Goal: Communication & Community: Answer question/provide support

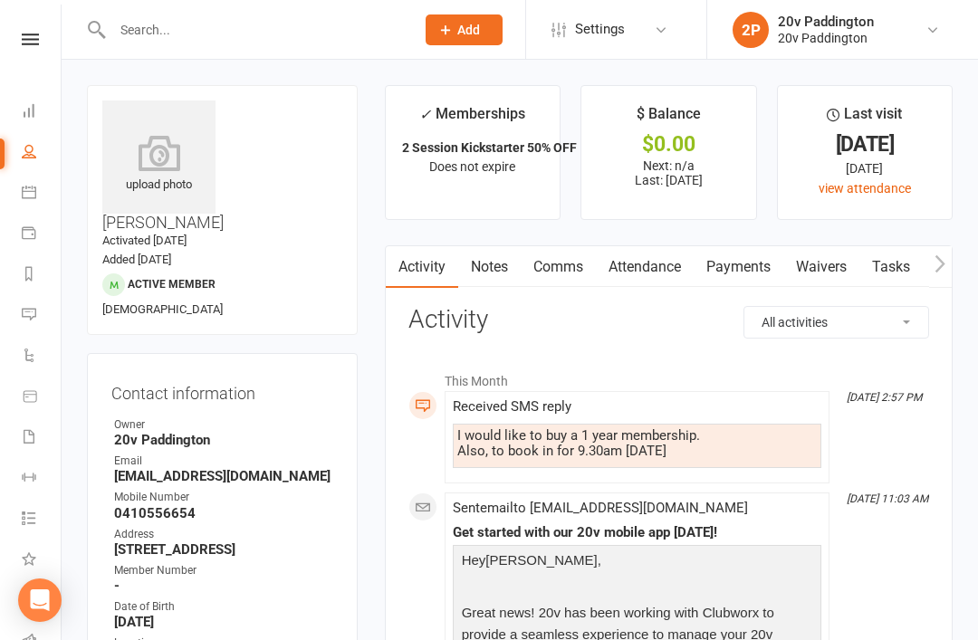
click at [27, 324] on link "Messages 3" at bounding box center [42, 316] width 41 height 41
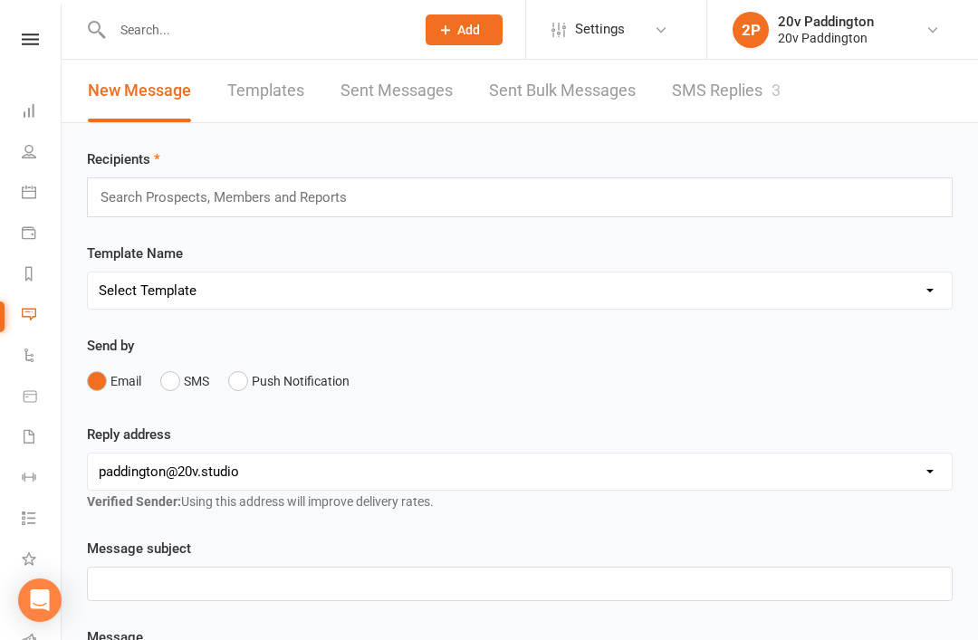
click at [696, 101] on link "SMS Replies 3" at bounding box center [726, 91] width 109 height 62
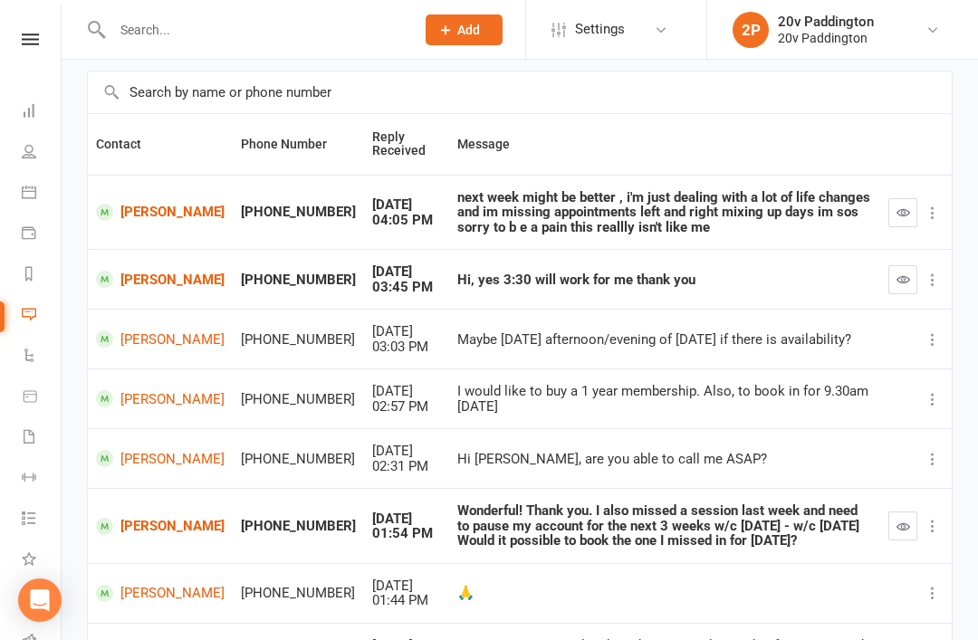
scroll to position [120, 0]
click at [159, 399] on link "[PERSON_NAME]" at bounding box center [160, 399] width 129 height 17
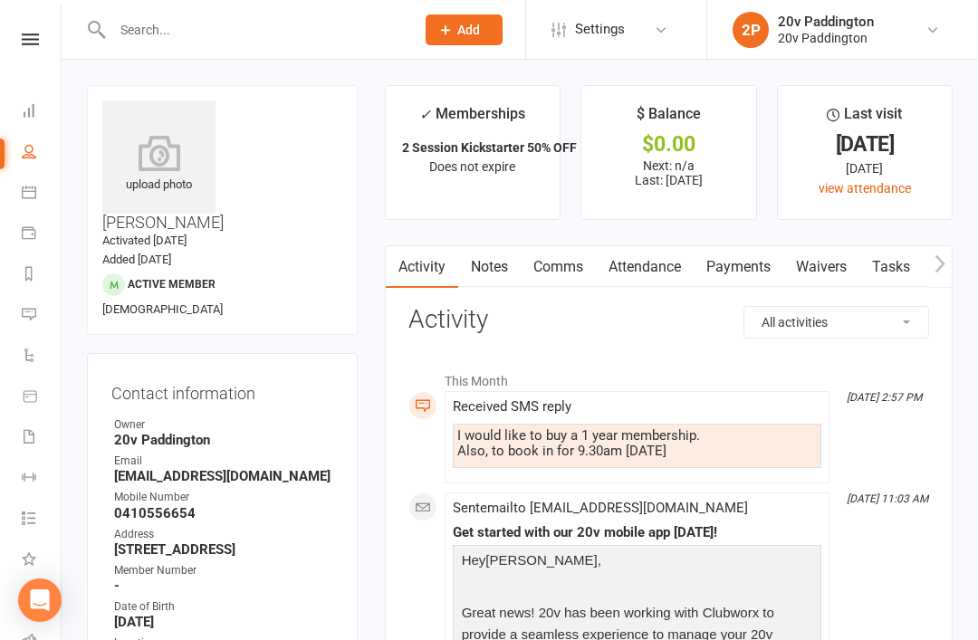
click at [101, 11] on div at bounding box center [244, 29] width 315 height 59
click at [33, 336] on link "Messages 3" at bounding box center [42, 316] width 41 height 41
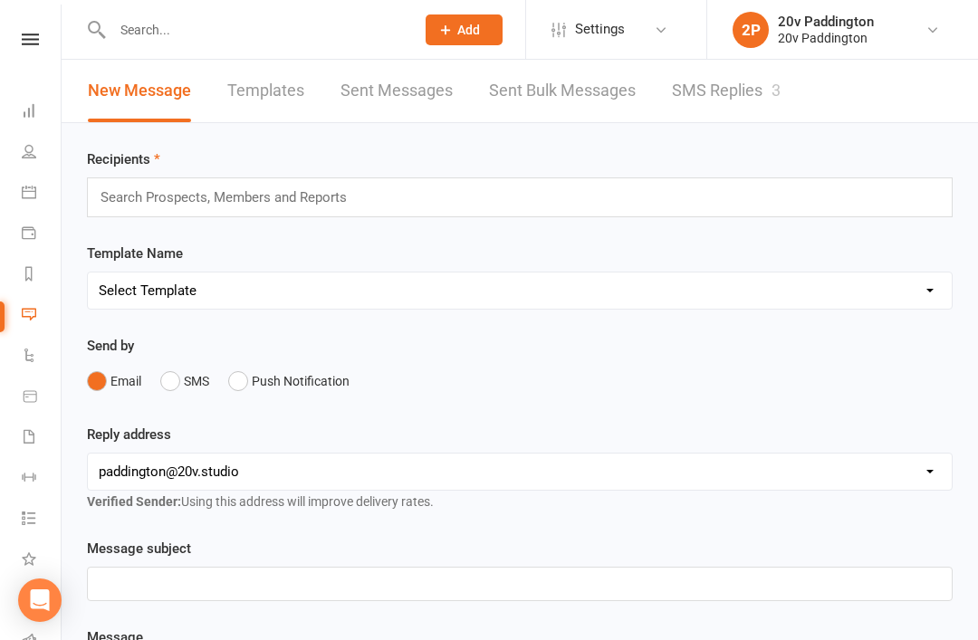
click at [699, 116] on link "SMS Replies 3" at bounding box center [726, 91] width 109 height 62
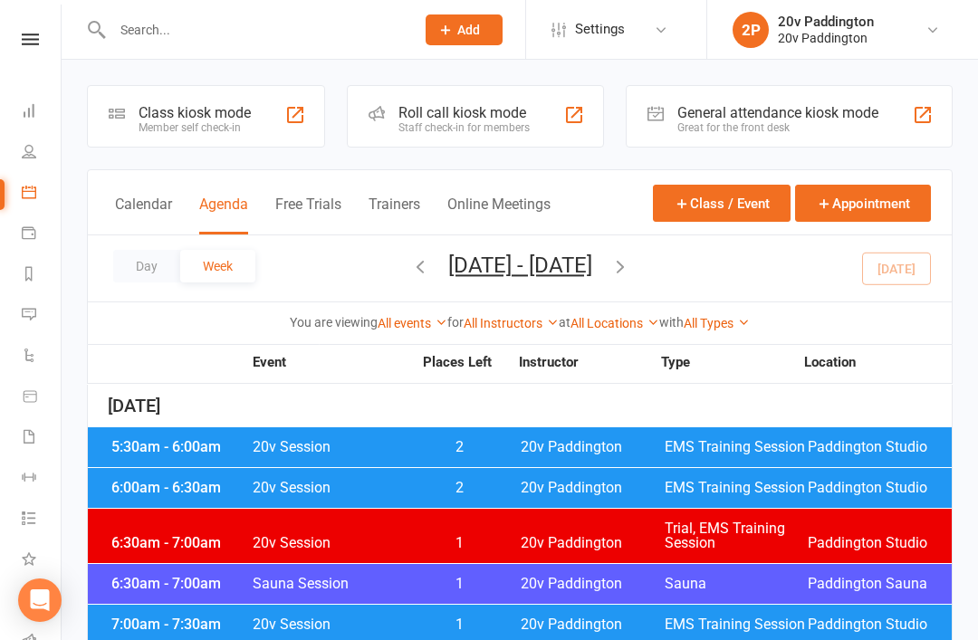
click at [167, 251] on button "Day" at bounding box center [146, 266] width 67 height 33
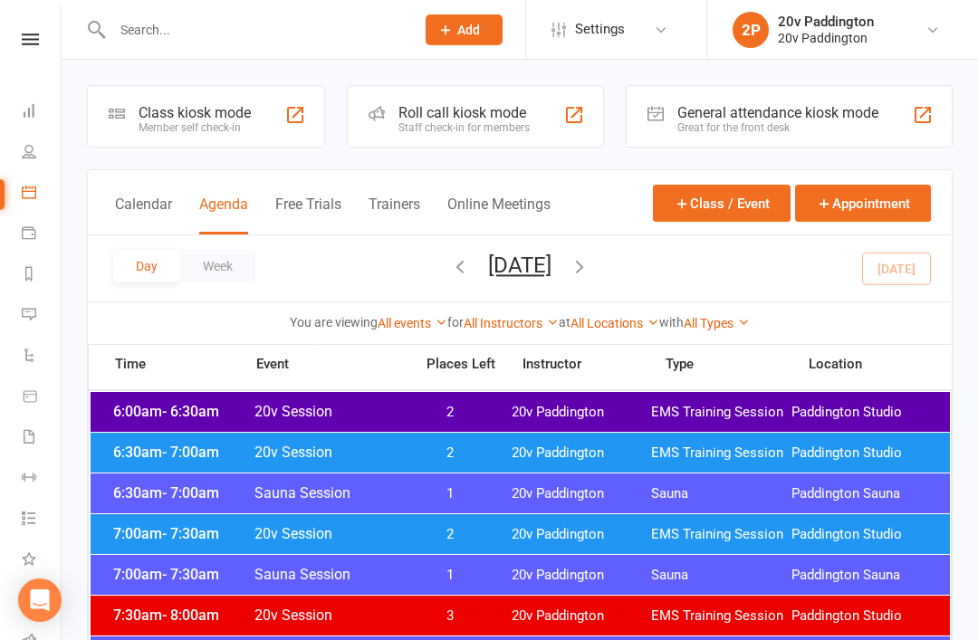
click at [552, 264] on button "Wednesday, Sep 17, 2025" at bounding box center [519, 265] width 63 height 25
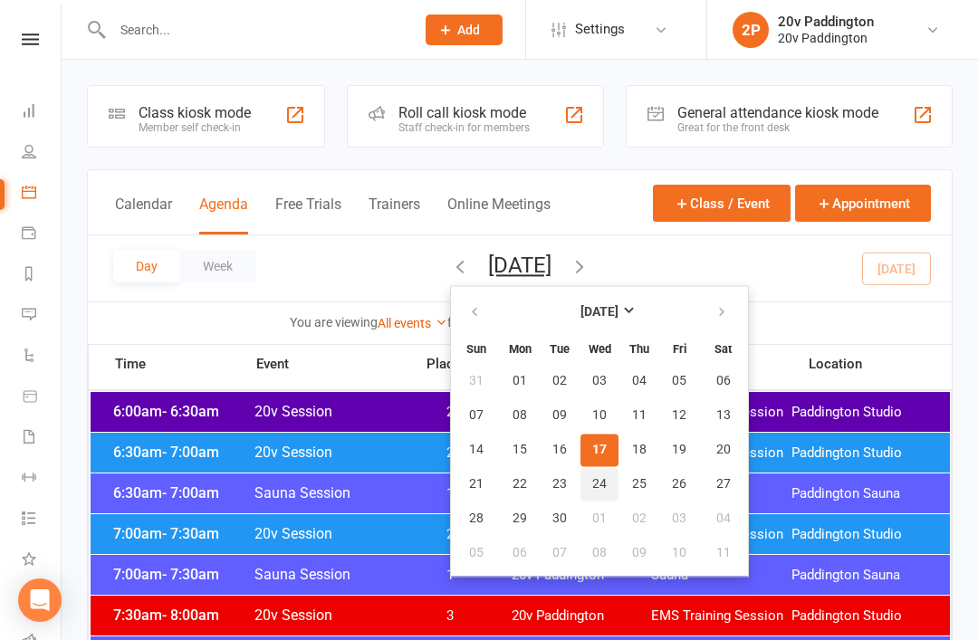
click at [592, 481] on span "24" at bounding box center [599, 484] width 14 height 14
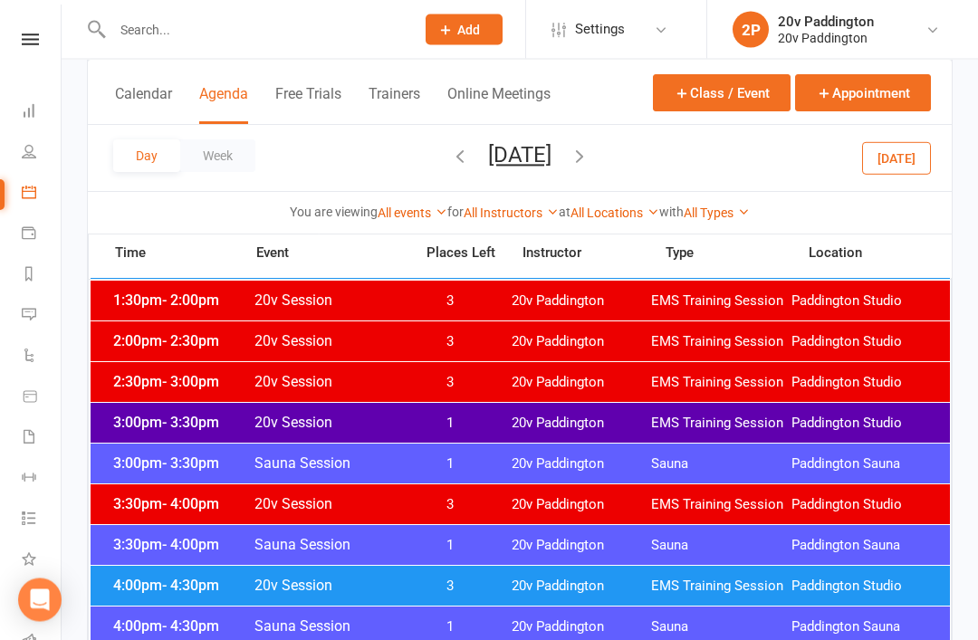
click at [768, 421] on span "EMS Training Session" at bounding box center [721, 424] width 140 height 17
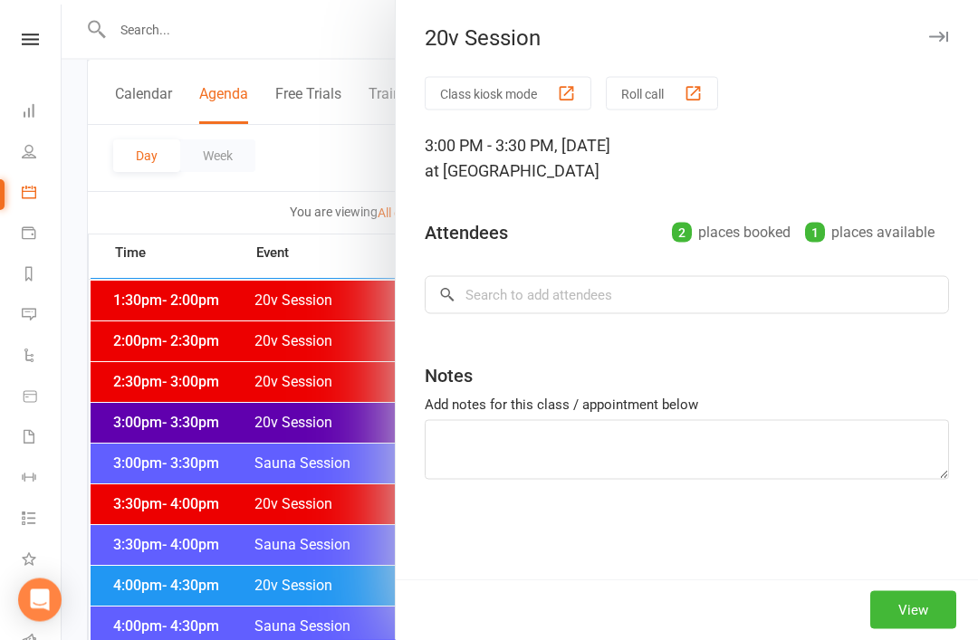
scroll to position [1212, 0]
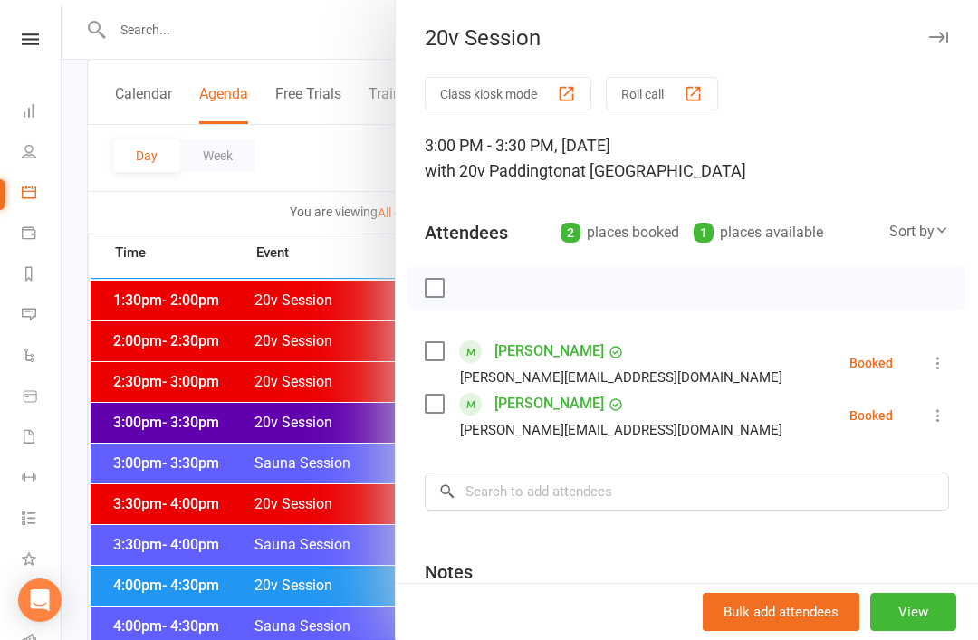
click at [943, 355] on icon at bounding box center [938, 363] width 18 height 18
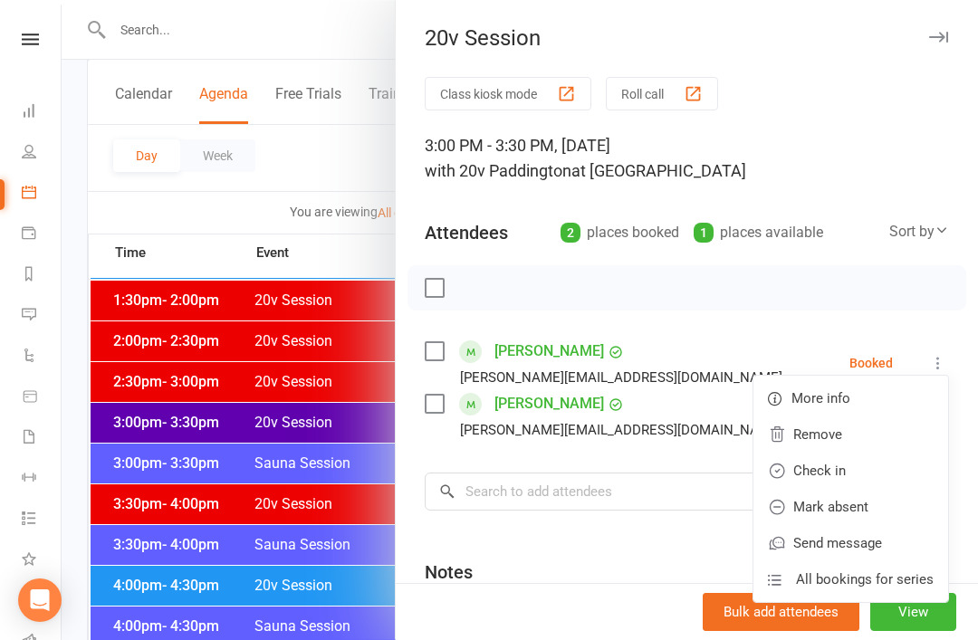
click at [868, 431] on link "Remove" at bounding box center [851, 435] width 195 height 36
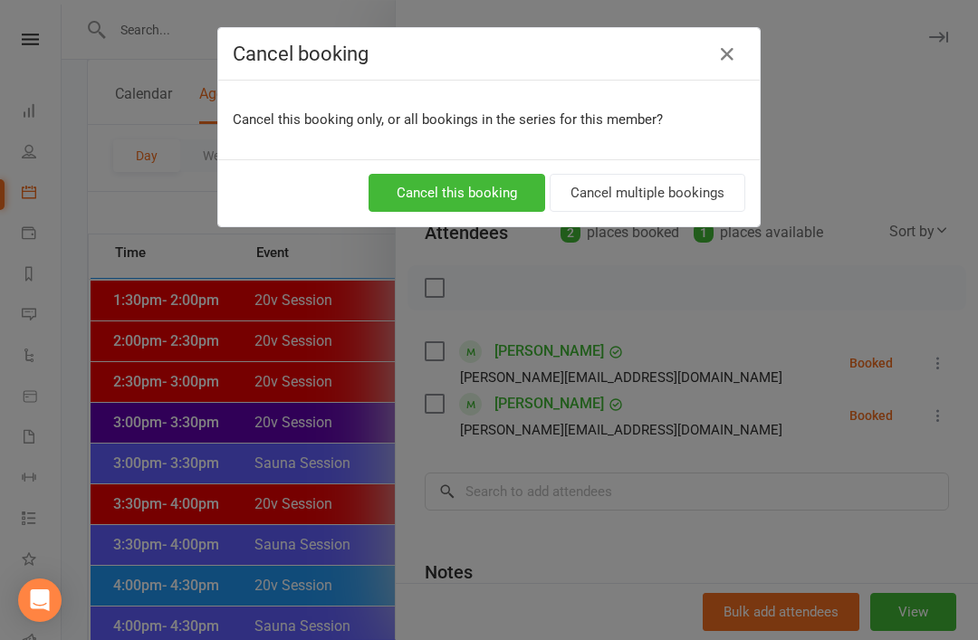
click at [488, 203] on button "Cancel this booking" at bounding box center [457, 193] width 177 height 38
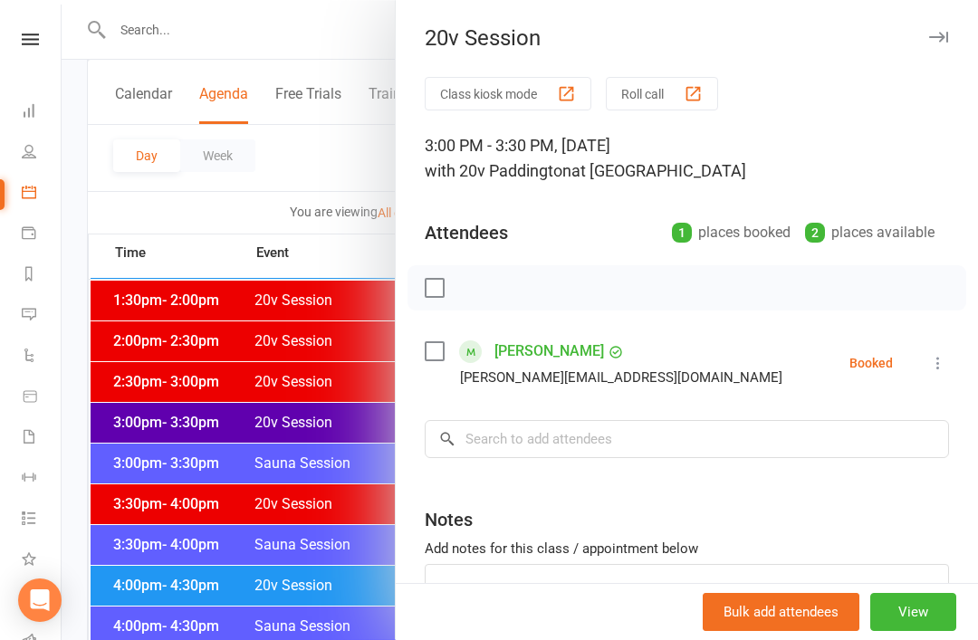
click at [300, 322] on div at bounding box center [520, 320] width 917 height 640
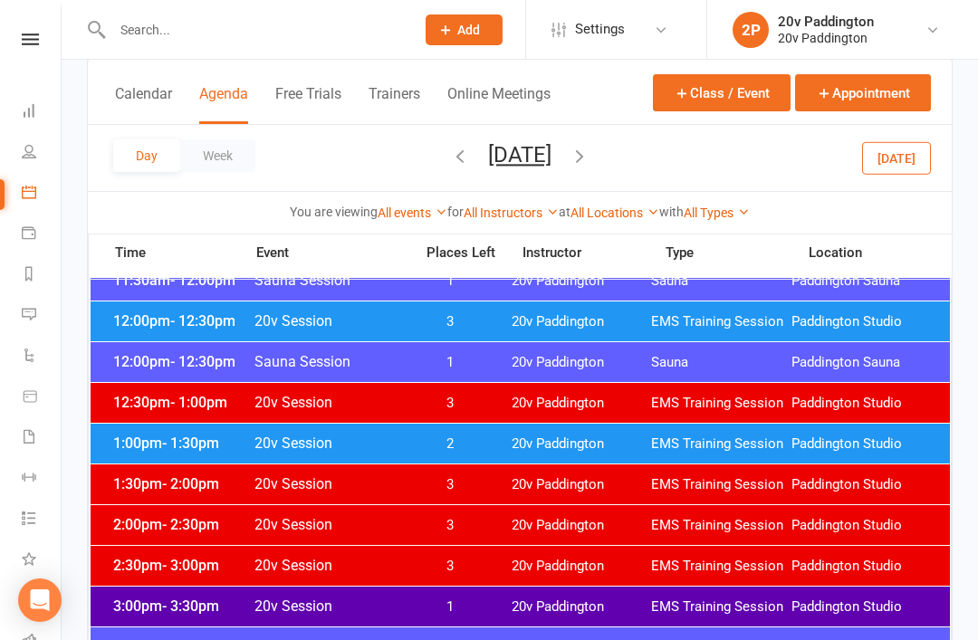
scroll to position [958, 0]
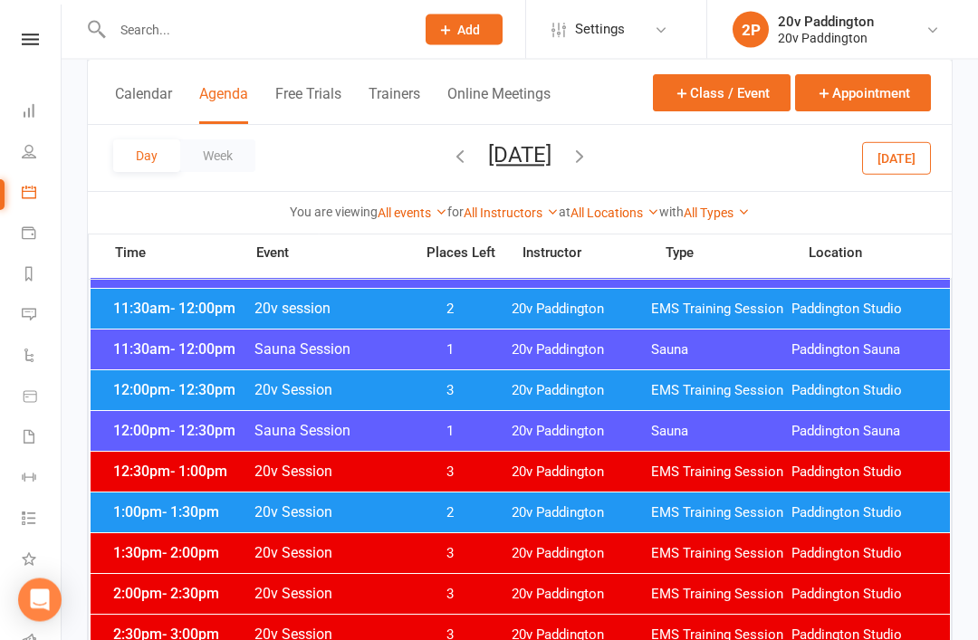
click at [293, 54] on div at bounding box center [244, 29] width 315 height 59
click at [331, 20] on input "text" at bounding box center [254, 29] width 295 height 25
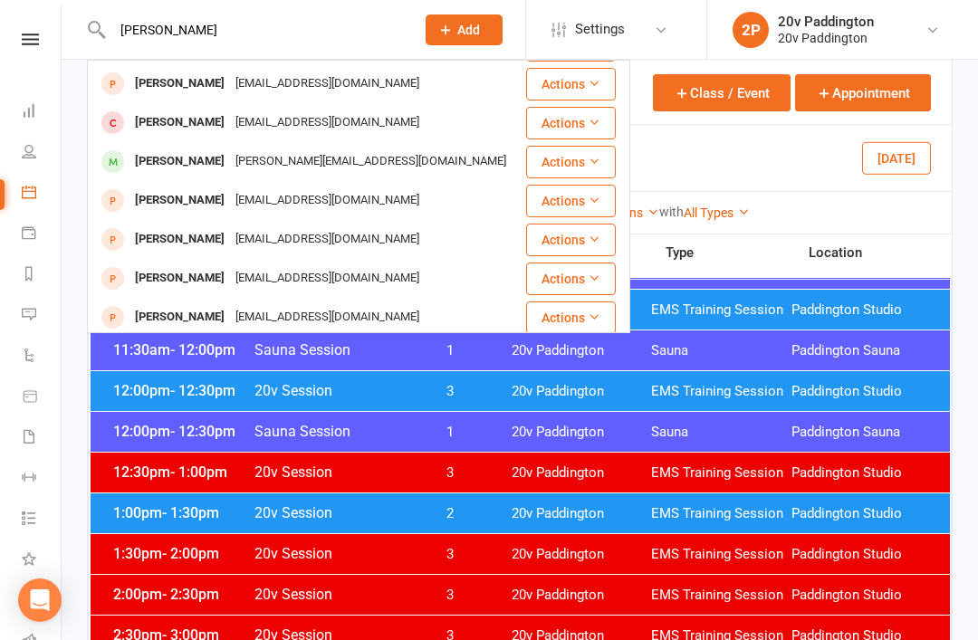
scroll to position [272, 0]
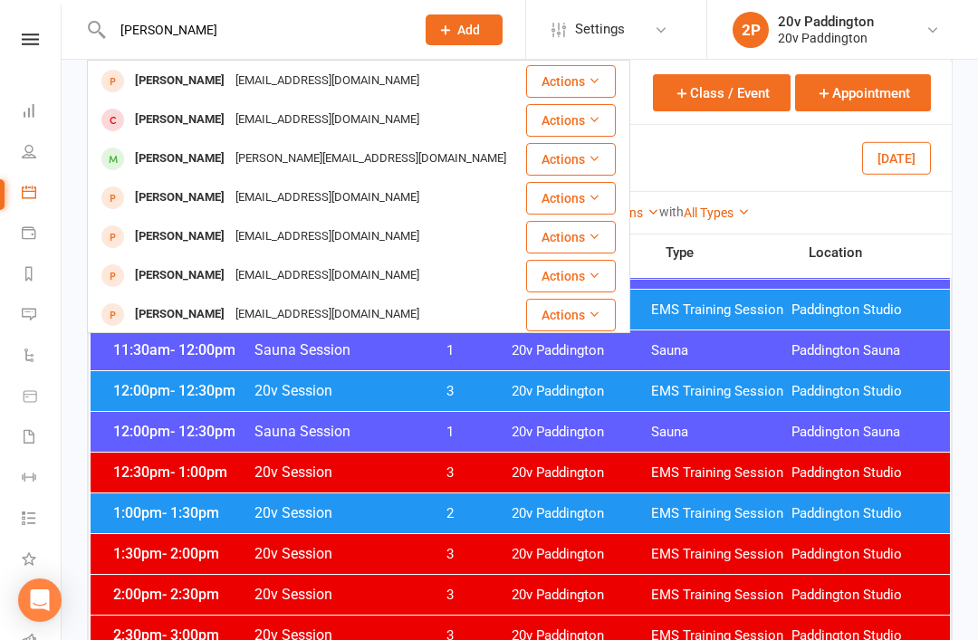
type input "Michael"
click at [354, 150] on div "Michael.dragon60@gmail.com" at bounding box center [371, 159] width 282 height 26
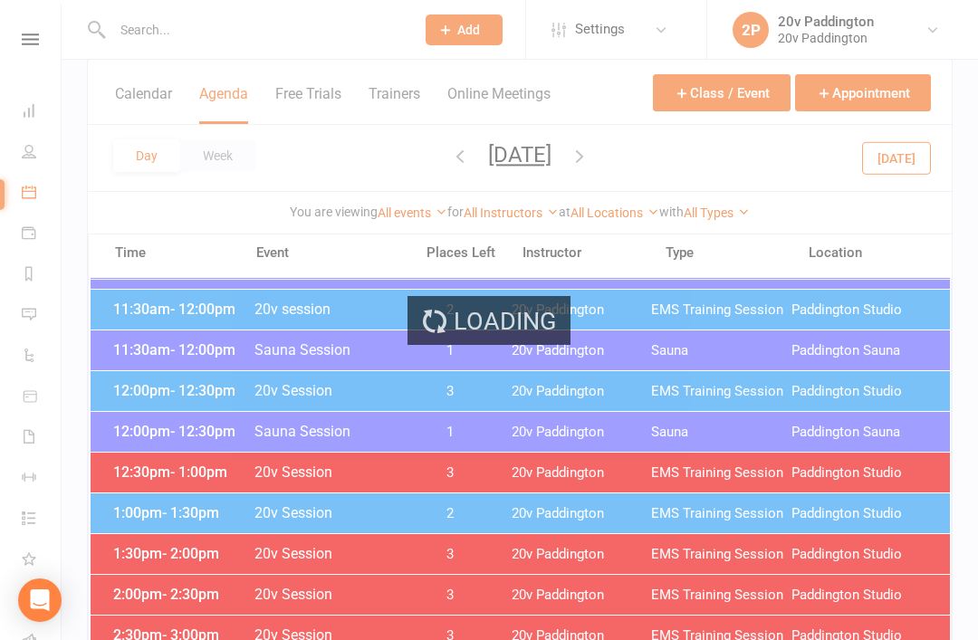
scroll to position [959, 0]
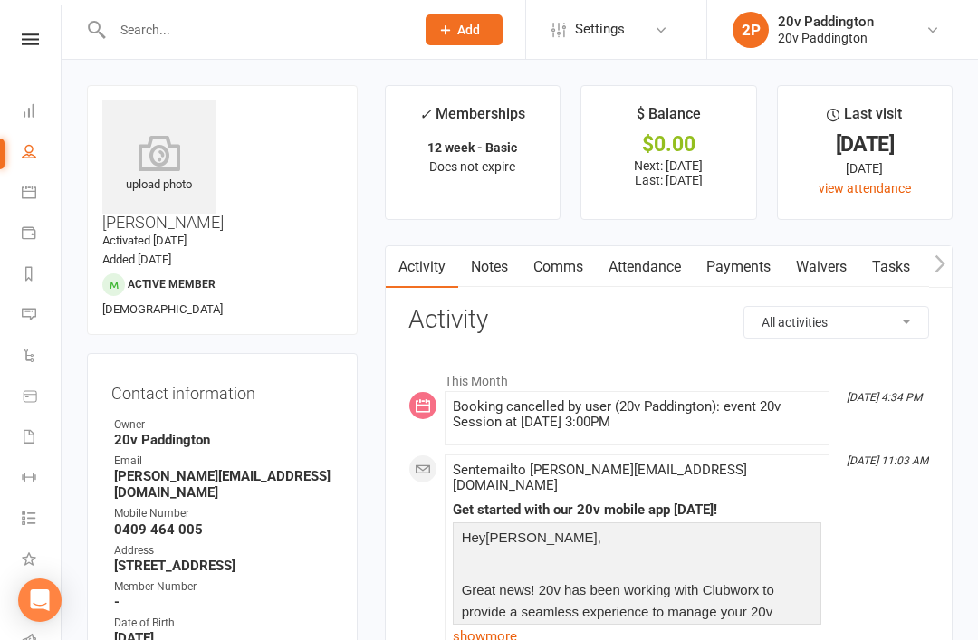
click at [726, 269] on link "Payments" at bounding box center [739, 267] width 90 height 42
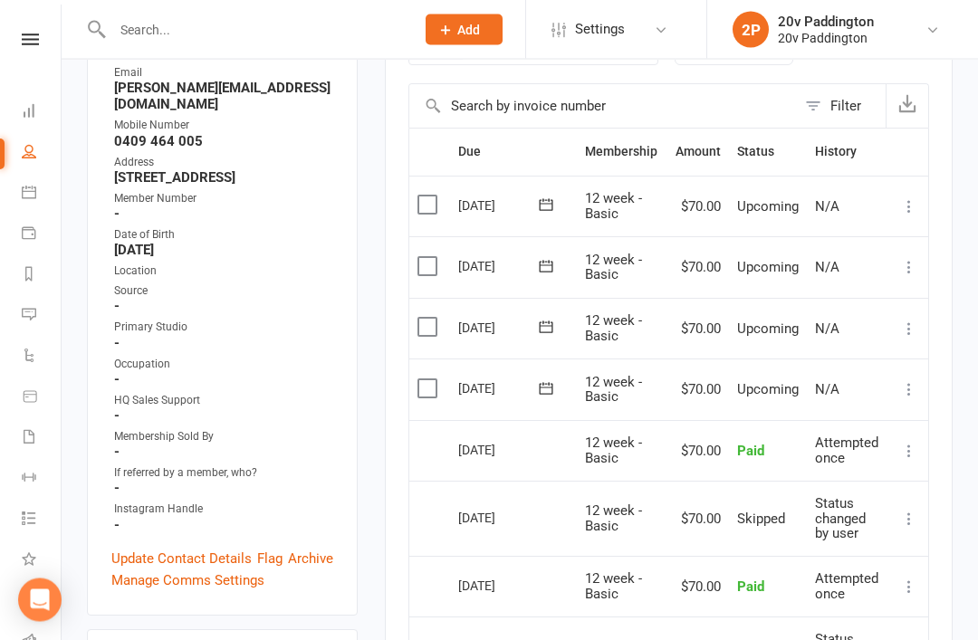
scroll to position [417, 0]
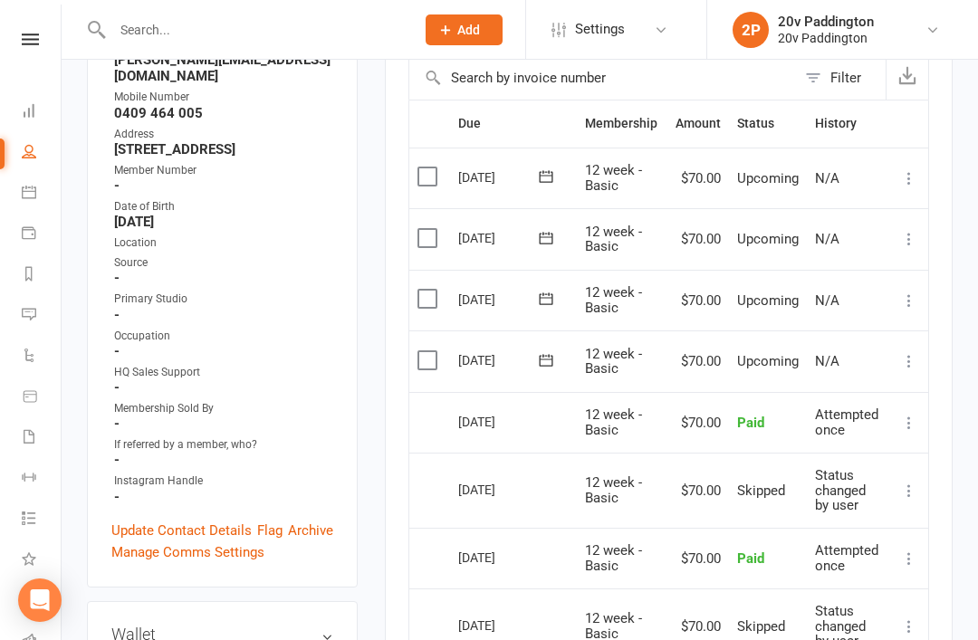
click at [422, 351] on label at bounding box center [430, 360] width 24 height 18
click at [422, 351] on input "checkbox" at bounding box center [424, 351] width 12 height 0
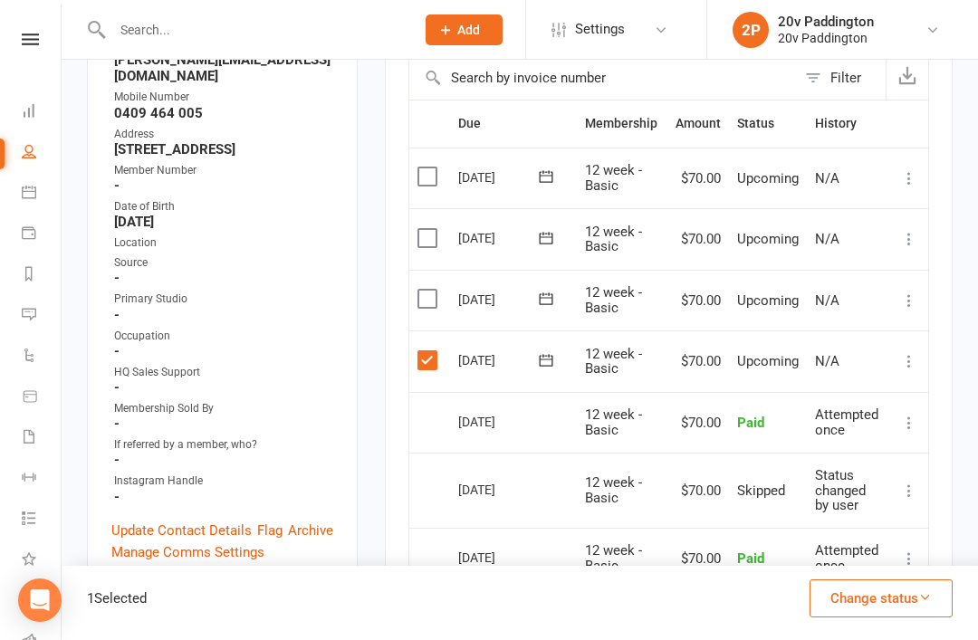
click at [885, 618] on button "Change status" at bounding box center [881, 599] width 143 height 38
click at [847, 568] on link "Skipped" at bounding box center [862, 550] width 179 height 36
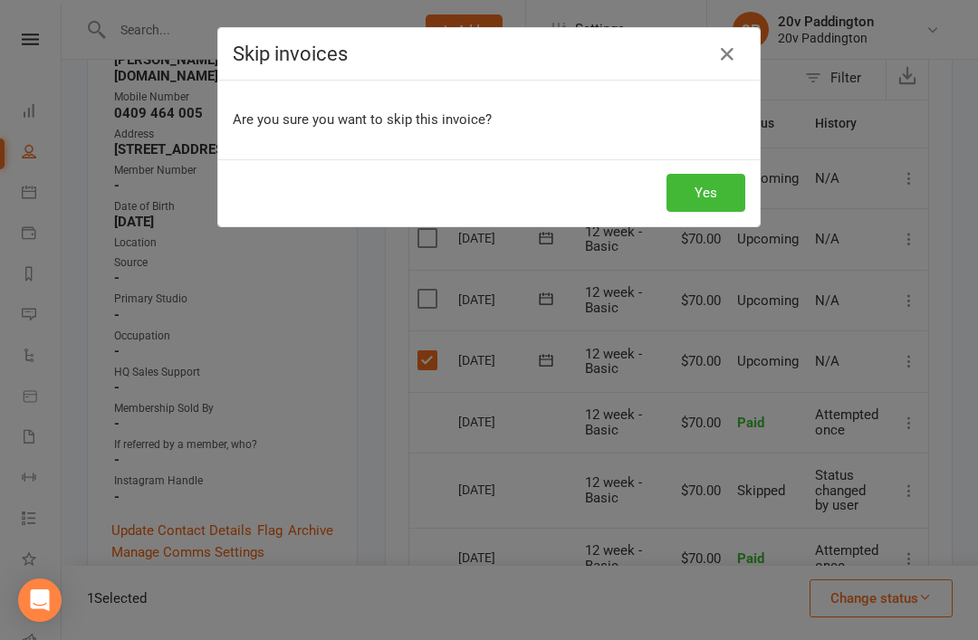
click at [740, 175] on button "Yes" at bounding box center [706, 193] width 79 height 38
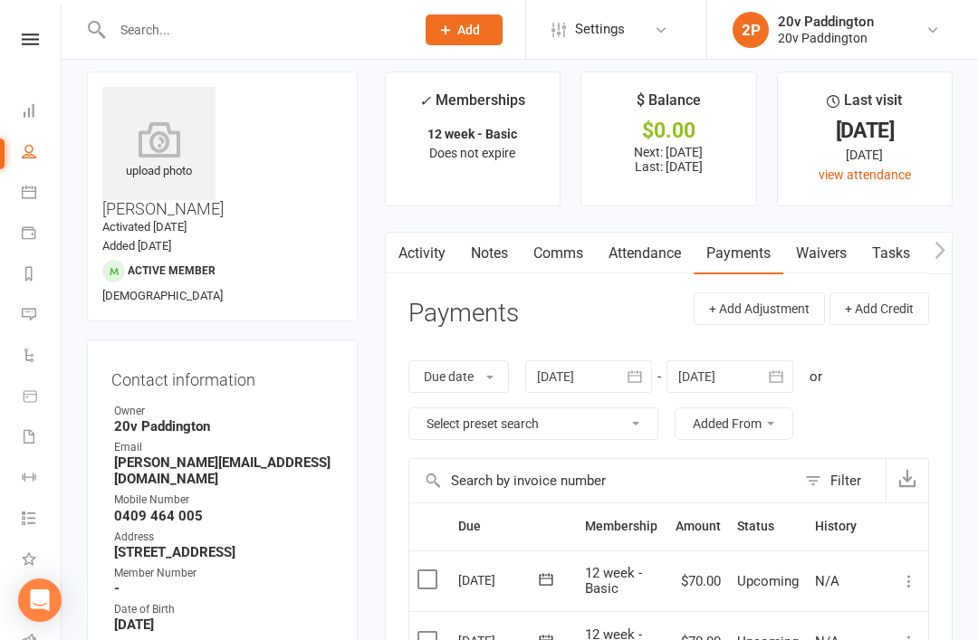
scroll to position [0, 0]
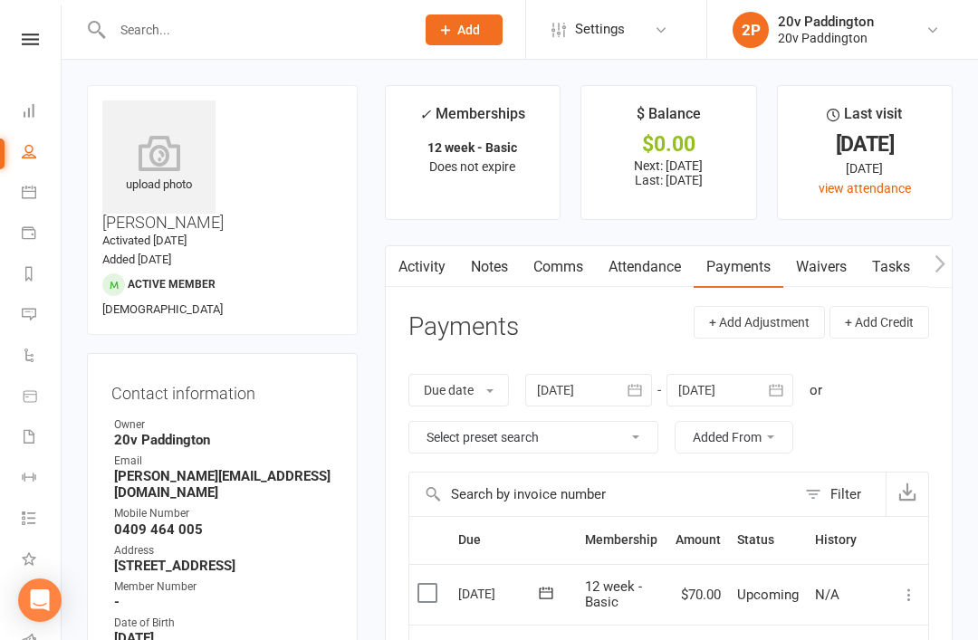
click at [30, 189] on icon at bounding box center [29, 192] width 14 height 14
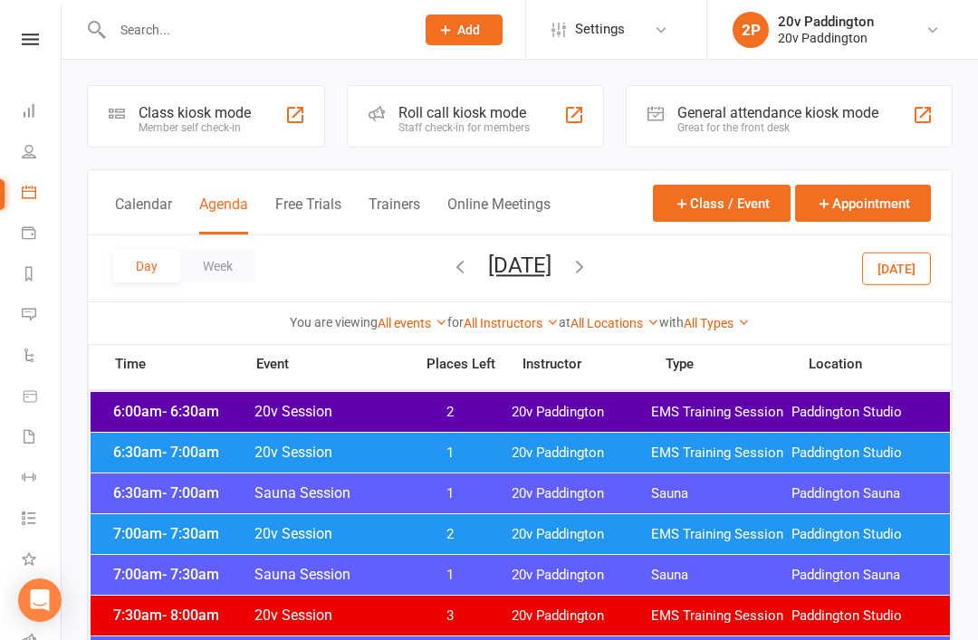
click at [24, 42] on icon at bounding box center [30, 40] width 17 height 12
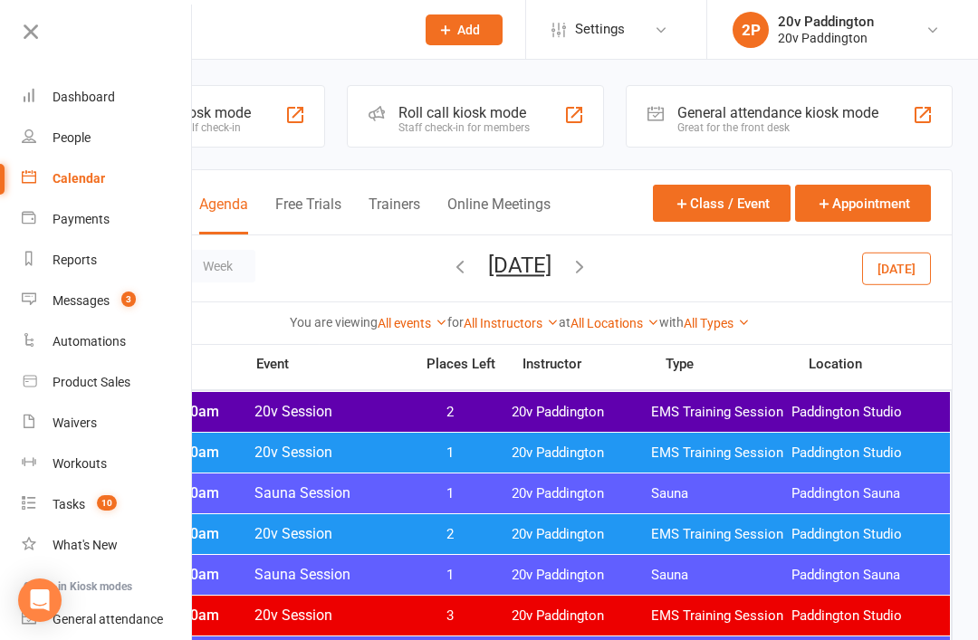
click at [52, 411] on link "Waivers" at bounding box center [107, 423] width 171 height 41
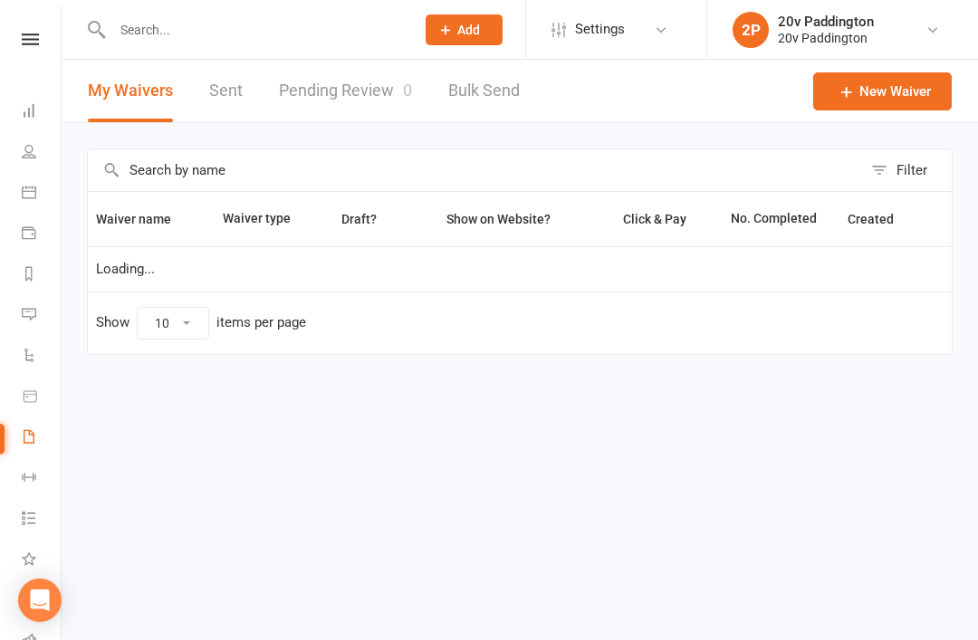
select select "100"
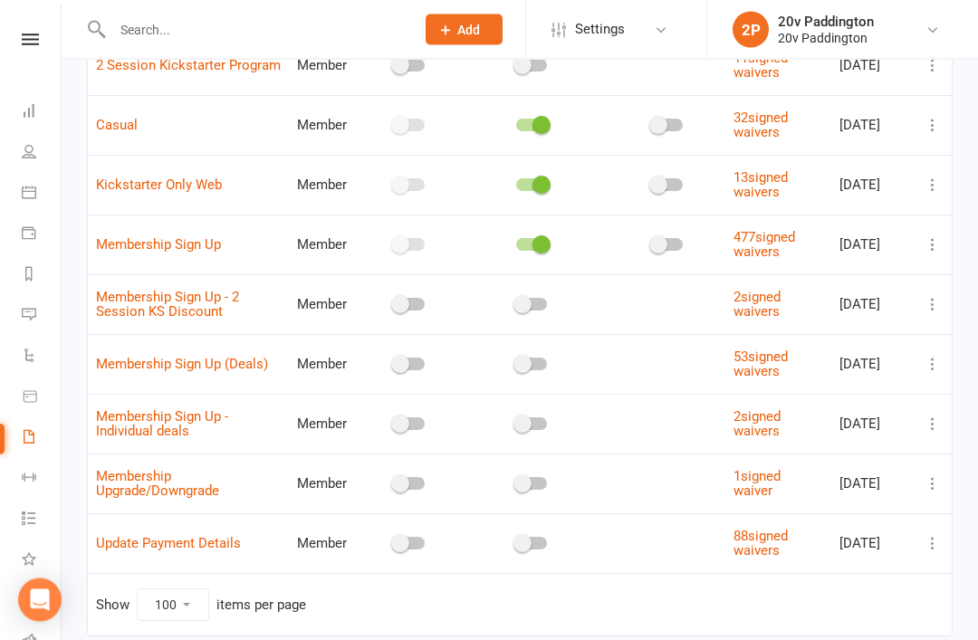
scroll to position [475, 0]
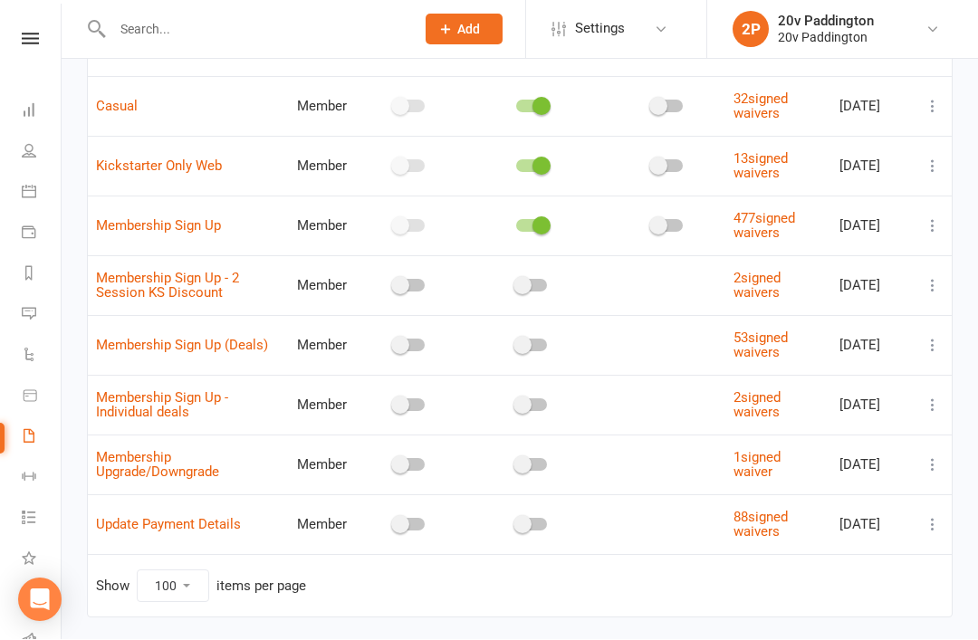
click at [22, 39] on icon at bounding box center [30, 40] width 17 height 12
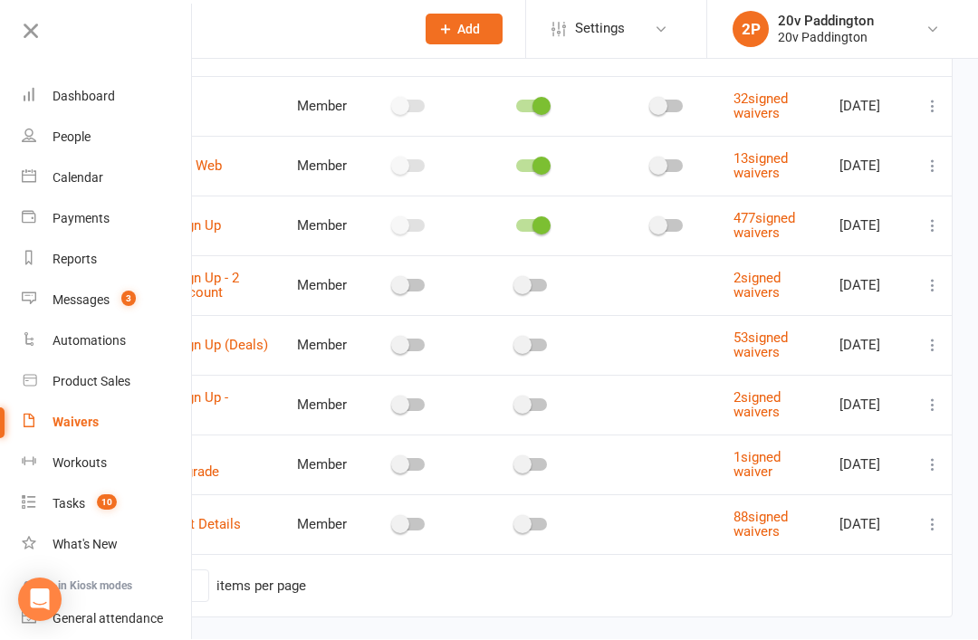
click at [24, 40] on icon at bounding box center [30, 31] width 25 height 25
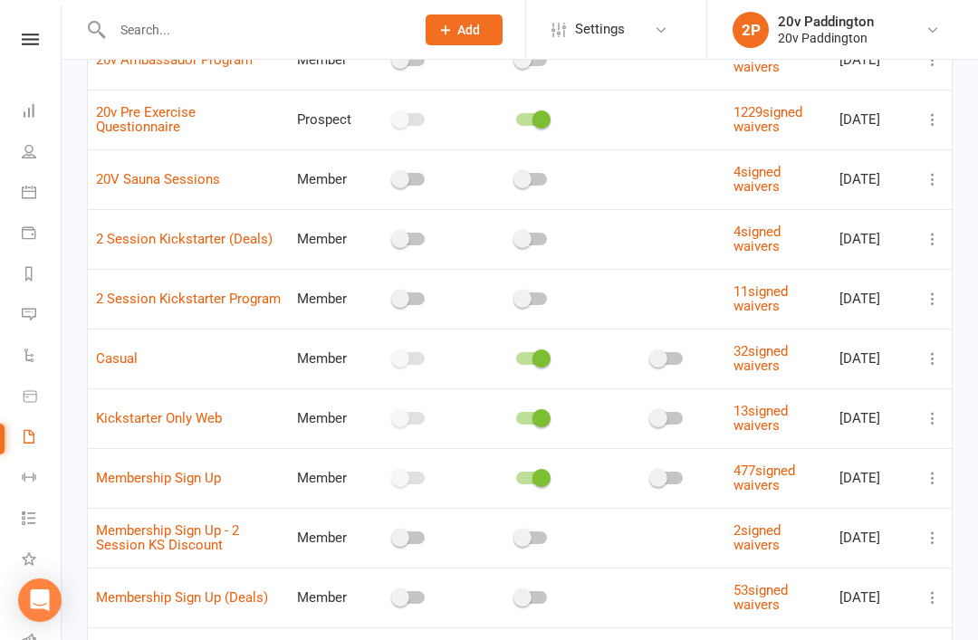
scroll to position [0, 0]
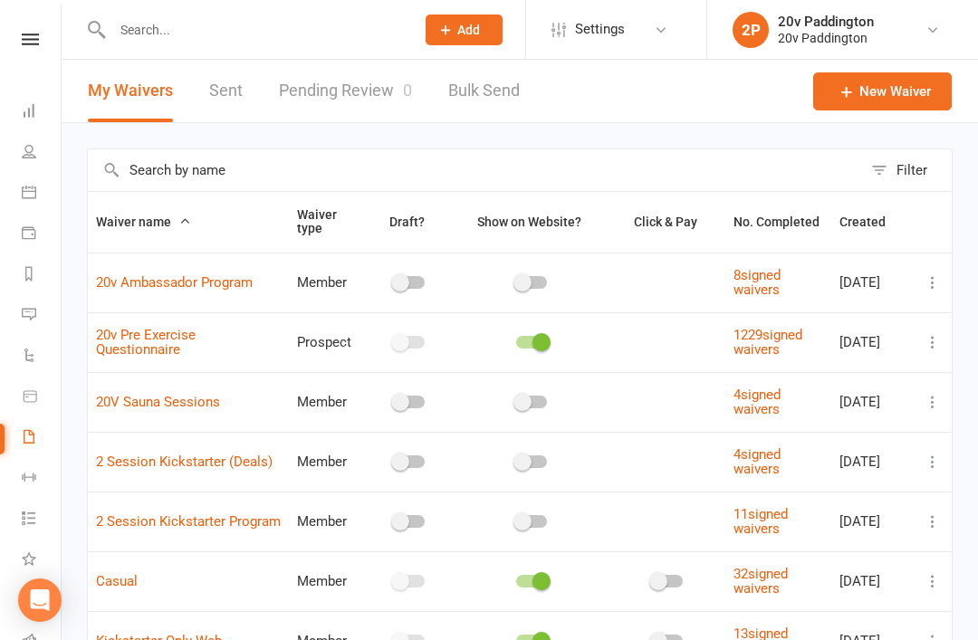
click at [21, 38] on link at bounding box center [30, 40] width 64 height 12
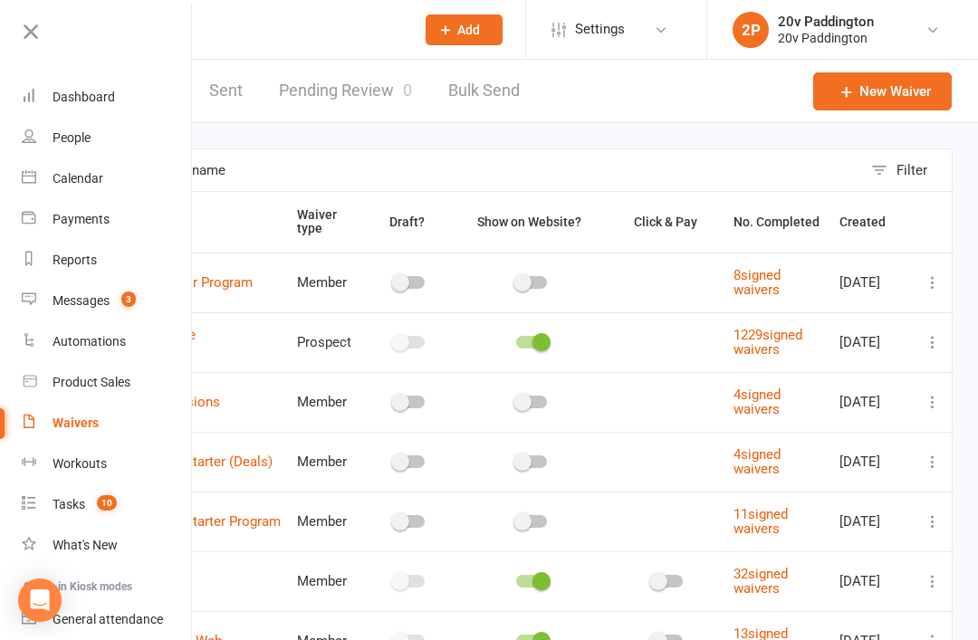
click at [644, 38] on link "Settings" at bounding box center [615, 29] width 126 height 41
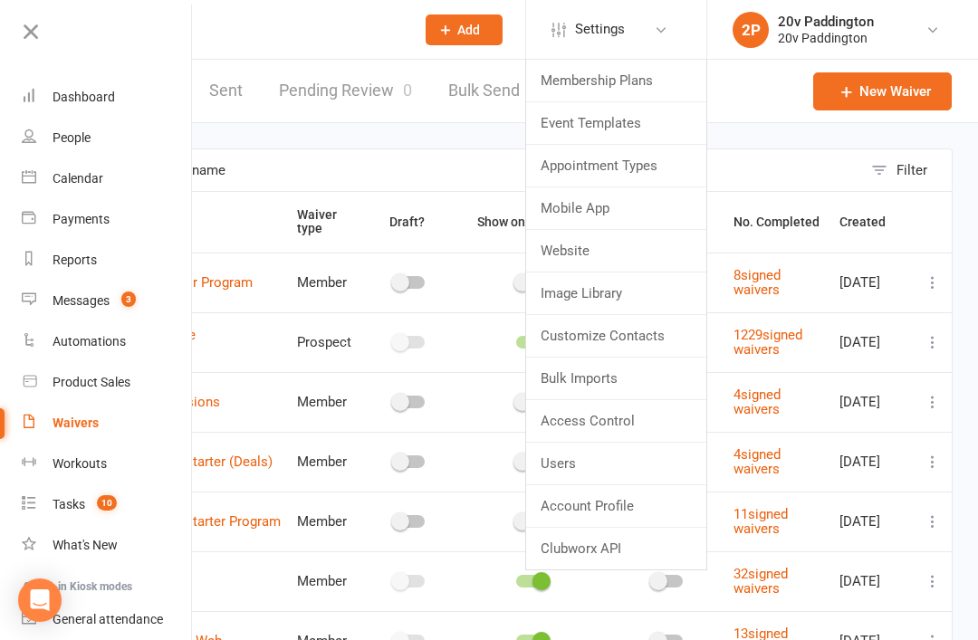
click at [646, 89] on link "Membership Plans" at bounding box center [616, 81] width 180 height 42
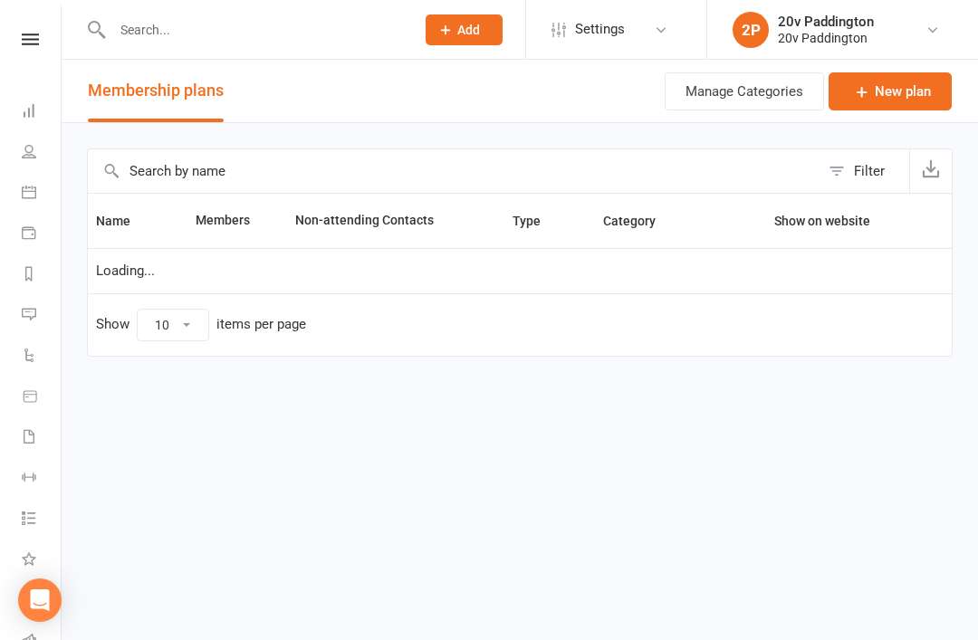
select select "100"
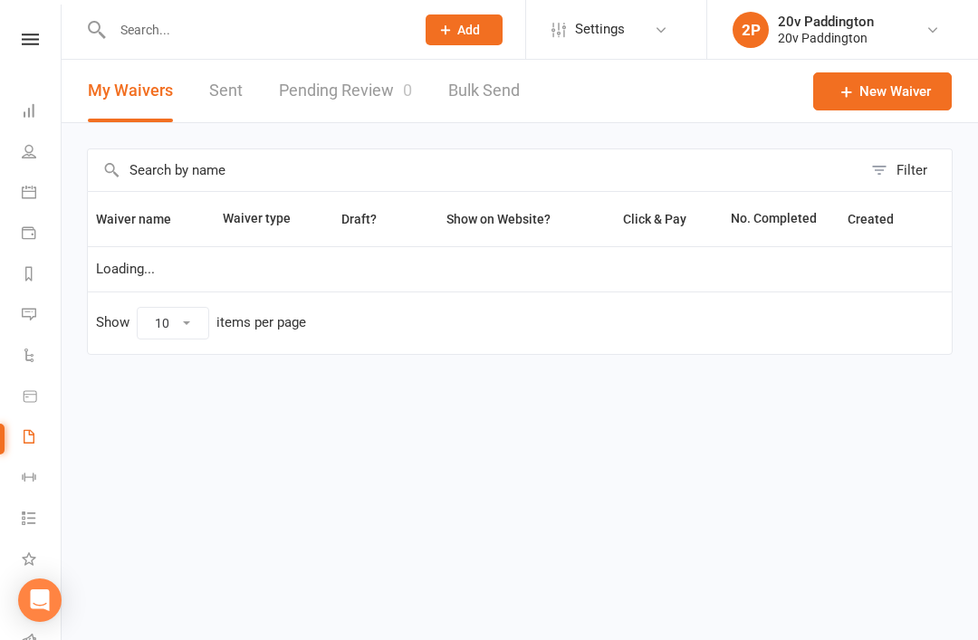
select select "100"
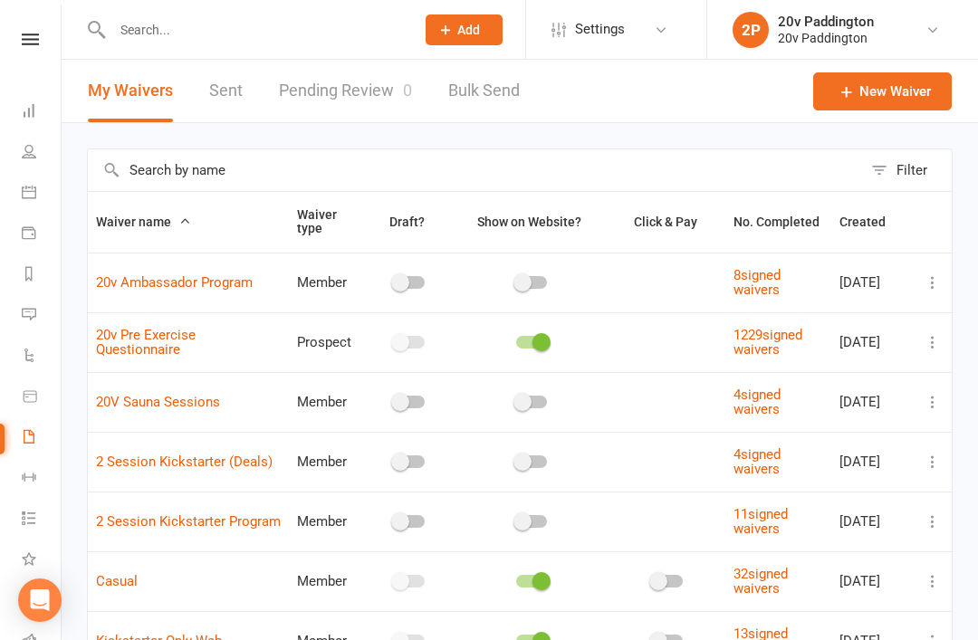
click at [29, 191] on icon at bounding box center [29, 192] width 14 height 14
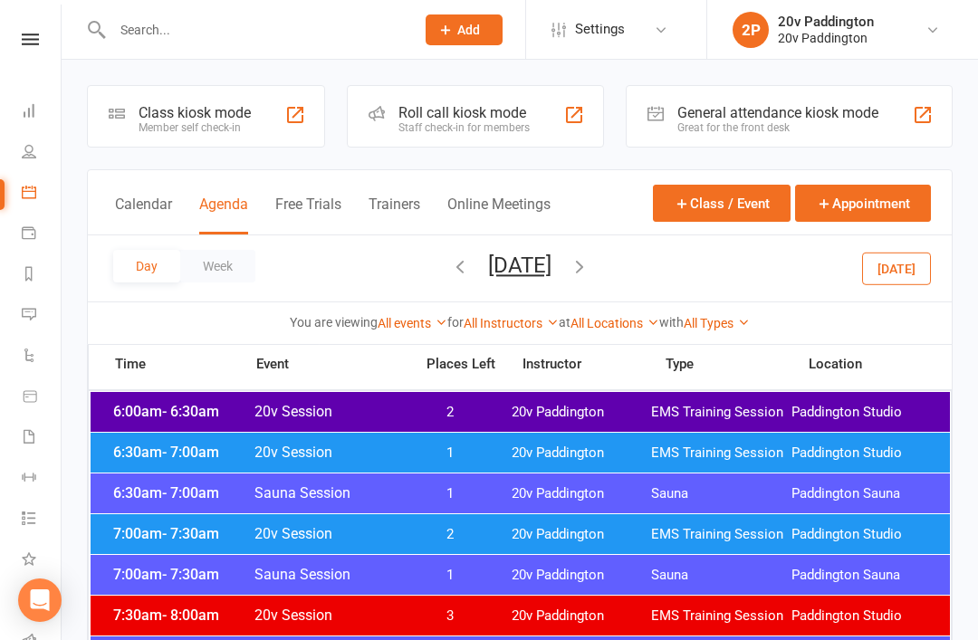
click at [912, 255] on button "Today" at bounding box center [896, 268] width 69 height 33
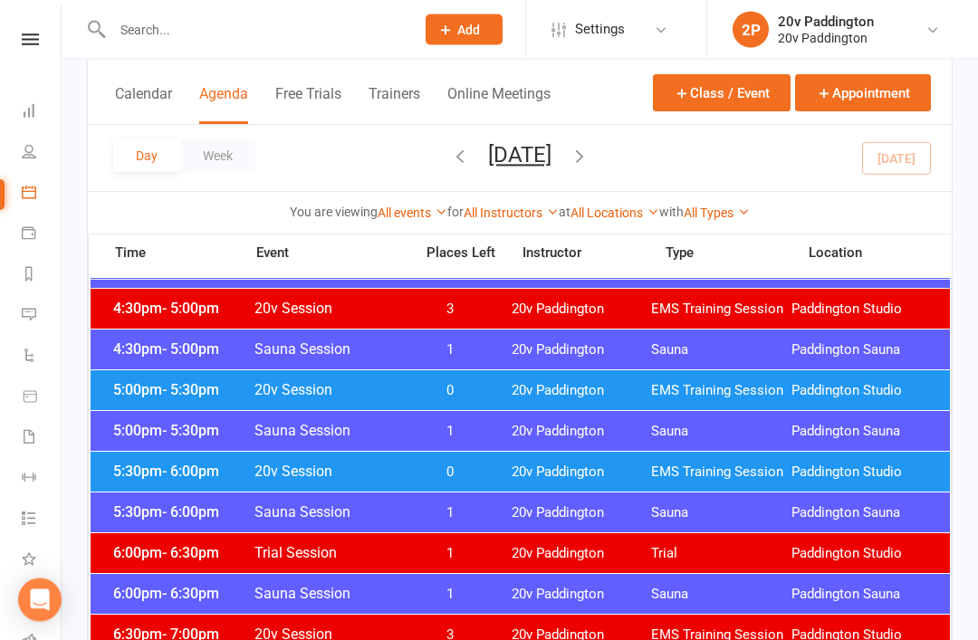
click at [130, 376] on div "5:00pm - 5:30pm 20v Session 0 20v Paddington EMS Training Session Paddington St…" at bounding box center [521, 391] width 860 height 40
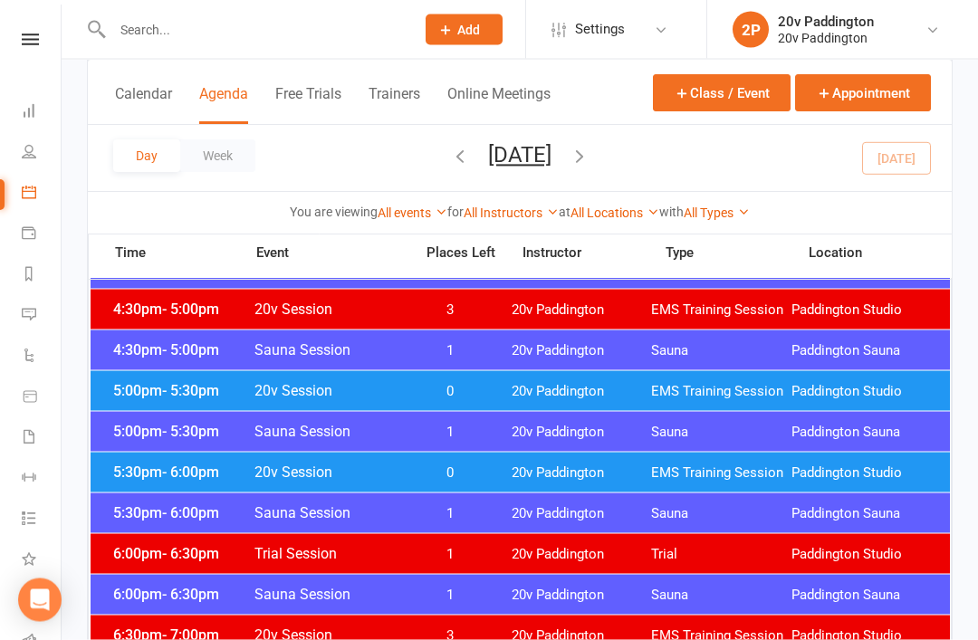
scroll to position [1571, 0]
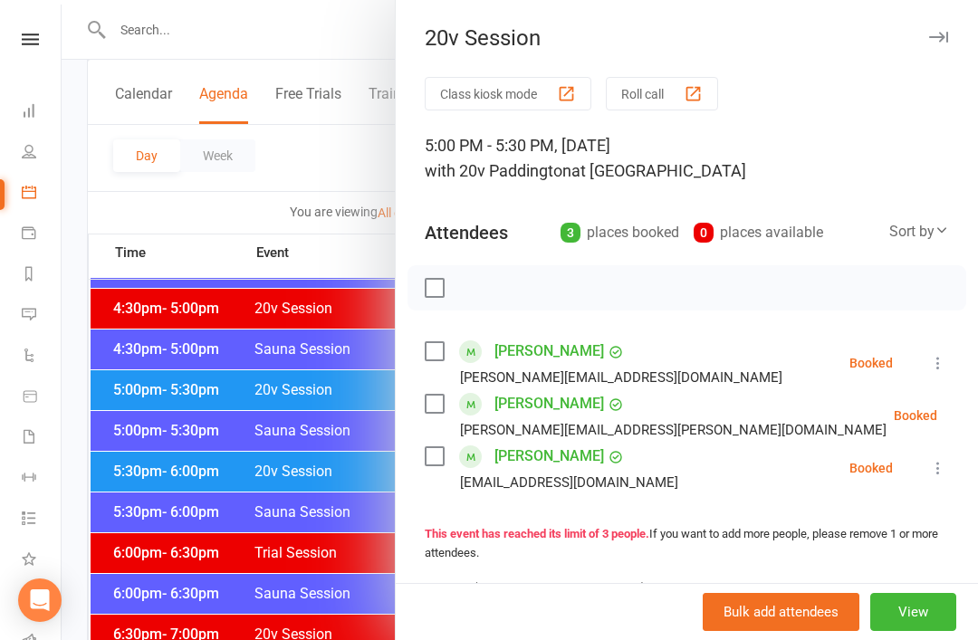
click at [562, 397] on link "[PERSON_NAME]" at bounding box center [550, 403] width 110 height 29
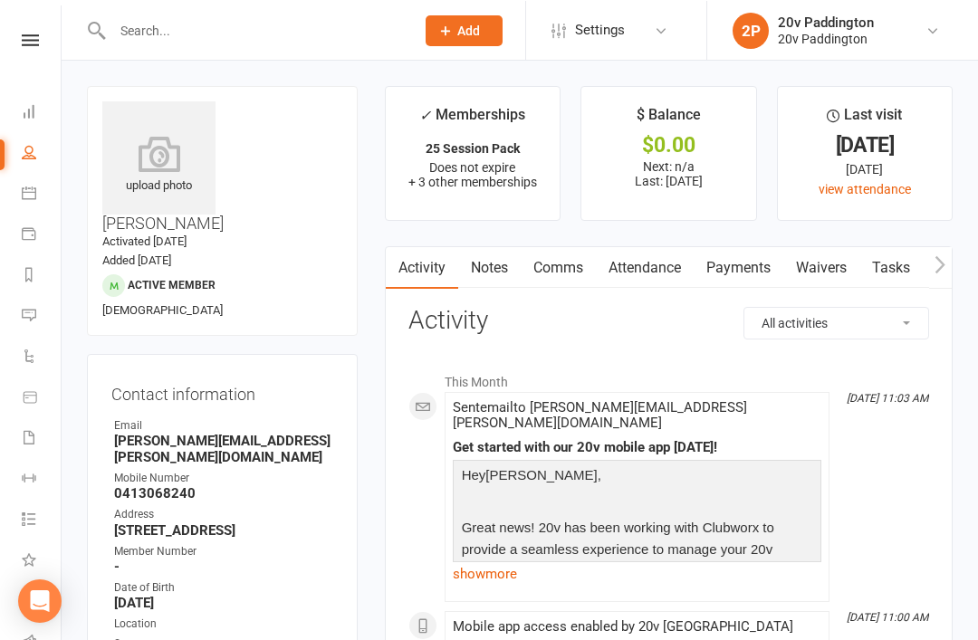
click at [553, 283] on link "Comms" at bounding box center [558, 267] width 75 height 42
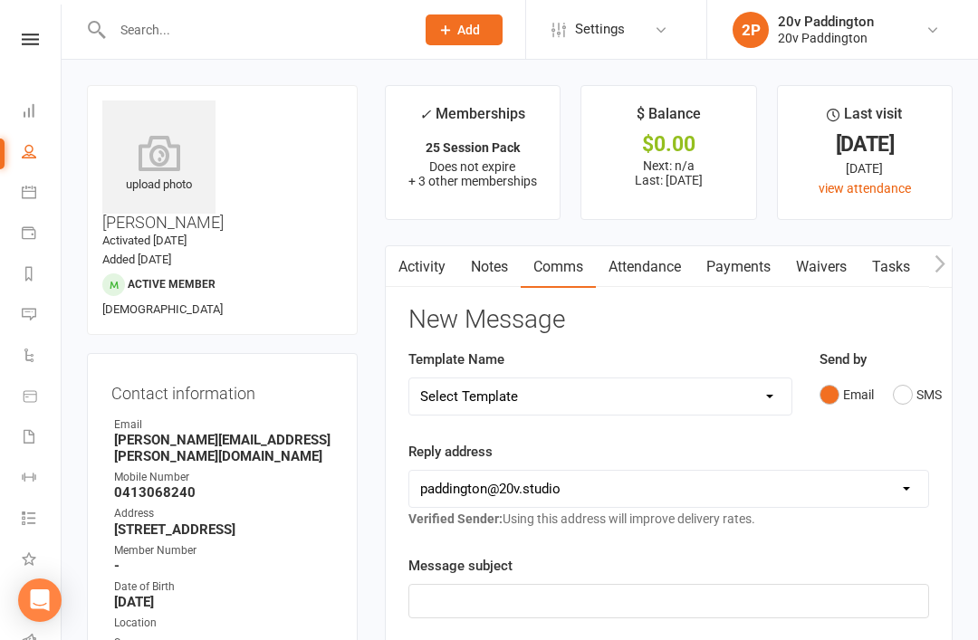
click at [899, 402] on button "SMS" at bounding box center [917, 395] width 49 height 34
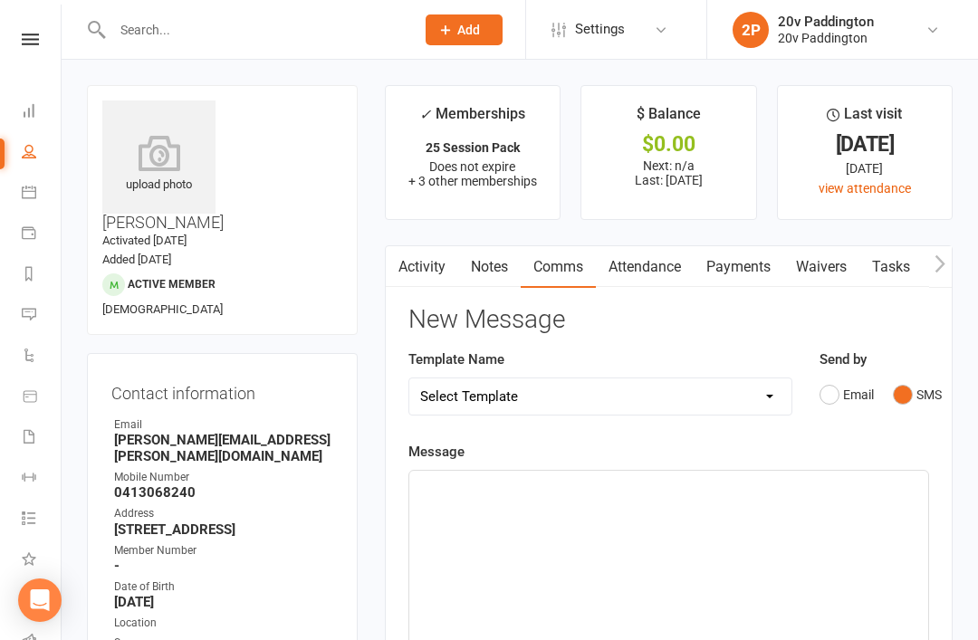
click at [912, 400] on button "SMS" at bounding box center [917, 395] width 49 height 34
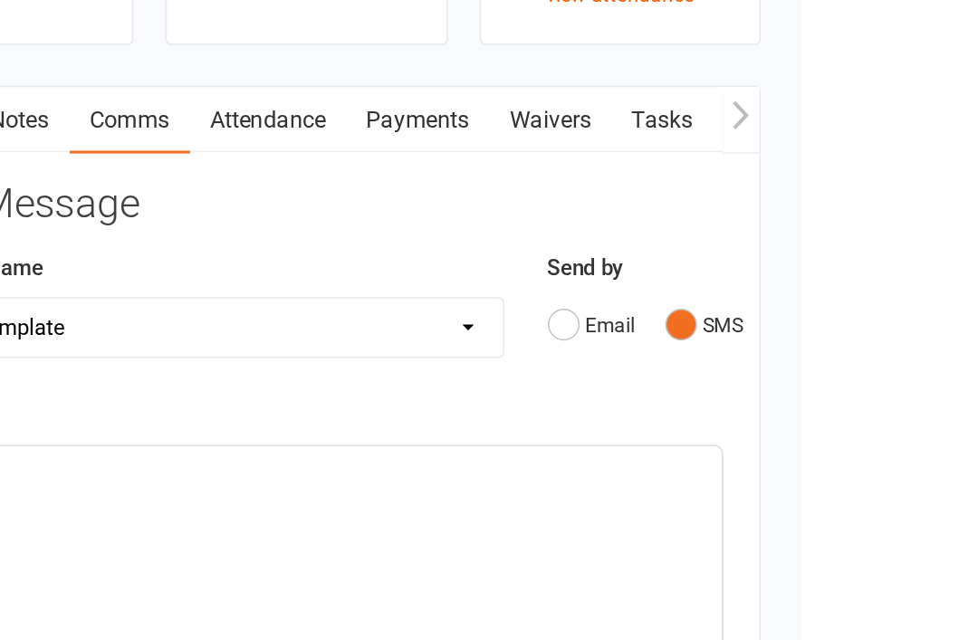
click at [409, 471] on div "﻿" at bounding box center [668, 607] width 519 height 272
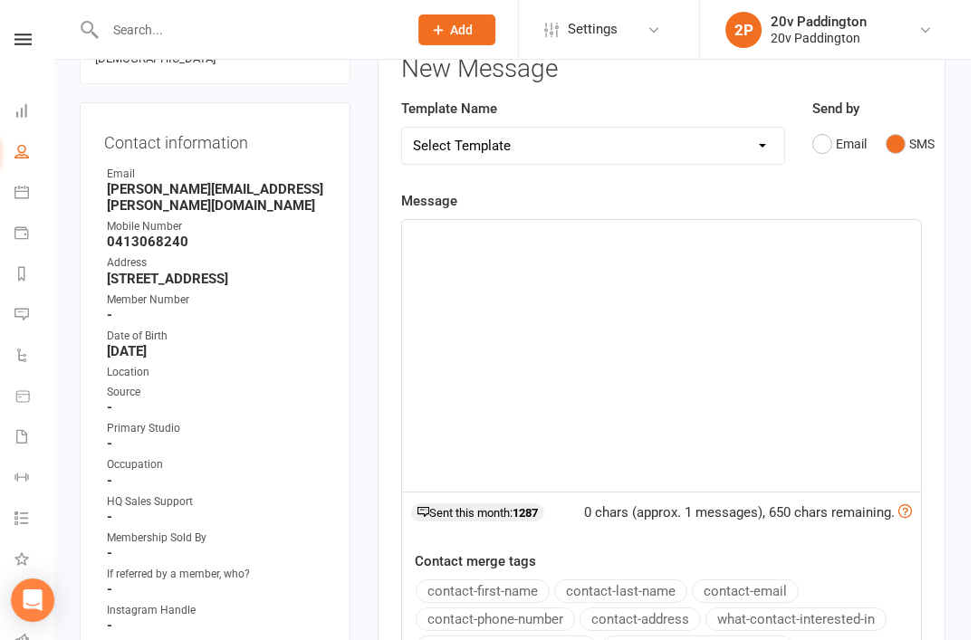
scroll to position [246, 0]
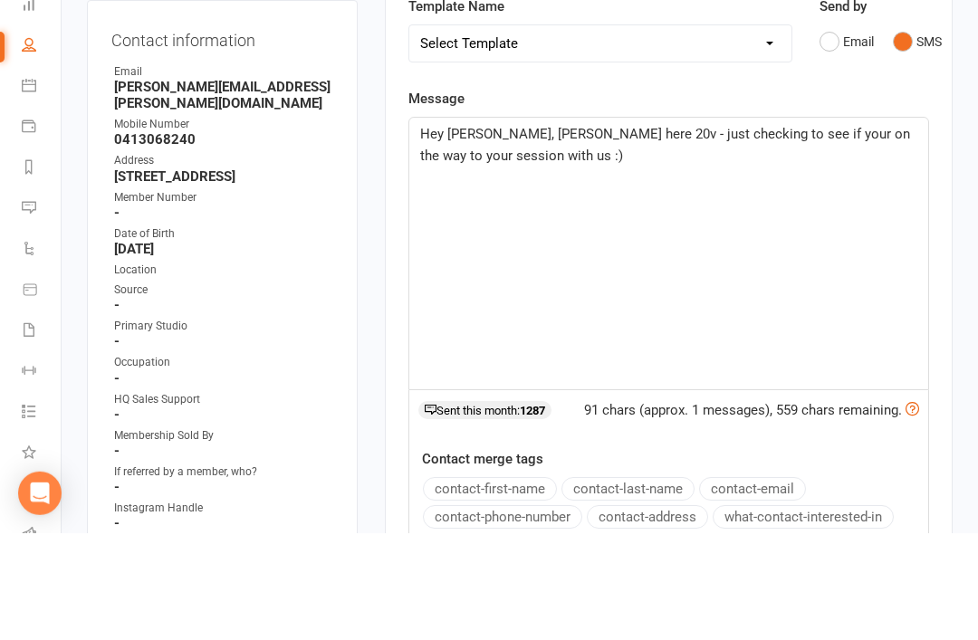
click at [903, 246] on div "Hey Krys, Zac here 20v - just checking to see if your on the way to your sessio…" at bounding box center [668, 361] width 519 height 272
click at [943, 251] on div "Activity Notes Comms Attendance Payments Waivers Tasks Automations Workouts Mob…" at bounding box center [669, 494] width 568 height 991
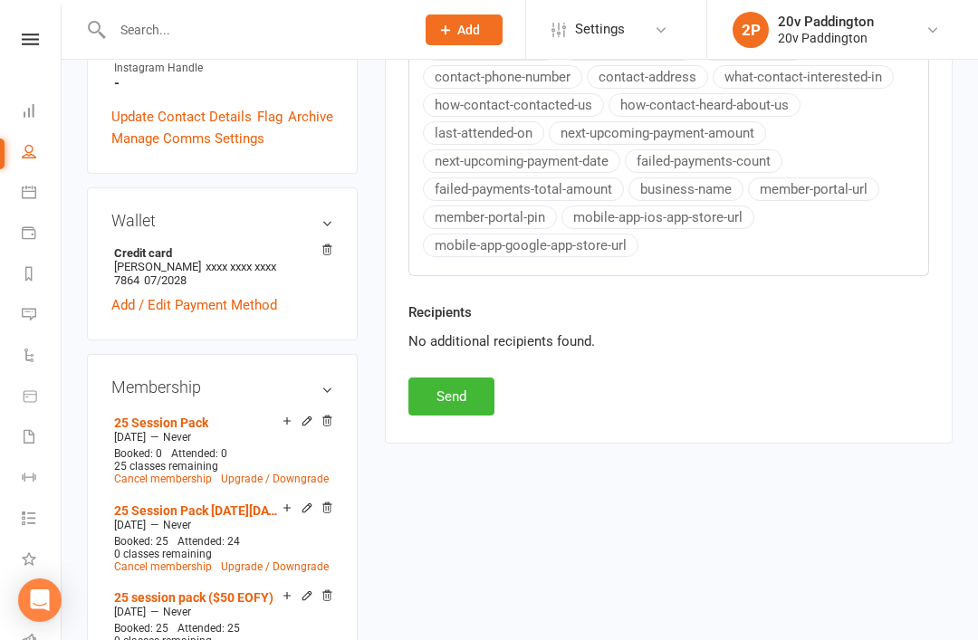
scroll to position [800, 0]
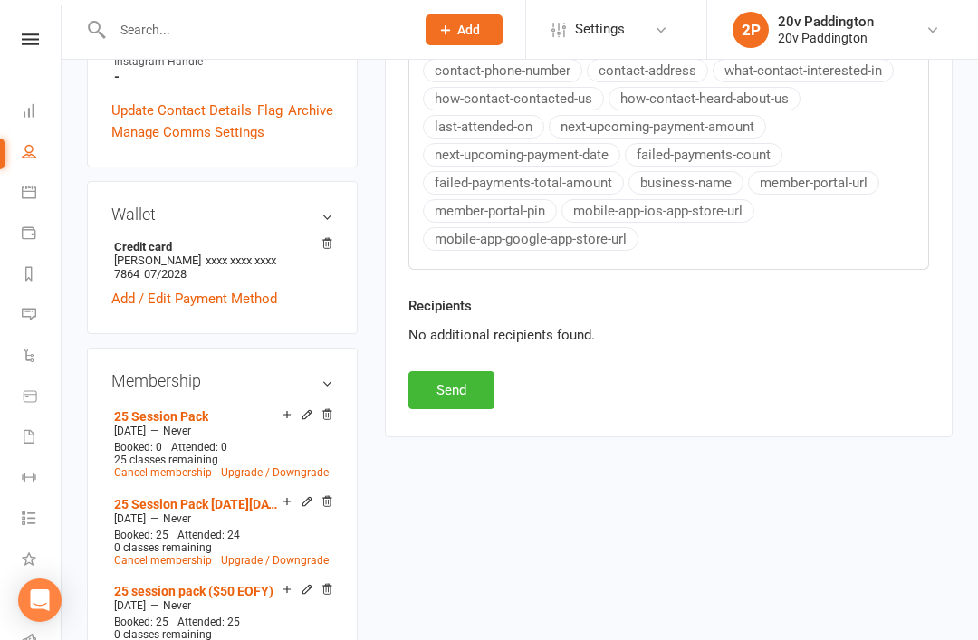
click at [435, 405] on button "Send" at bounding box center [451, 390] width 86 height 38
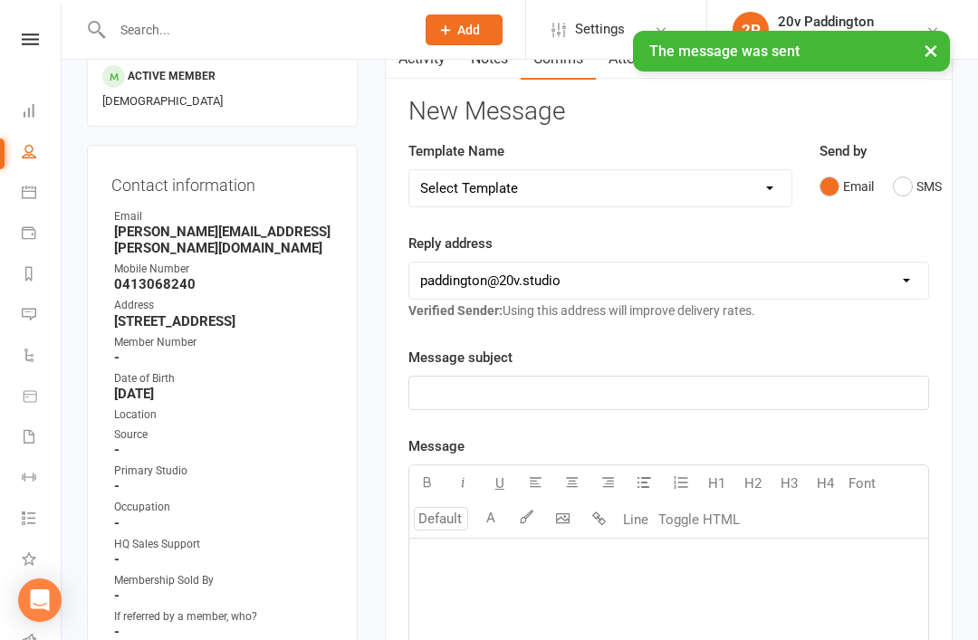
scroll to position [0, 0]
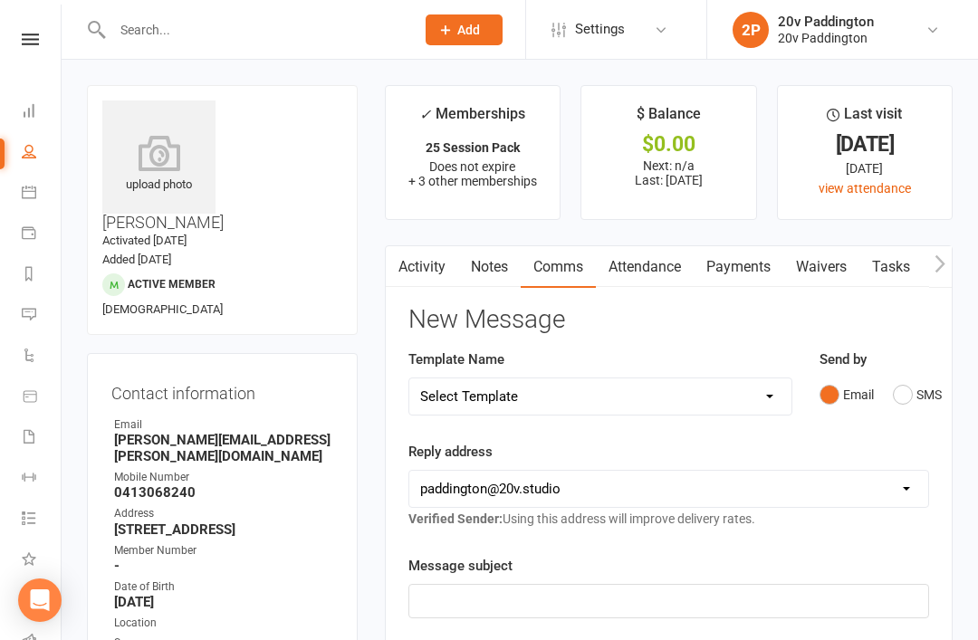
click at [23, 207] on link "Calendar" at bounding box center [42, 194] width 41 height 41
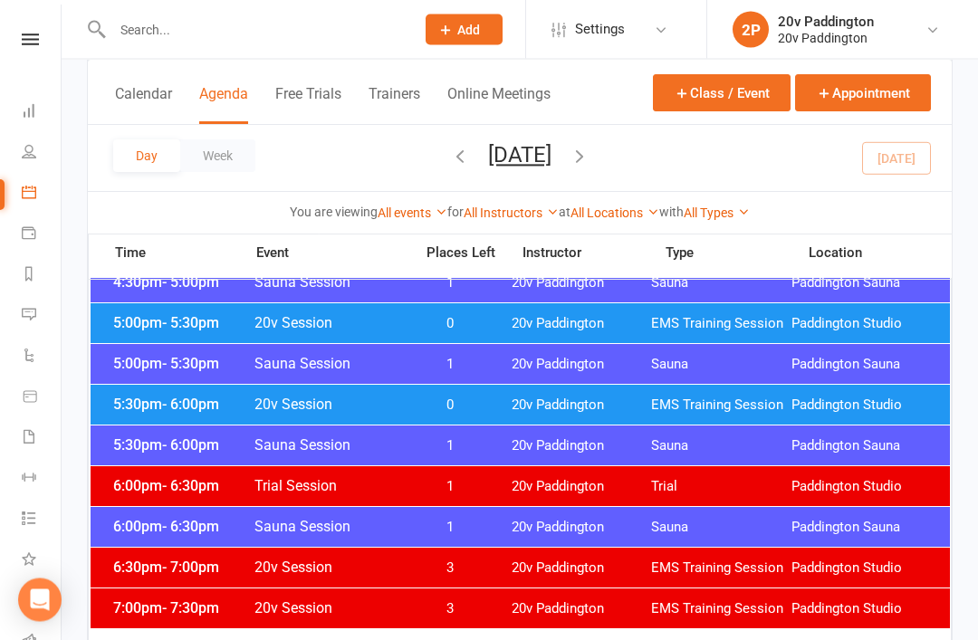
click at [778, 400] on span "EMS Training Session" at bounding box center [721, 406] width 140 height 17
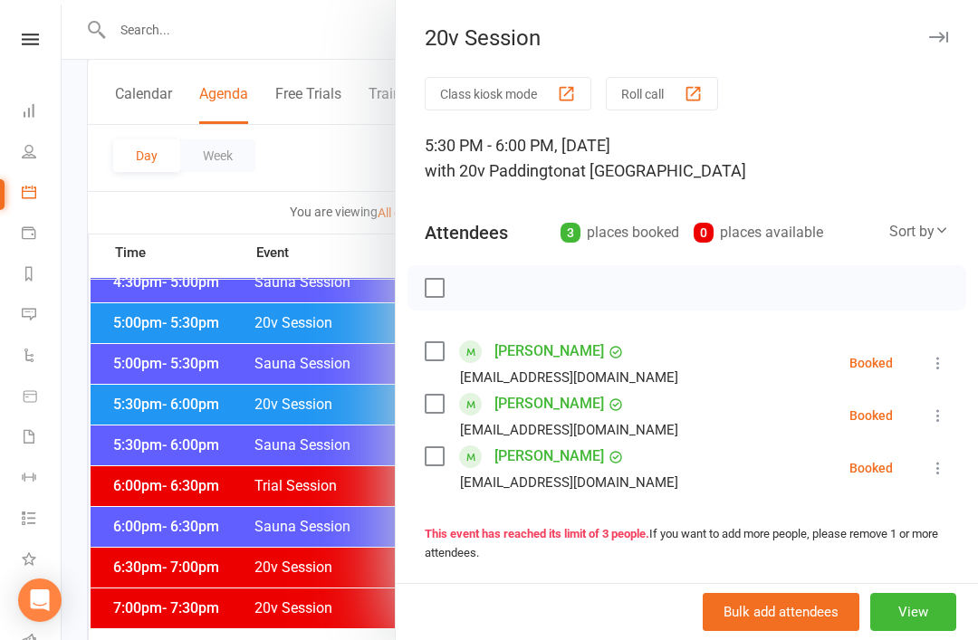
click at [309, 462] on div at bounding box center [520, 320] width 917 height 640
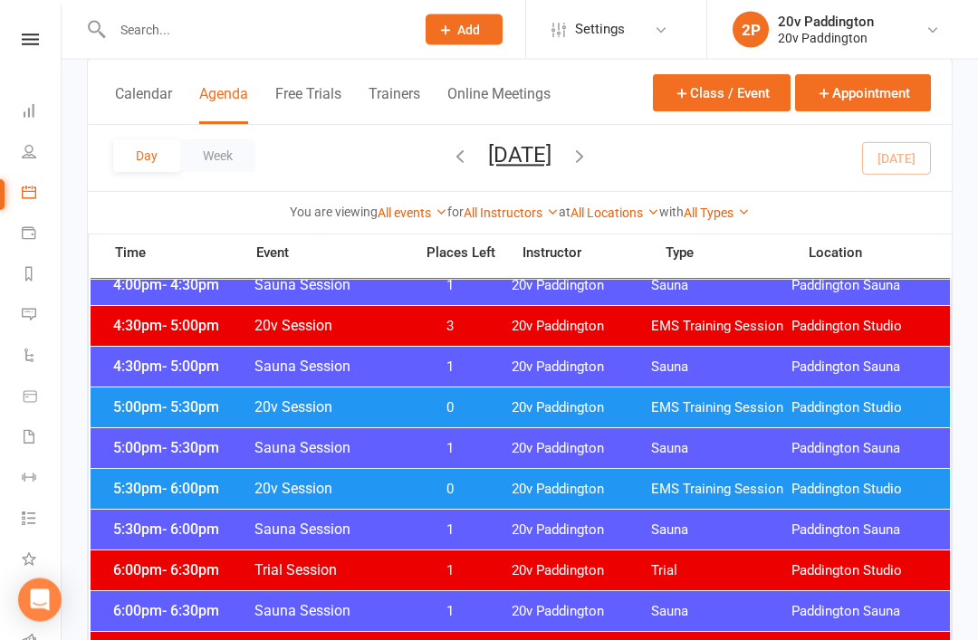
scroll to position [1542, 0]
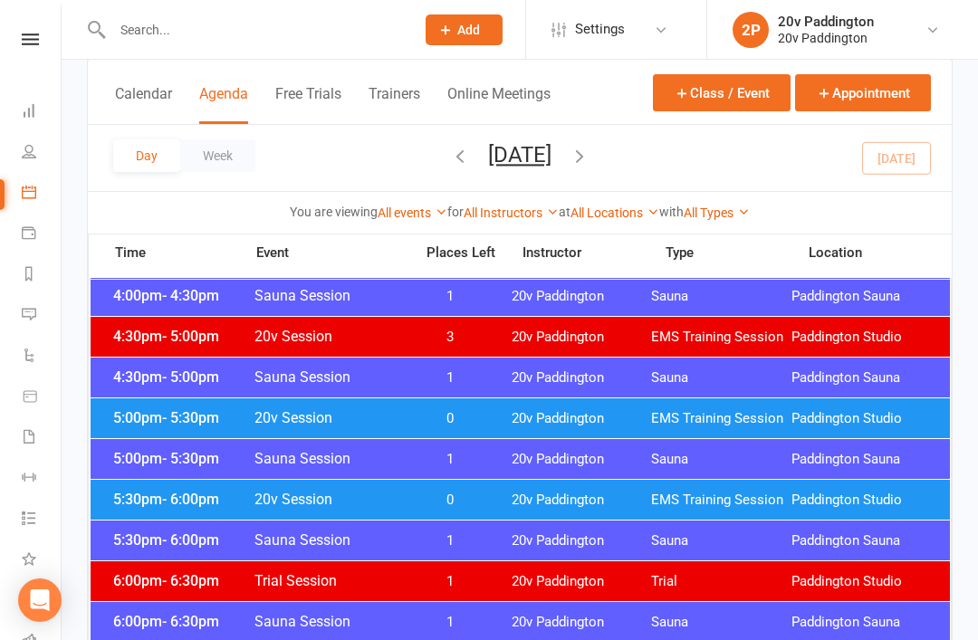
click at [507, 432] on div "5:00pm - 5:30pm 20v Session 0 20v Paddington EMS Training Session Paddington St…" at bounding box center [521, 419] width 860 height 40
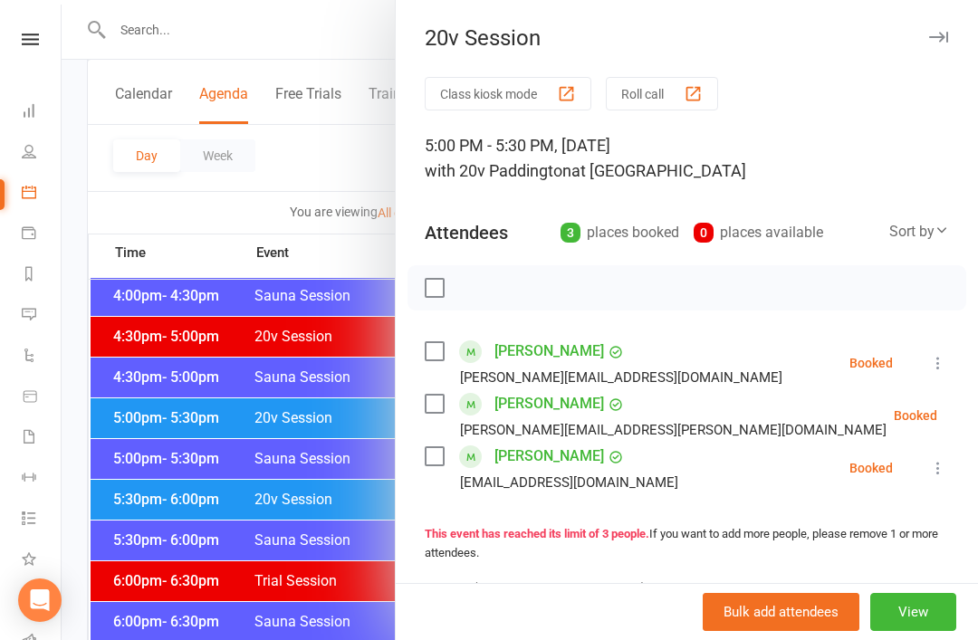
click at [275, 533] on div at bounding box center [520, 320] width 917 height 640
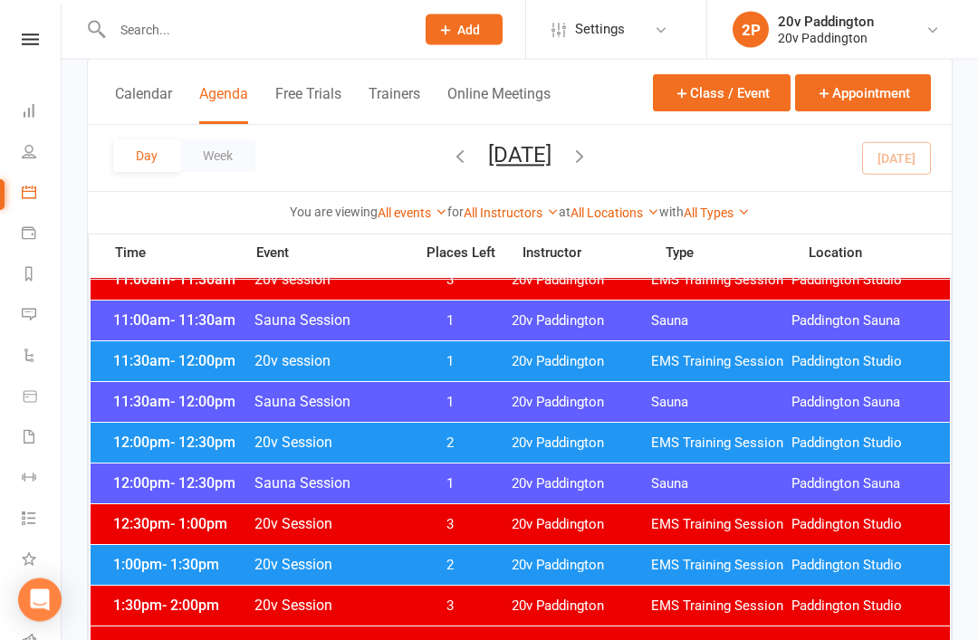
scroll to position [519, 0]
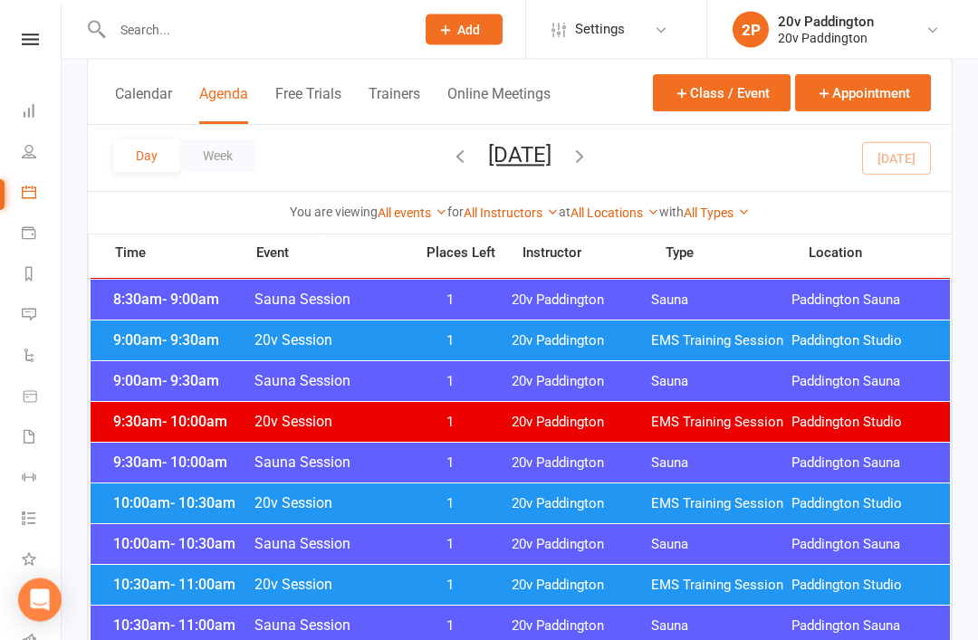
click at [292, 8] on div at bounding box center [244, 29] width 315 height 59
click at [552, 166] on button "Wednesday, Sep 17, 2025" at bounding box center [519, 154] width 63 height 25
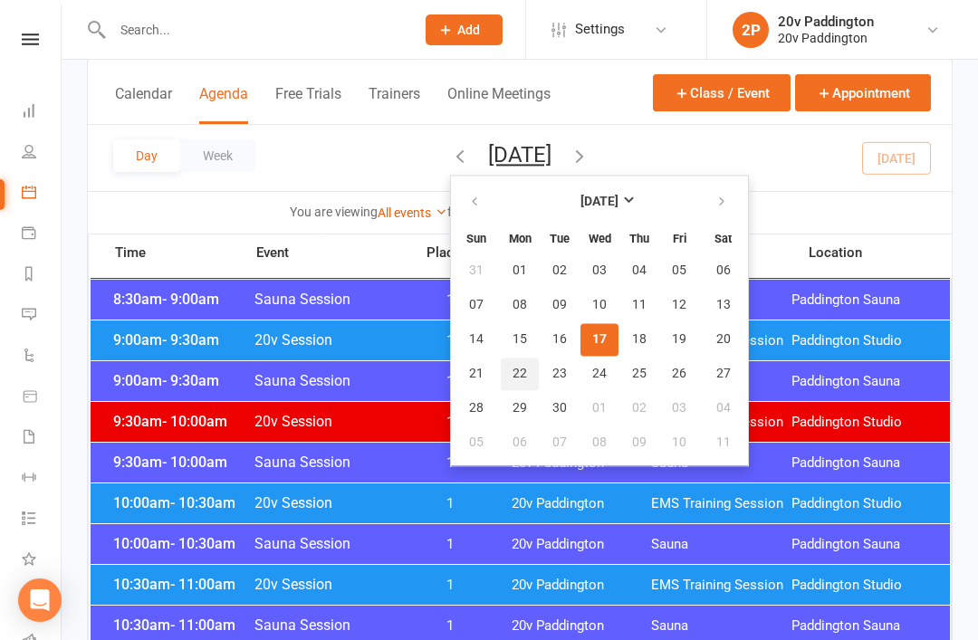
click at [501, 372] on button "22" at bounding box center [520, 374] width 38 height 33
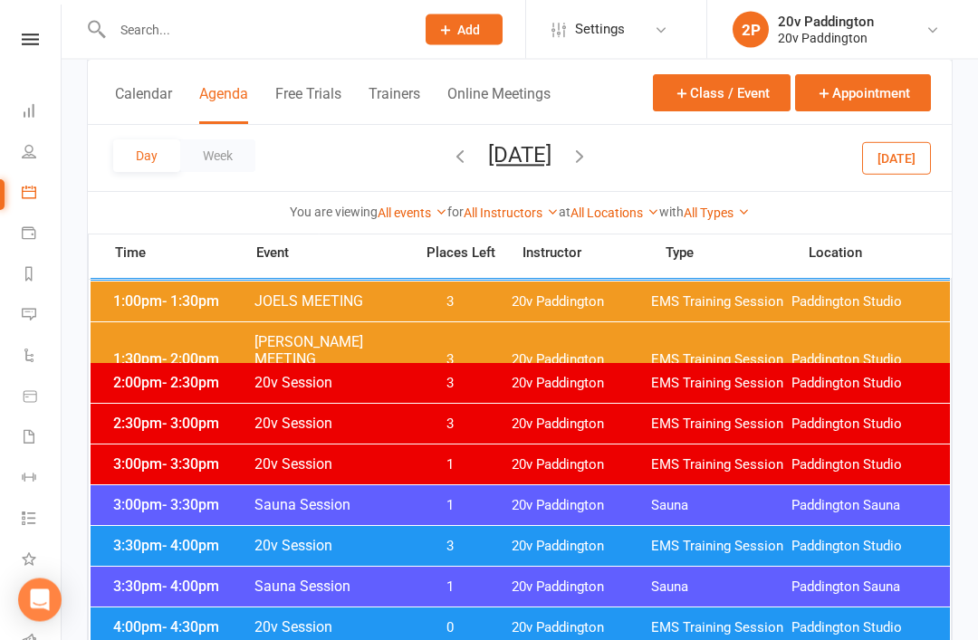
scroll to position [1243, 0]
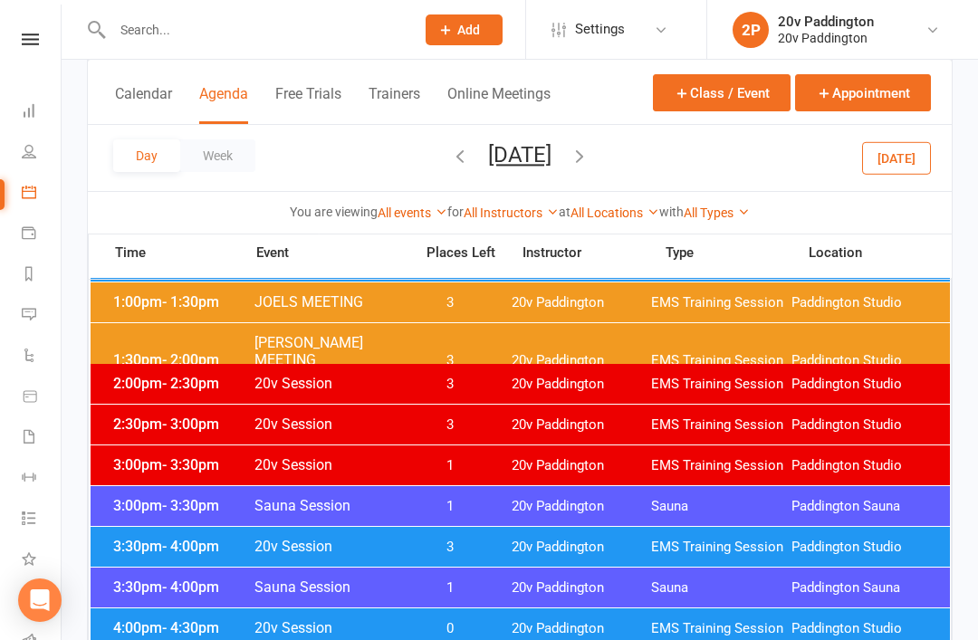
click at [609, 548] on span "20v Paddington" at bounding box center [582, 547] width 140 height 17
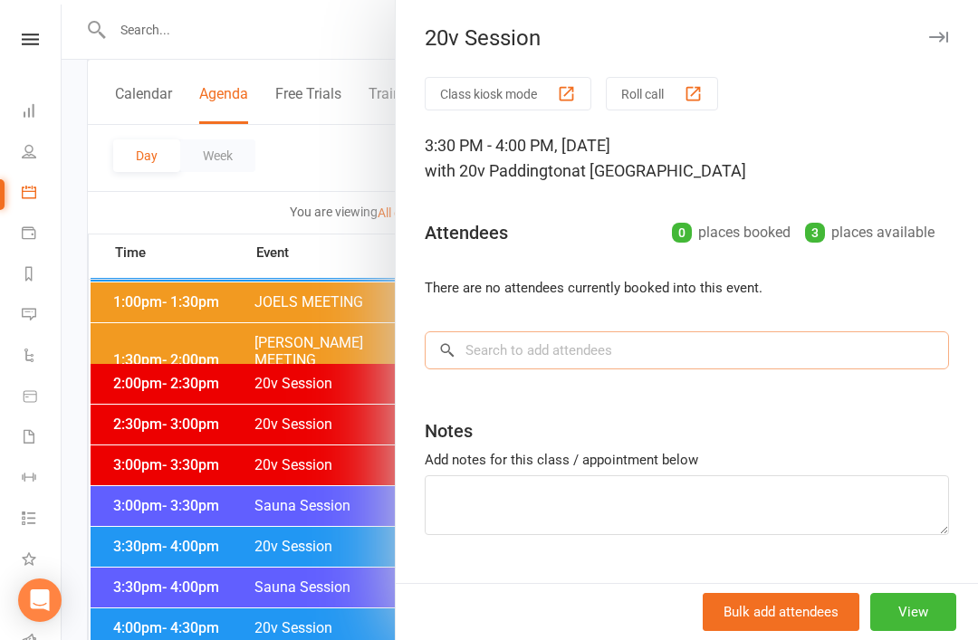
click at [697, 341] on input "search" at bounding box center [687, 351] width 524 height 38
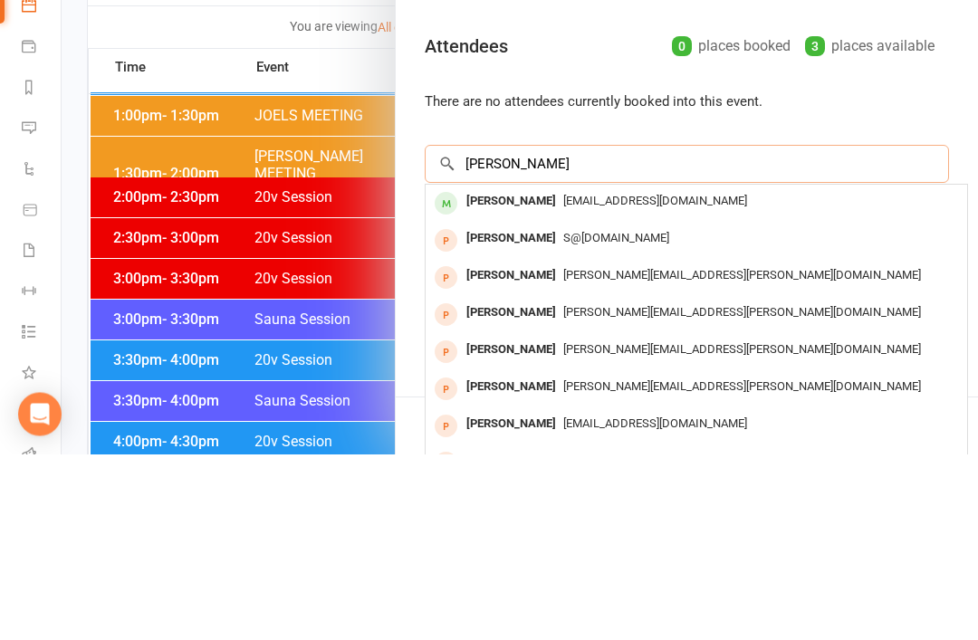
type input "Shaun smith"
click at [677, 380] on span "shaun_smith87@hotmail.com" at bounding box center [655, 387] width 184 height 14
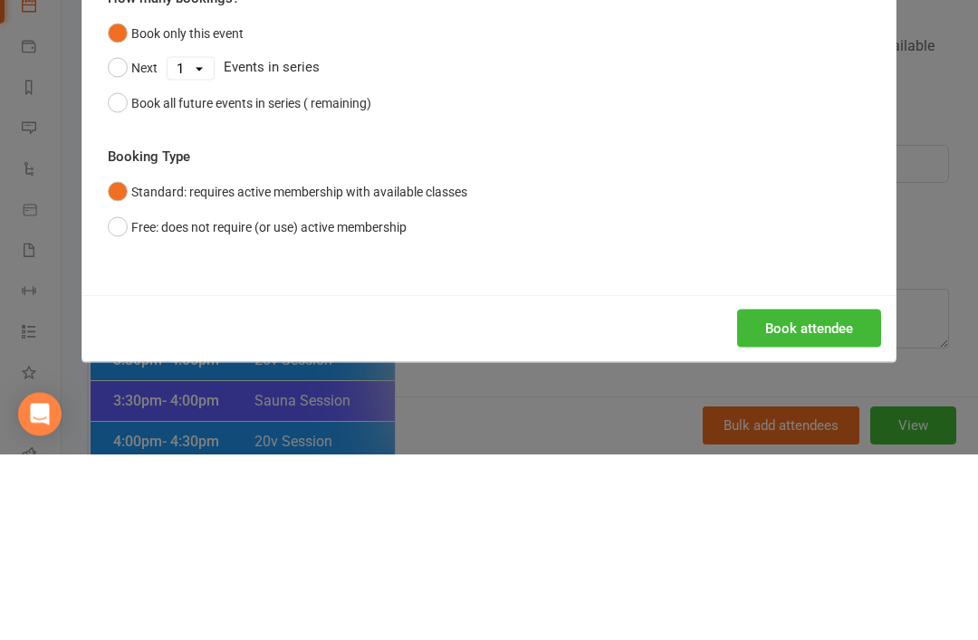
scroll to position [1429, 0]
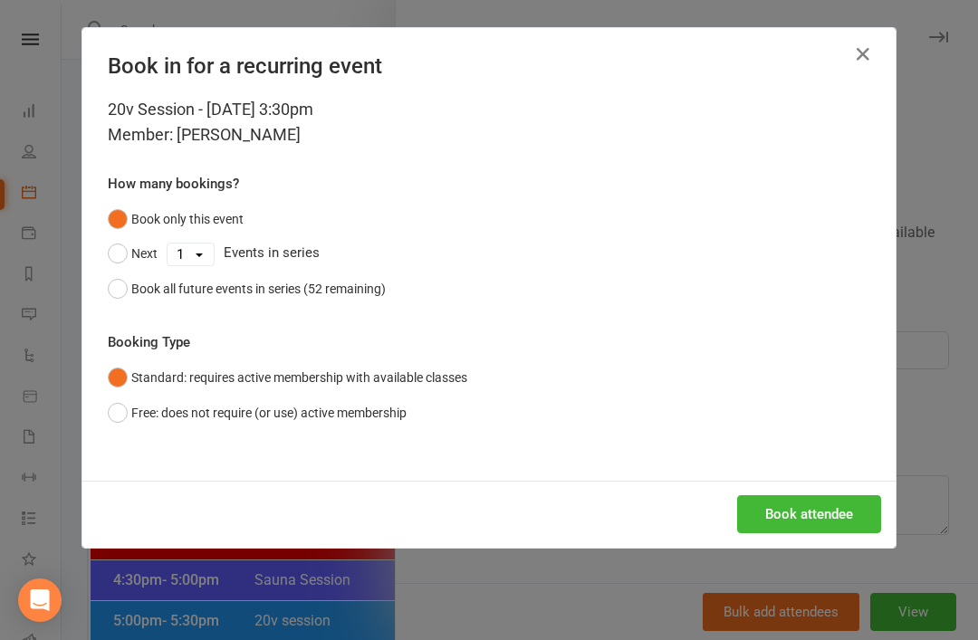
click at [813, 530] on button "Book attendee" at bounding box center [809, 514] width 144 height 38
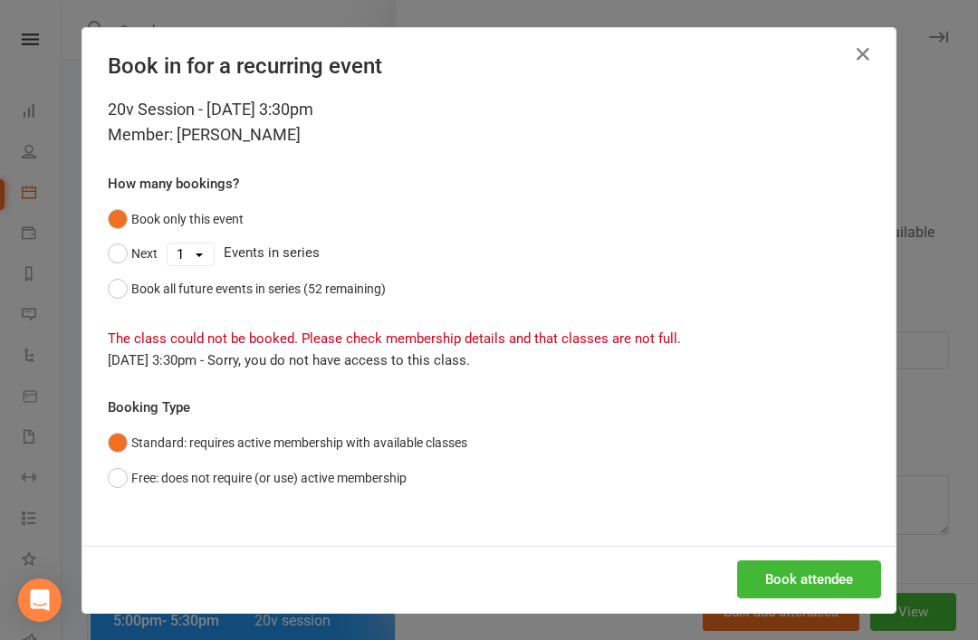
click at [360, 483] on button "Free: does not require (or use) active membership" at bounding box center [257, 478] width 299 height 34
click at [864, 63] on icon "button" at bounding box center [863, 54] width 22 height 22
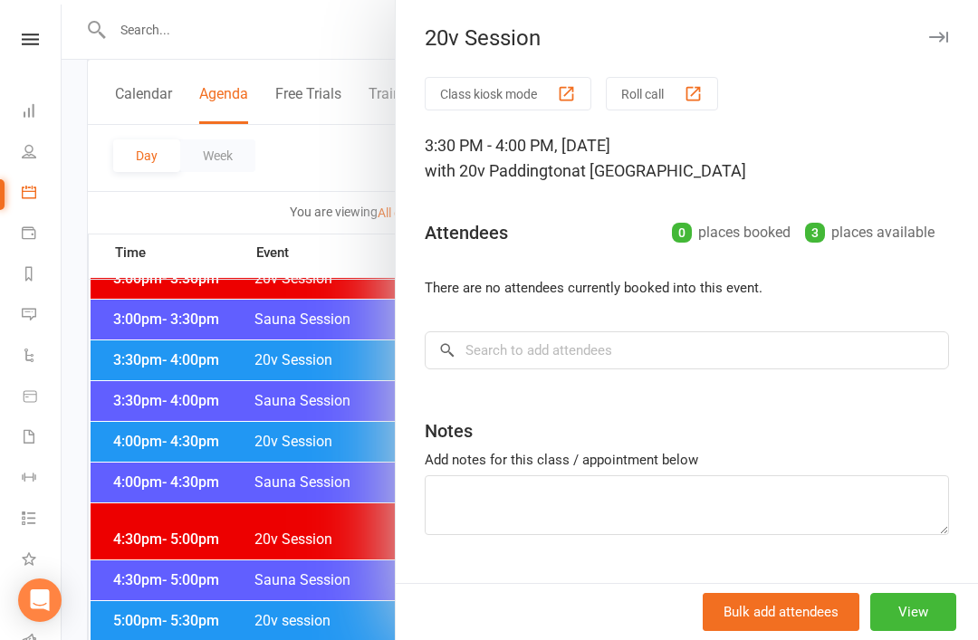
click at [937, 631] on button "View" at bounding box center [913, 612] width 86 height 38
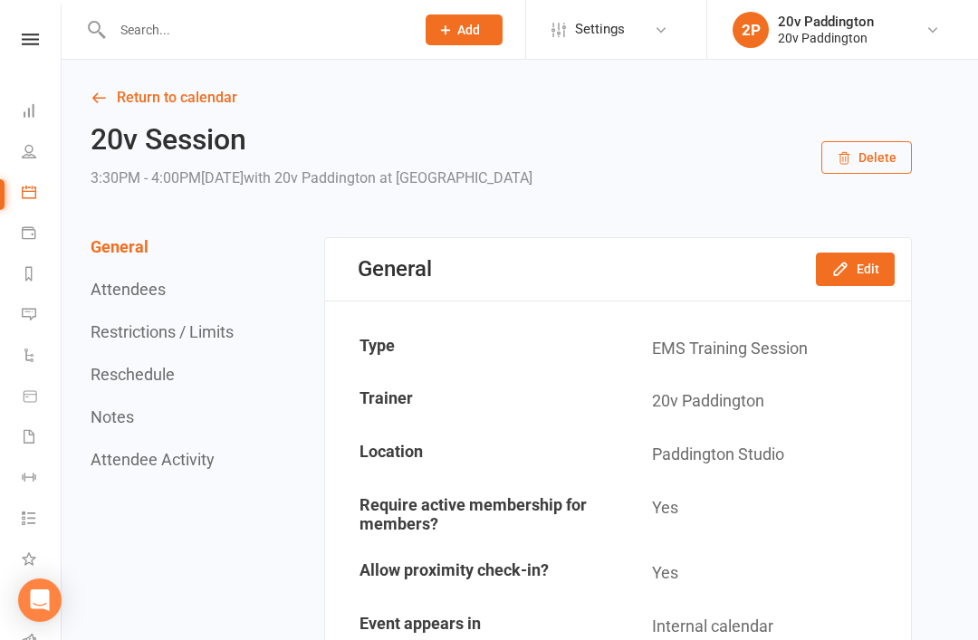
click at [870, 257] on button "Edit" at bounding box center [855, 269] width 79 height 33
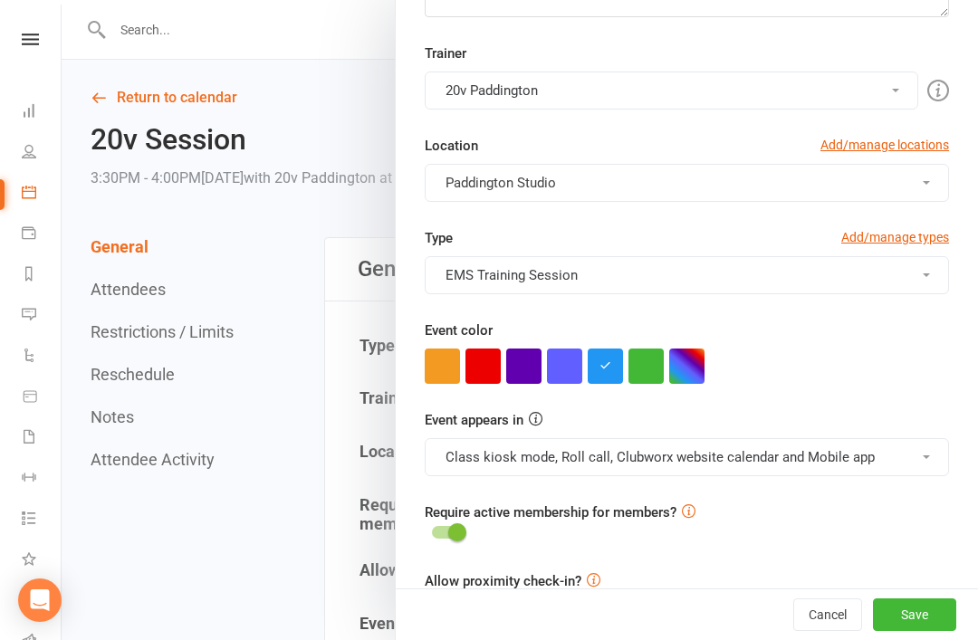
scroll to position [353, 0]
click at [773, 455] on button "Class kiosk mode, Roll call, Clubworx website calendar and Mobile app" at bounding box center [687, 458] width 524 height 38
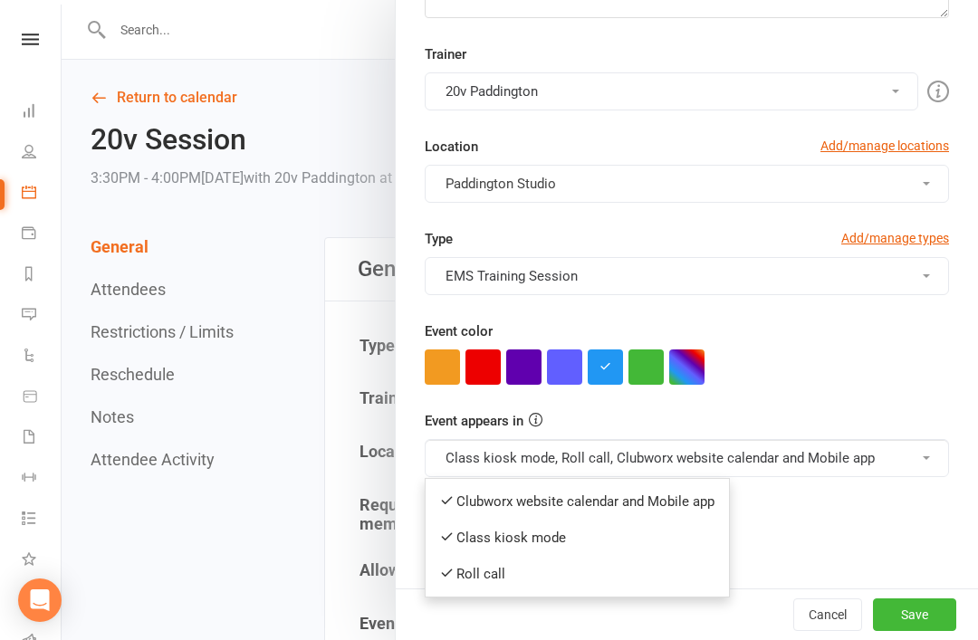
click at [680, 494] on link "Clubworx website calendar and Mobile app" at bounding box center [577, 502] width 303 height 36
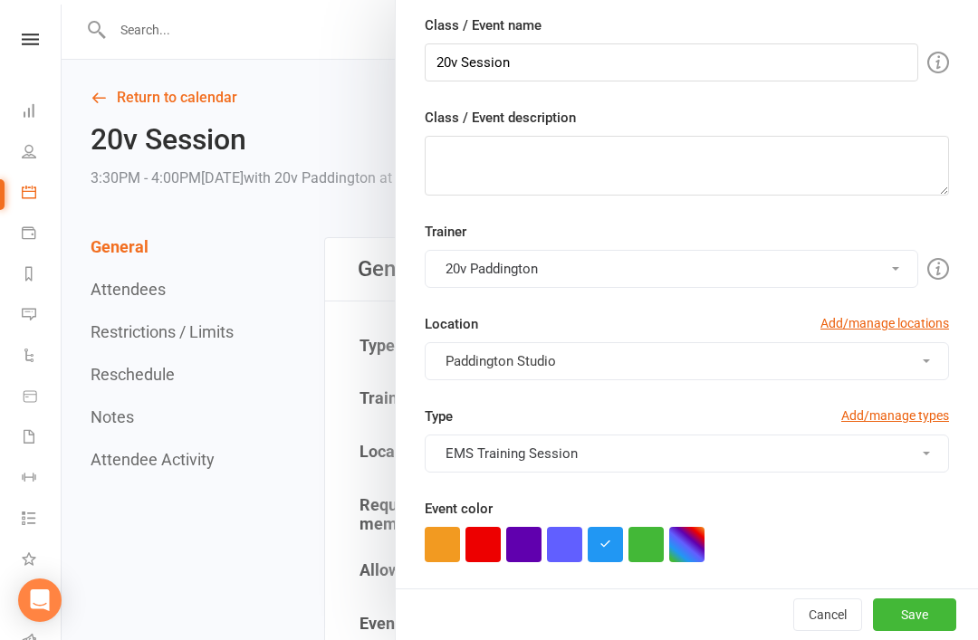
scroll to position [296, 0]
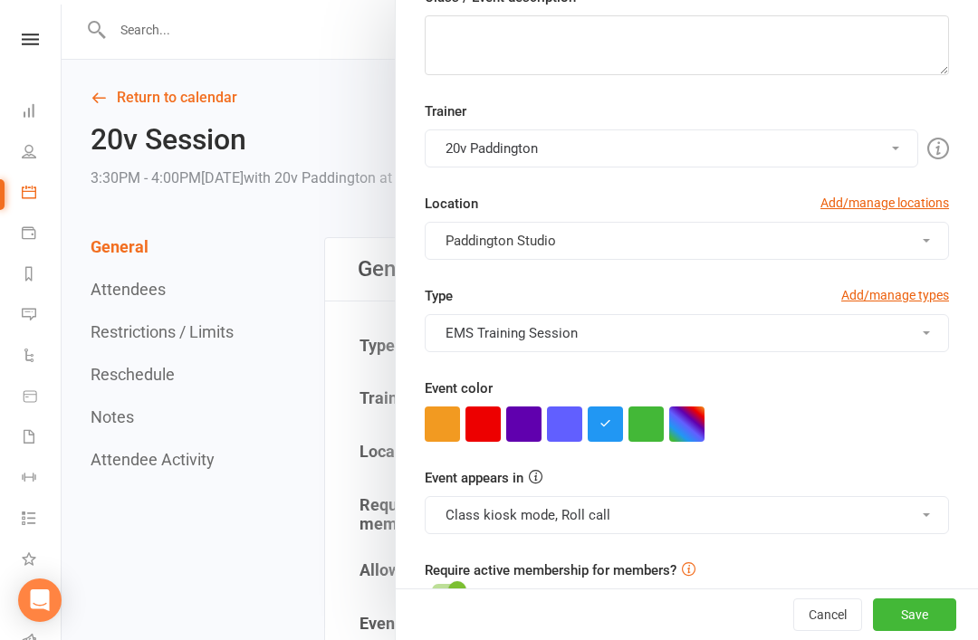
click at [812, 328] on button "EMS Training Session" at bounding box center [687, 333] width 524 height 38
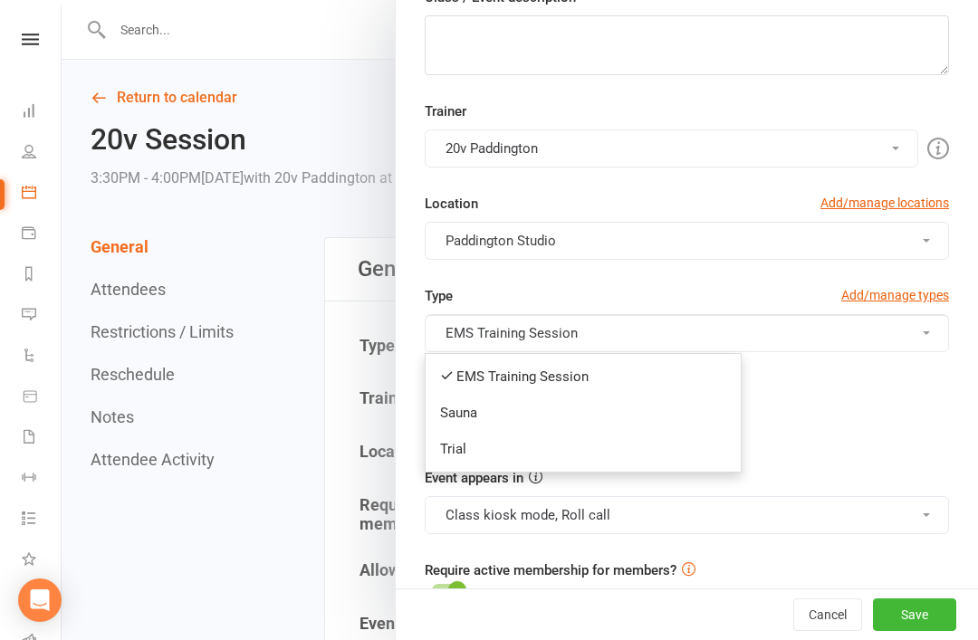
click at [664, 440] on link "Trial" at bounding box center [583, 449] width 315 height 36
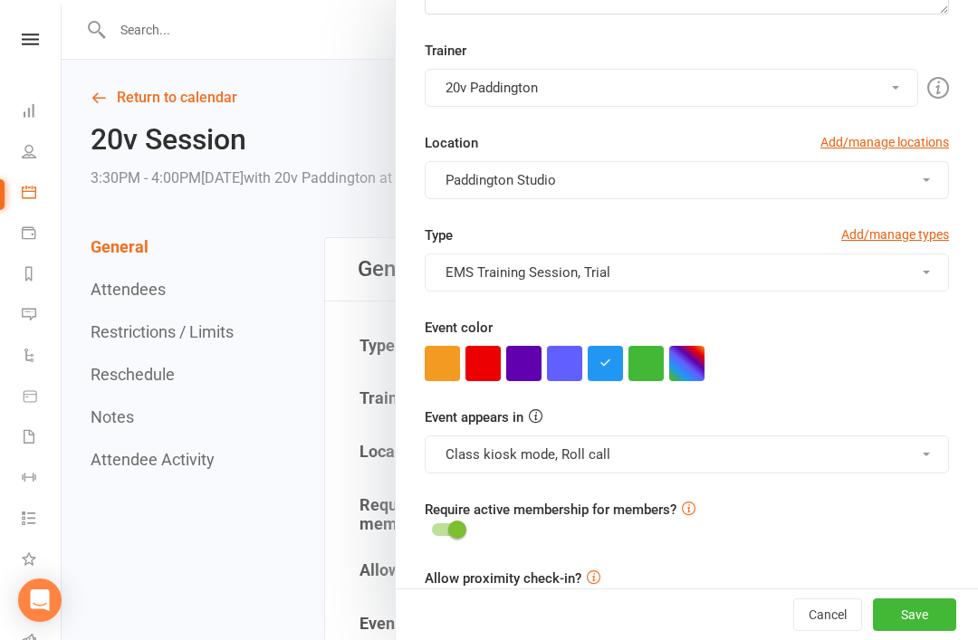
scroll to position [353, 0]
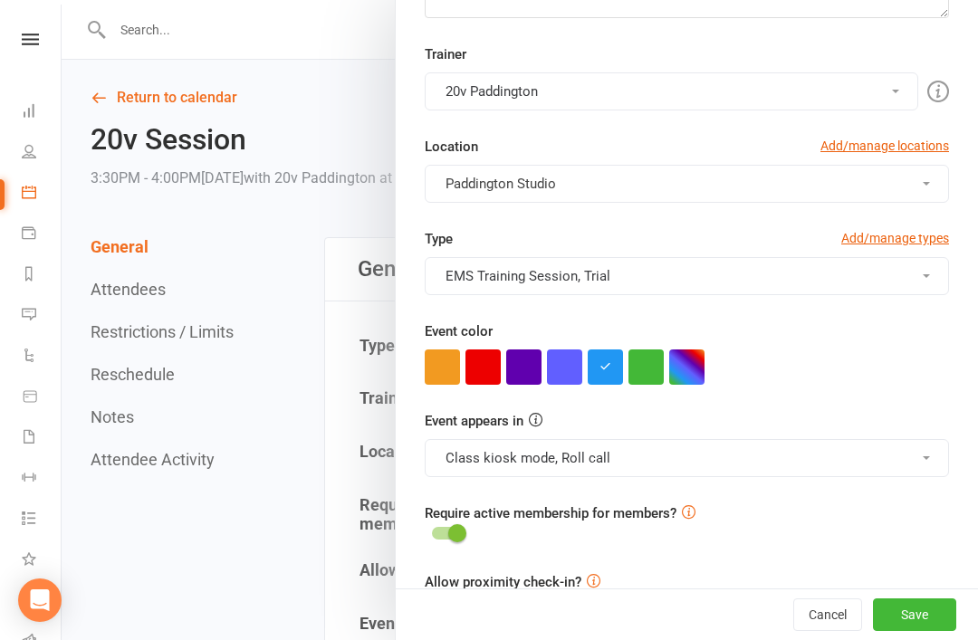
click at [658, 363] on button "button" at bounding box center [646, 367] width 35 height 35
click at [928, 631] on button "Save" at bounding box center [914, 615] width 83 height 33
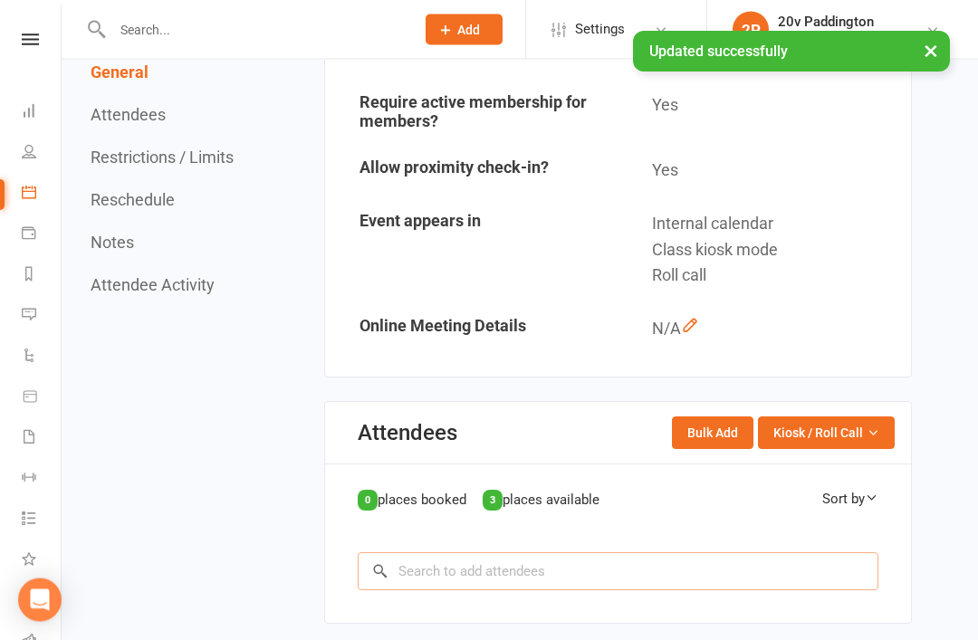
click at [641, 554] on input "search" at bounding box center [618, 572] width 521 height 38
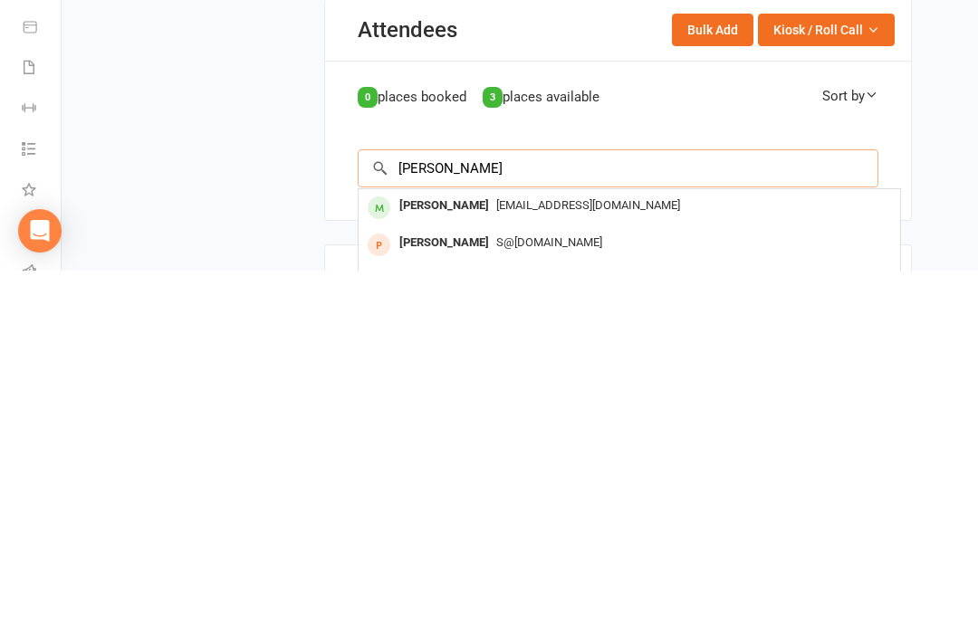
type input "Shaun smith"
click at [610, 559] on div "Shaun Smith shaun_smith87@hotmail.com" at bounding box center [630, 577] width 542 height 37
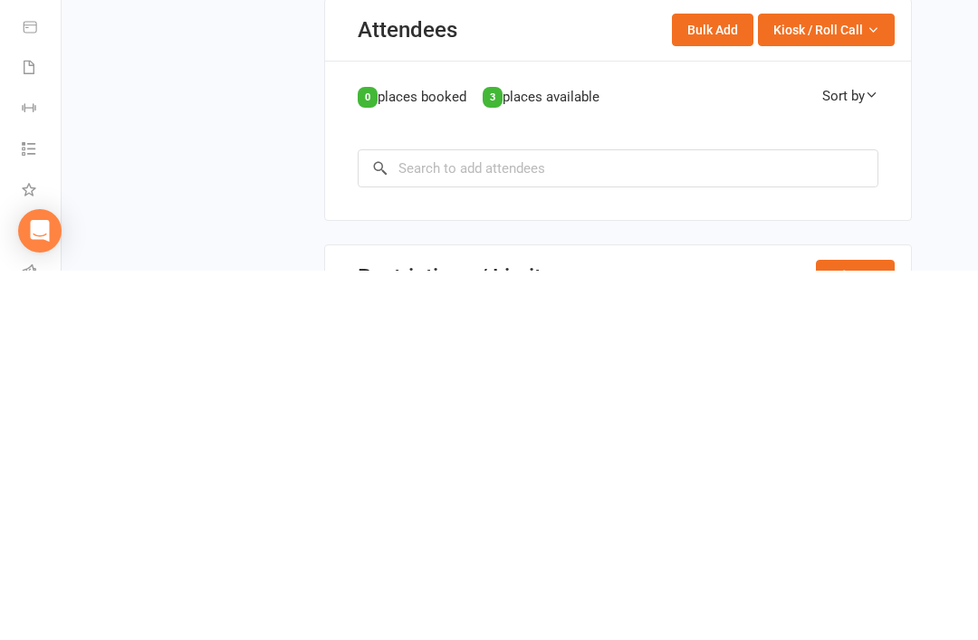
scroll to position [806, 0]
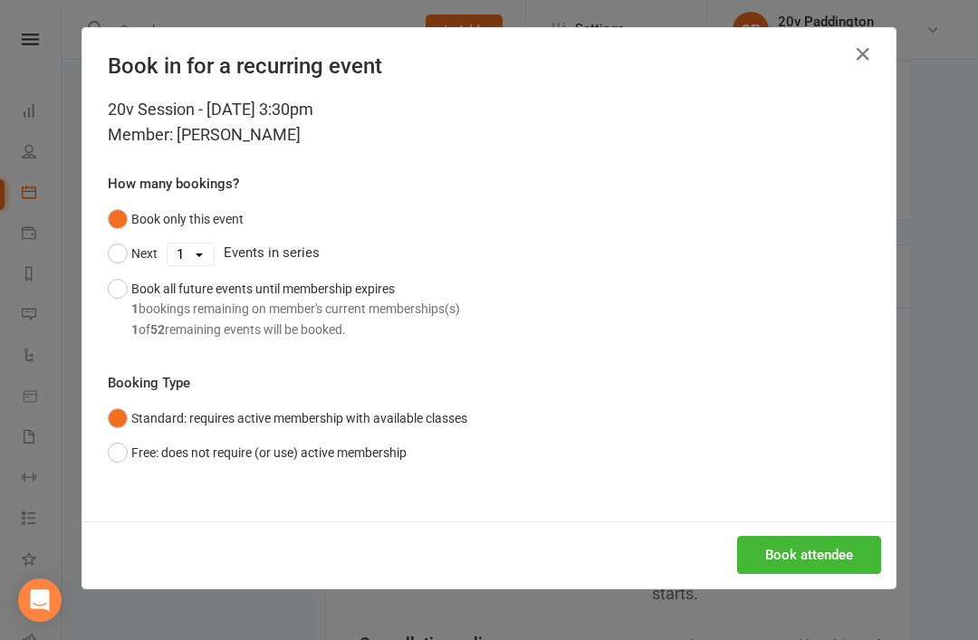
click at [783, 553] on button "Book attendee" at bounding box center [809, 555] width 144 height 38
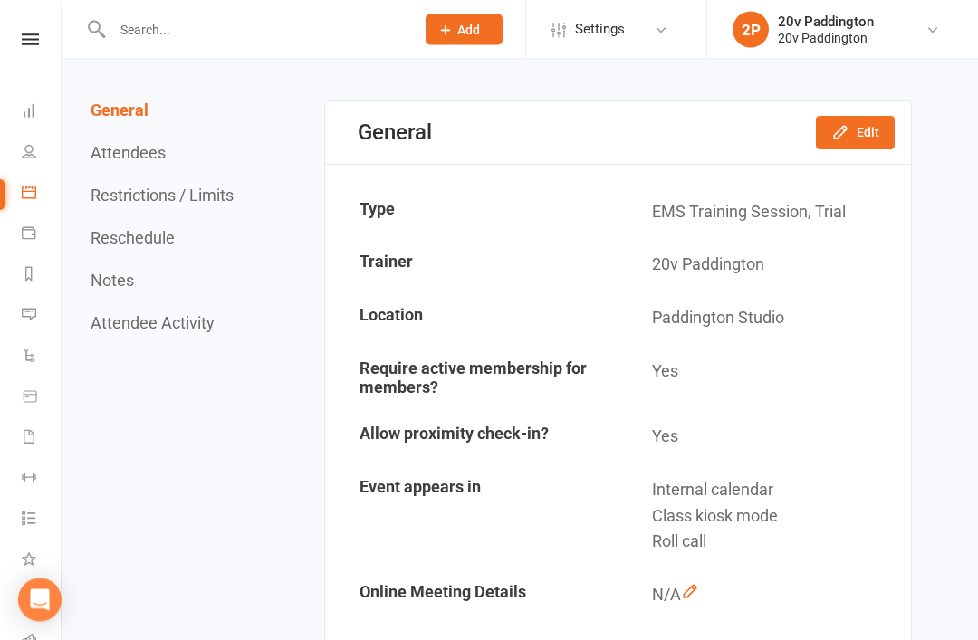
scroll to position [0, 0]
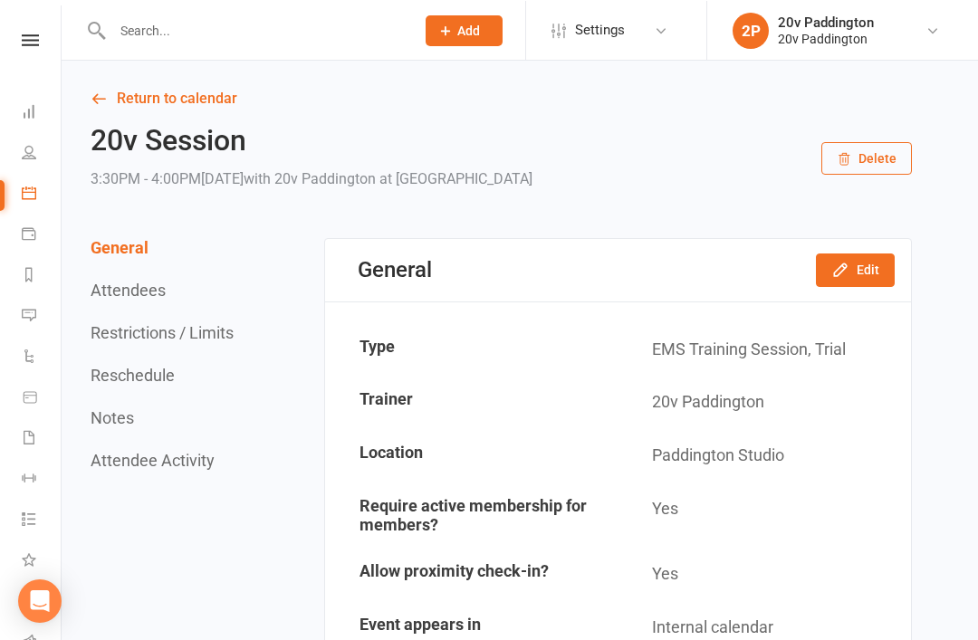
click at [120, 101] on link "Return to calendar" at bounding box center [502, 97] width 822 height 25
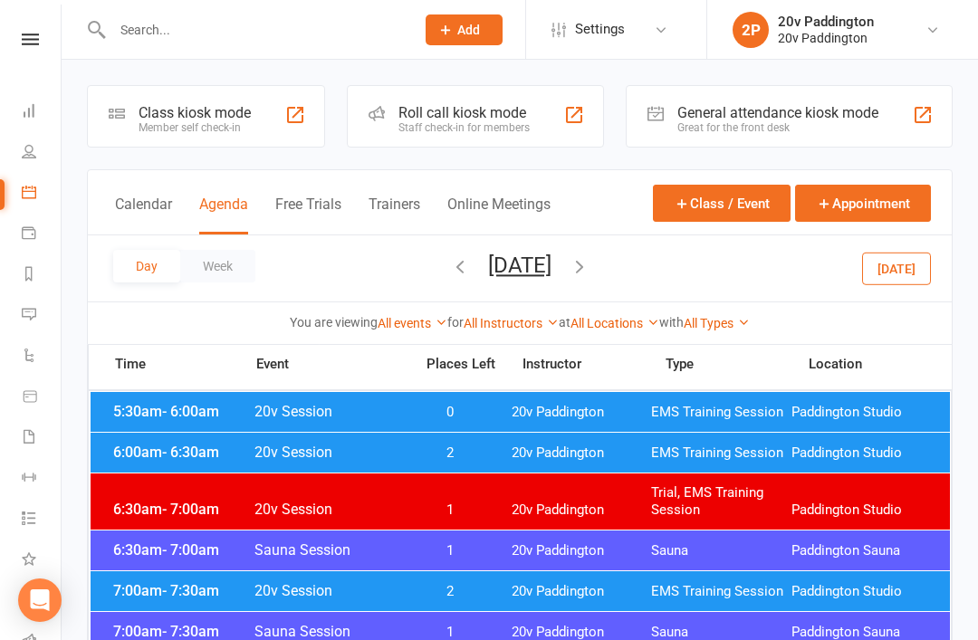
click at [817, 0] on li "2P 20v Paddington 20v Paddington My profile My subscription Support & training …" at bounding box center [842, 29] width 272 height 59
click at [13, 182] on li "Calendar" at bounding box center [30, 194] width 61 height 41
click at [16, 181] on li "Calendar" at bounding box center [30, 194] width 61 height 41
click at [32, 211] on link "Calendar" at bounding box center [42, 194] width 41 height 41
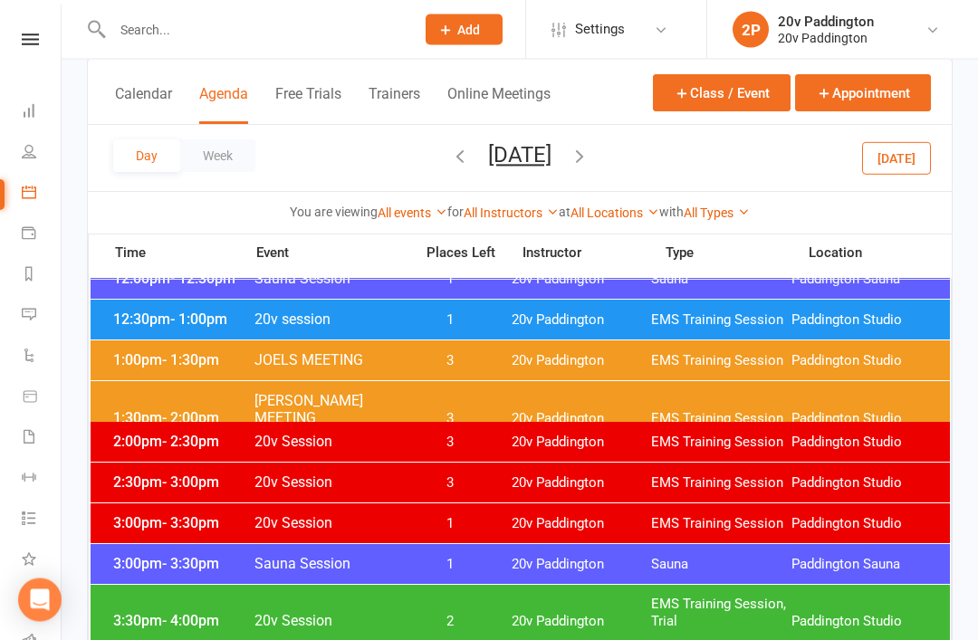
click at [911, 166] on button "Today" at bounding box center [896, 157] width 69 height 33
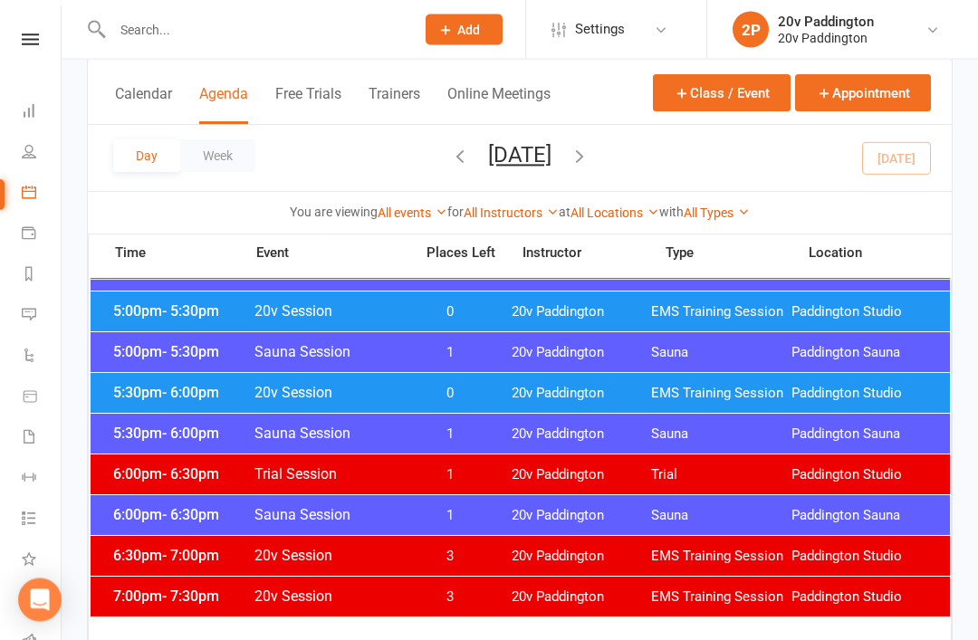
click at [495, 386] on span "0" at bounding box center [450, 394] width 95 height 17
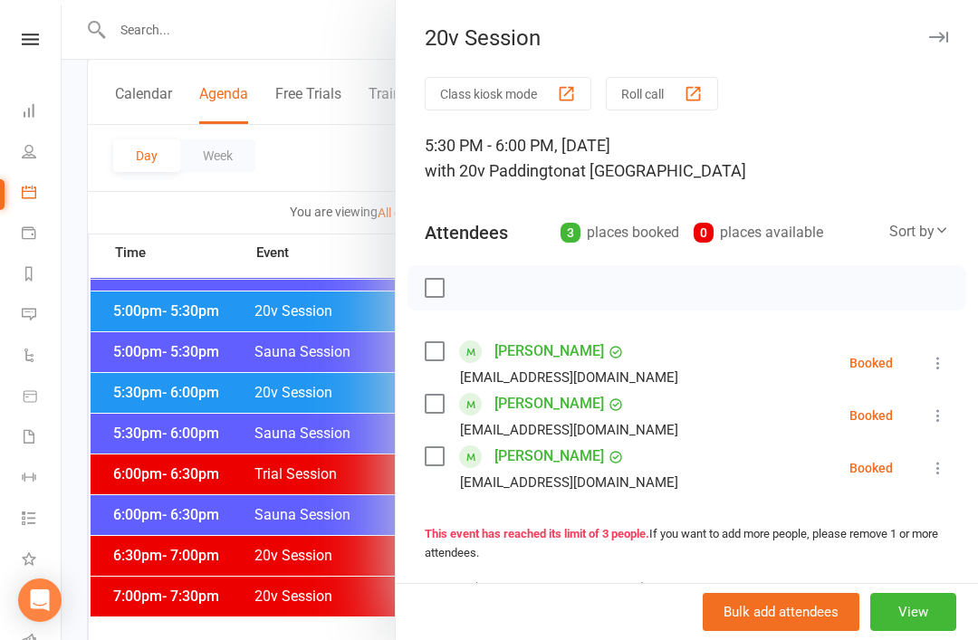
click at [525, 351] on link "Ben Selke" at bounding box center [550, 351] width 110 height 29
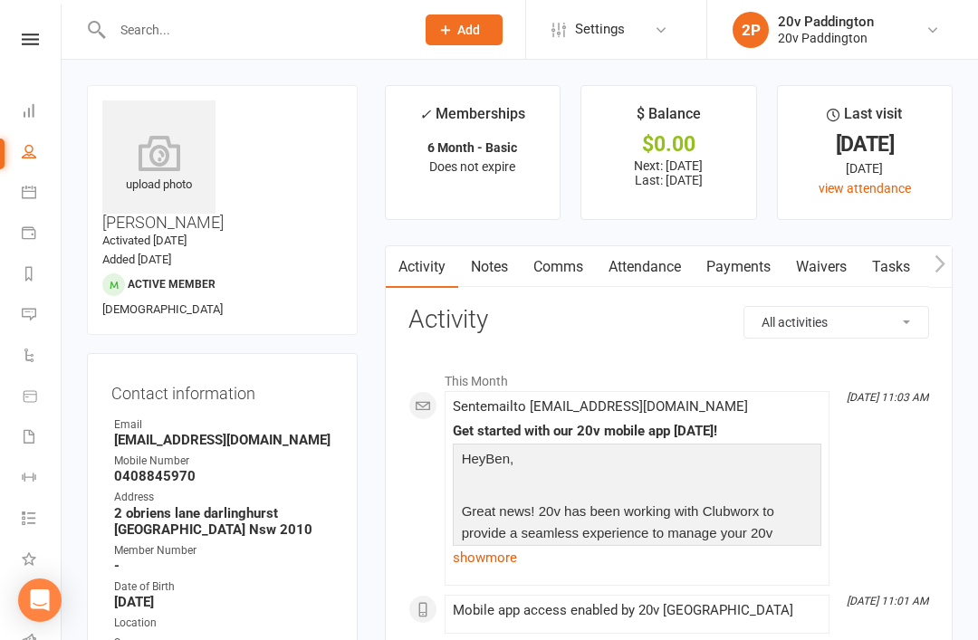
click at [560, 280] on link "Comms" at bounding box center [558, 267] width 75 height 42
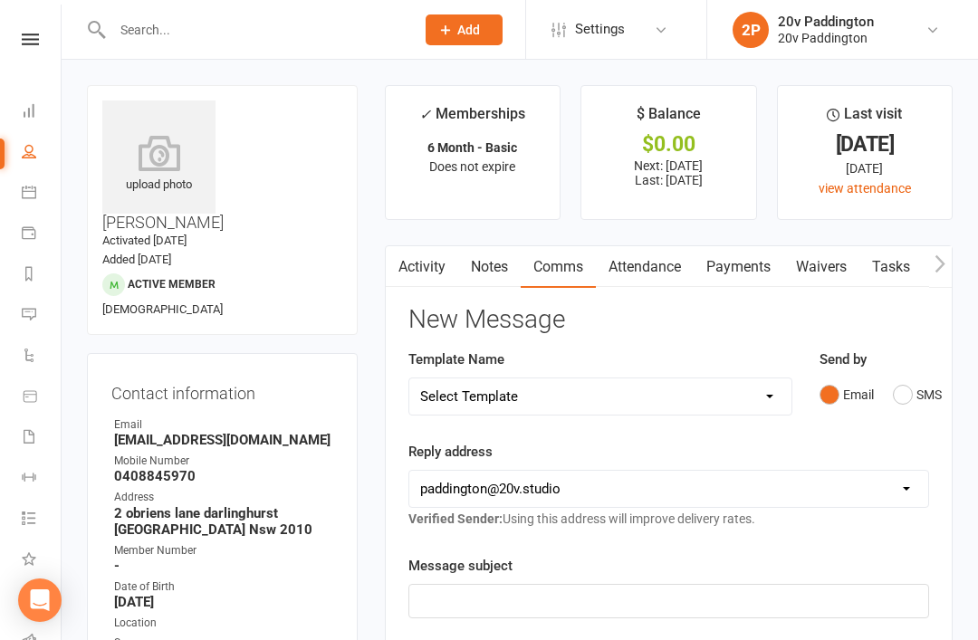
click at [936, 387] on button "SMS" at bounding box center [917, 395] width 49 height 34
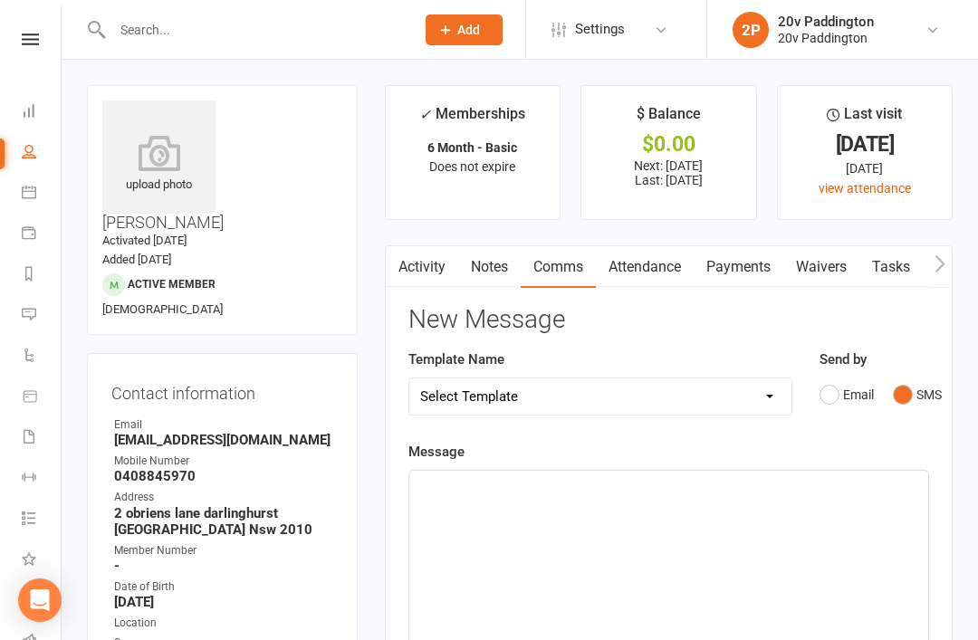
click at [751, 493] on p "﻿" at bounding box center [668, 487] width 497 height 22
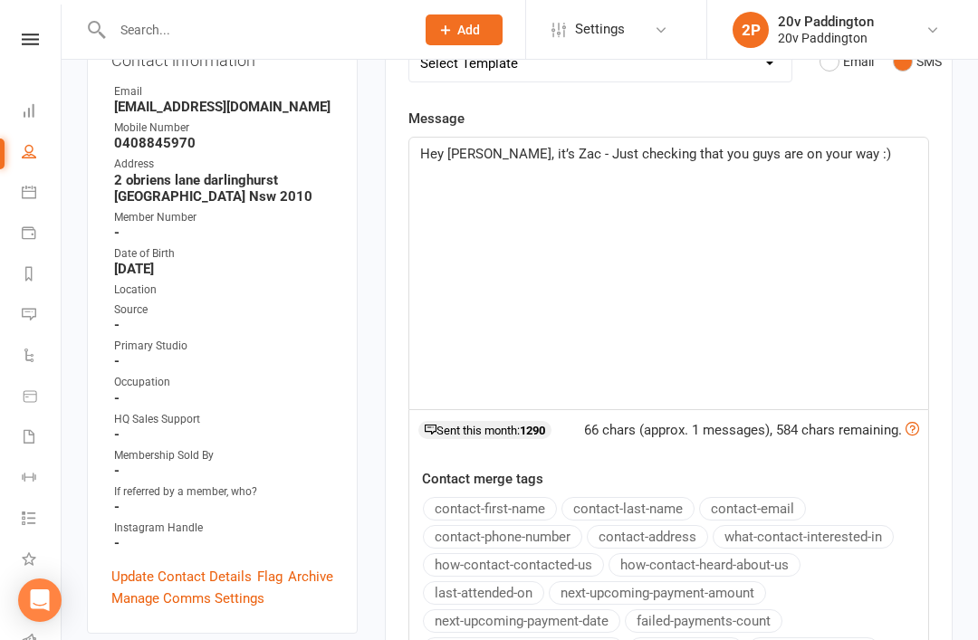
click at [786, 150] on span "Hey Ben, it’s Zac - Just checking that you guys are on your way :)" at bounding box center [655, 154] width 471 height 16
click at [961, 197] on main "✓ Memberships 6 Month - Basic Does not expire $ Balance $0.00 Next: 18 Sep 2025…" at bounding box center [668, 338] width 595 height 1170
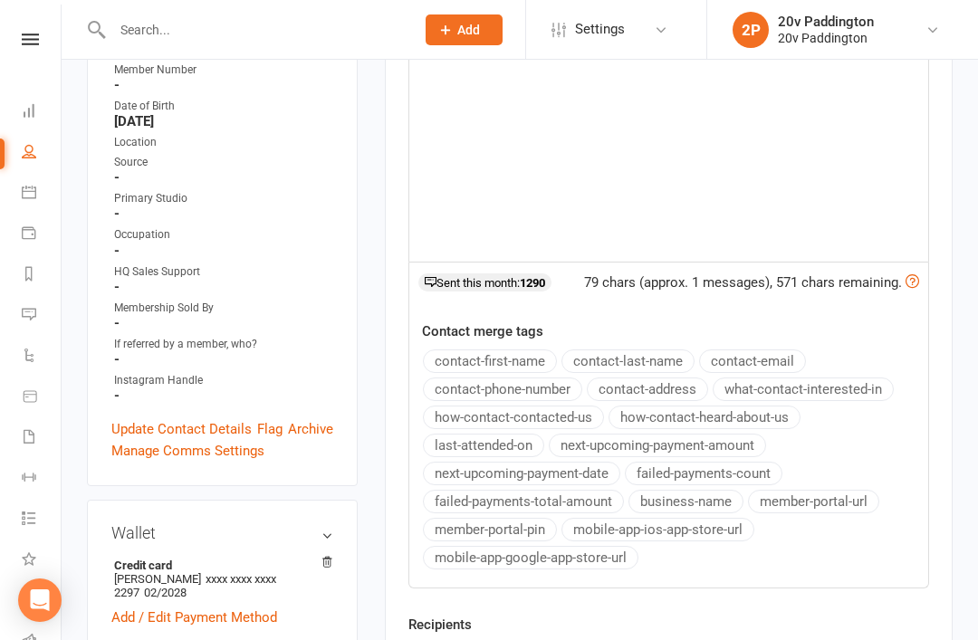
scroll to position [697, 0]
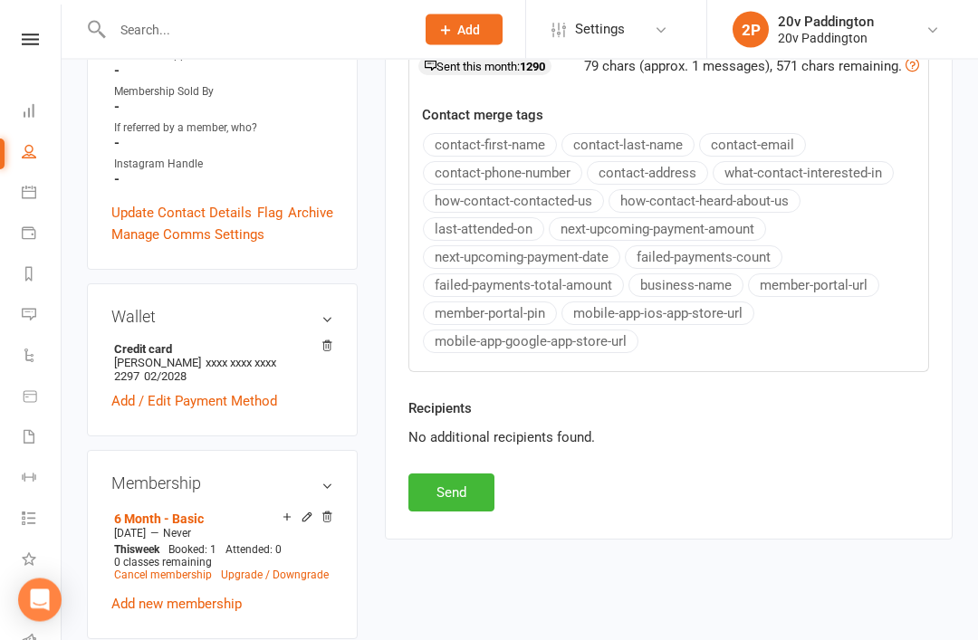
click at [482, 520] on div "Activity Notes Comms Attendance Payments Waivers Tasks Automations Workouts Mob…" at bounding box center [669, 44] width 568 height 991
click at [487, 458] on div "Recipients No additional recipients found." at bounding box center [669, 437] width 548 height 76
click at [485, 475] on button "Send" at bounding box center [451, 494] width 86 height 38
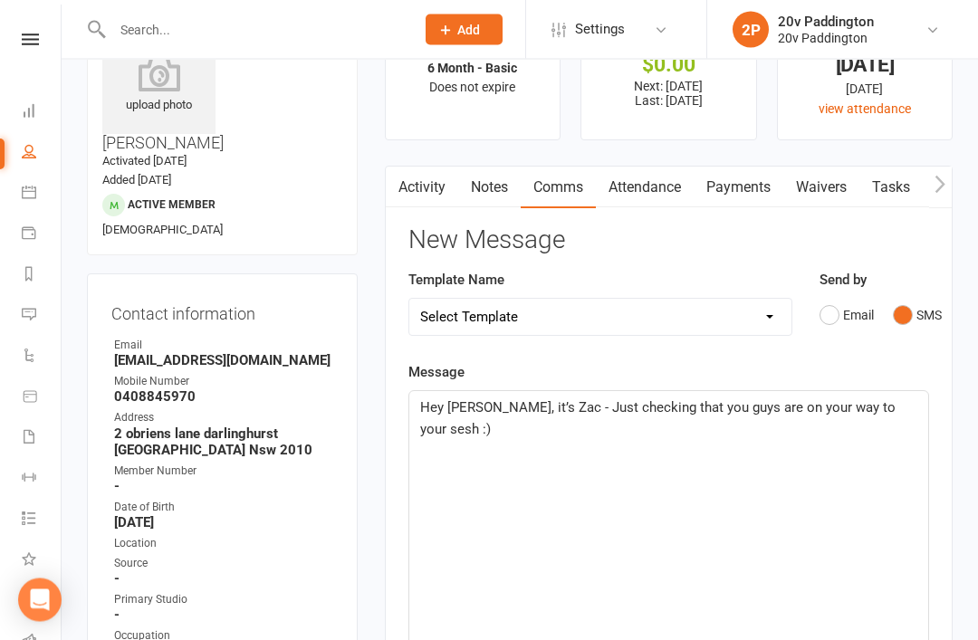
scroll to position [0, 0]
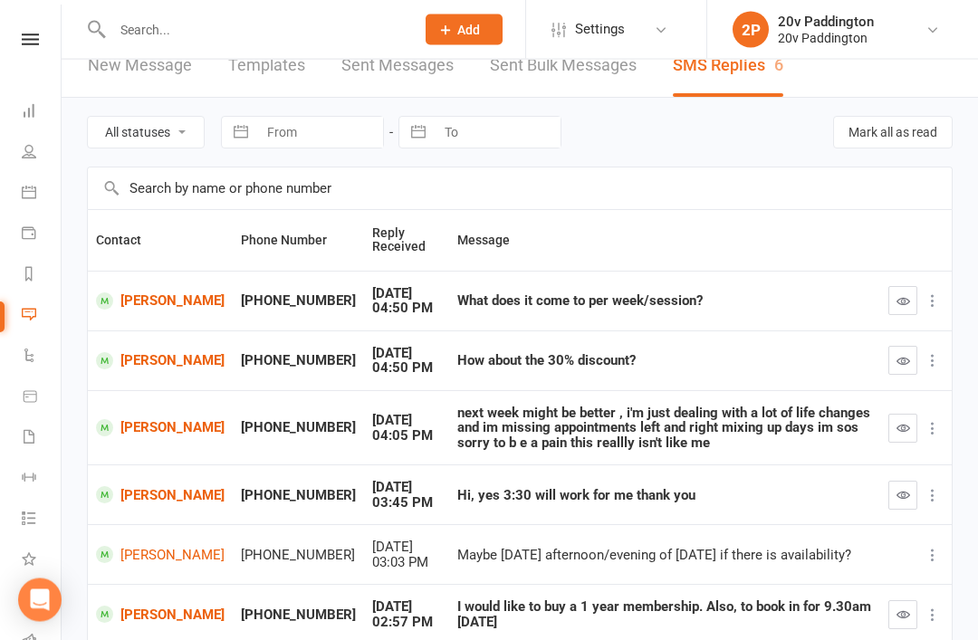
scroll to position [24, 0]
click at [141, 487] on link "[PERSON_NAME]" at bounding box center [160, 495] width 129 height 17
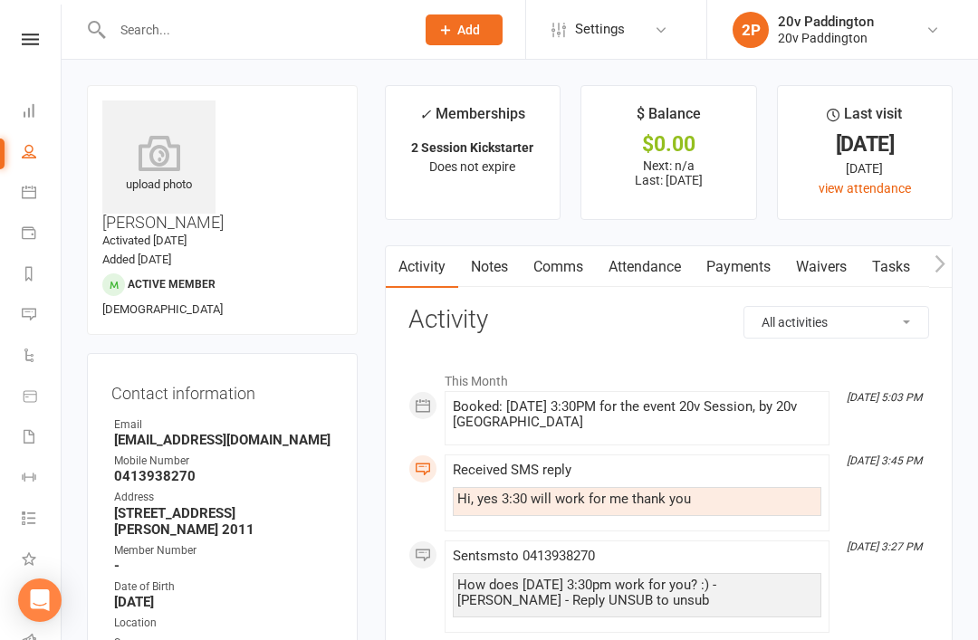
click at [590, 266] on link "Comms" at bounding box center [558, 267] width 75 height 42
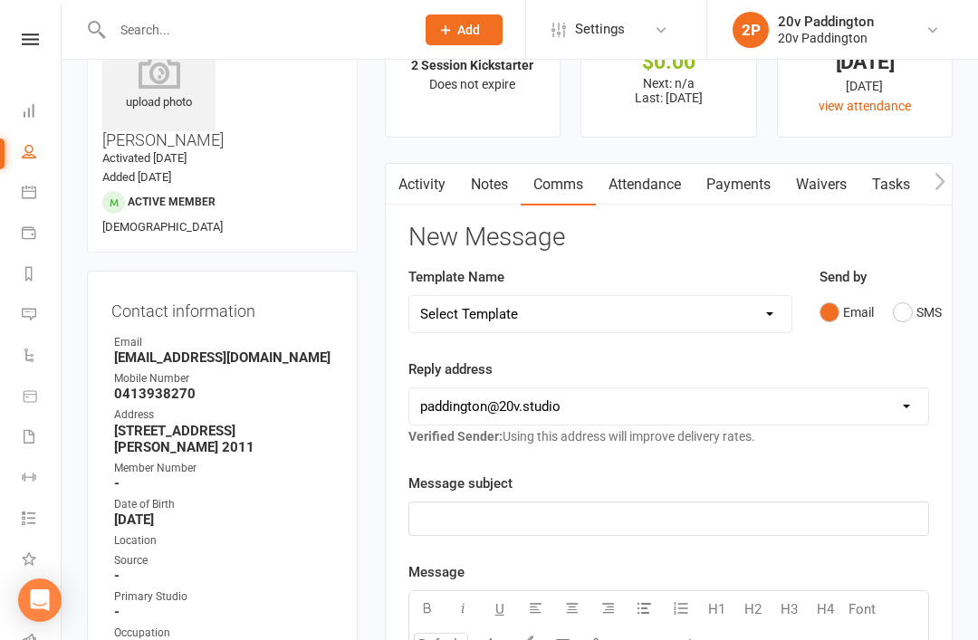
click at [908, 319] on button "SMS" at bounding box center [917, 312] width 49 height 34
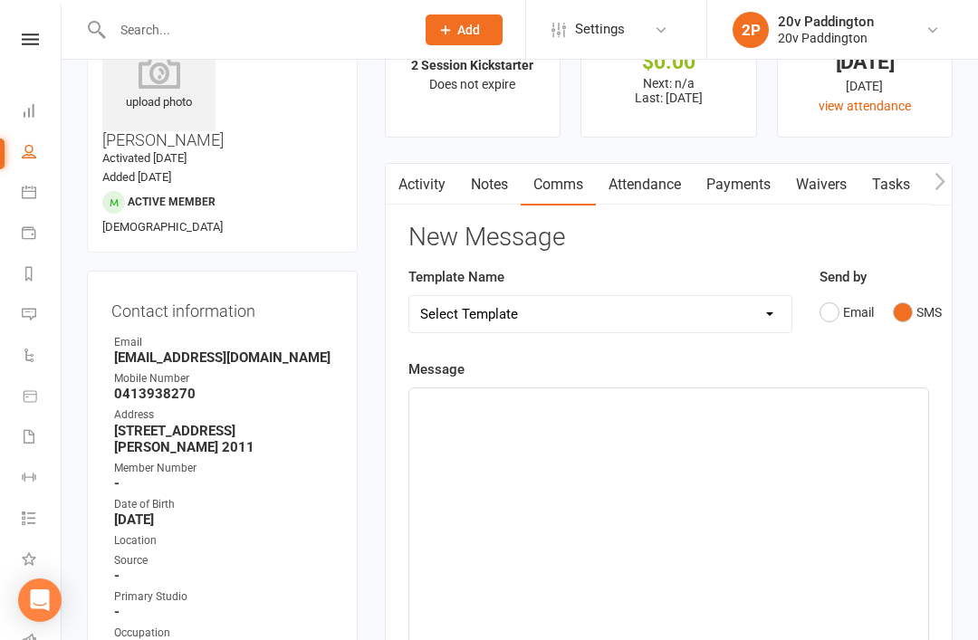
click at [802, 459] on div "﻿" at bounding box center [668, 525] width 519 height 272
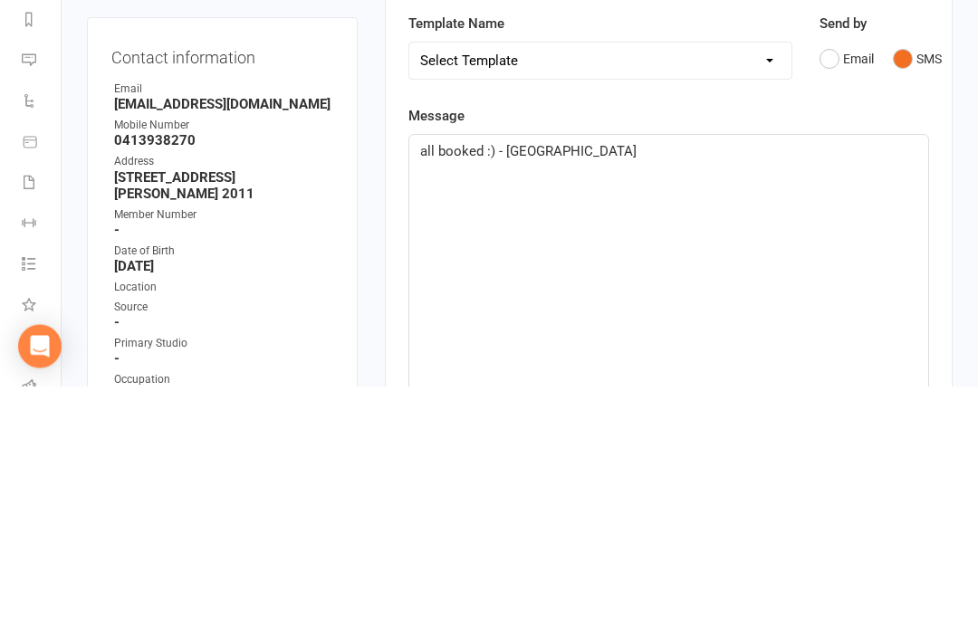
click at [927, 389] on div "all booked :) - Zac" at bounding box center [668, 525] width 519 height 272
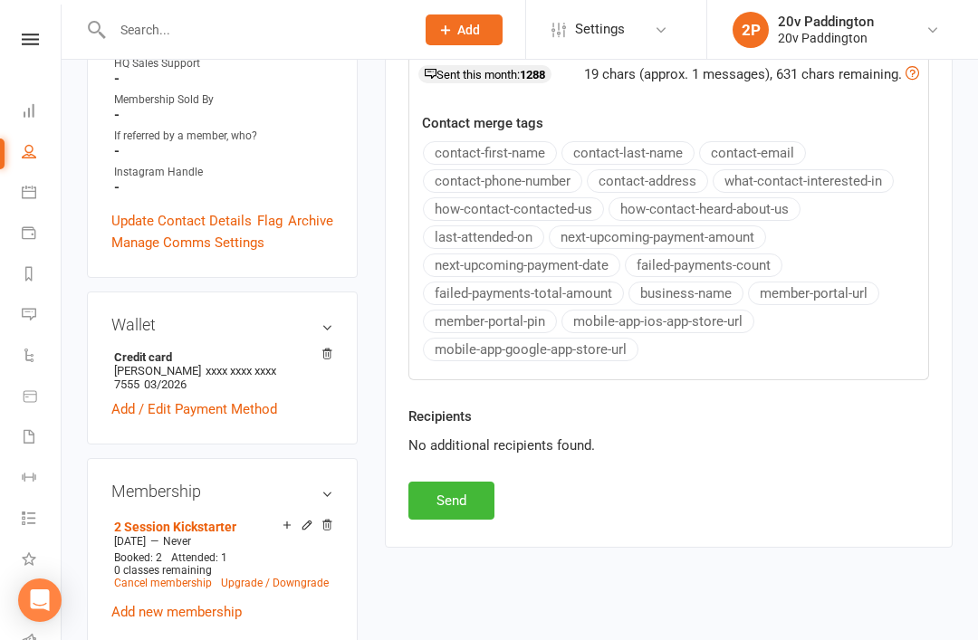
scroll to position [688, 0]
click at [493, 503] on button "Send" at bounding box center [451, 502] width 86 height 38
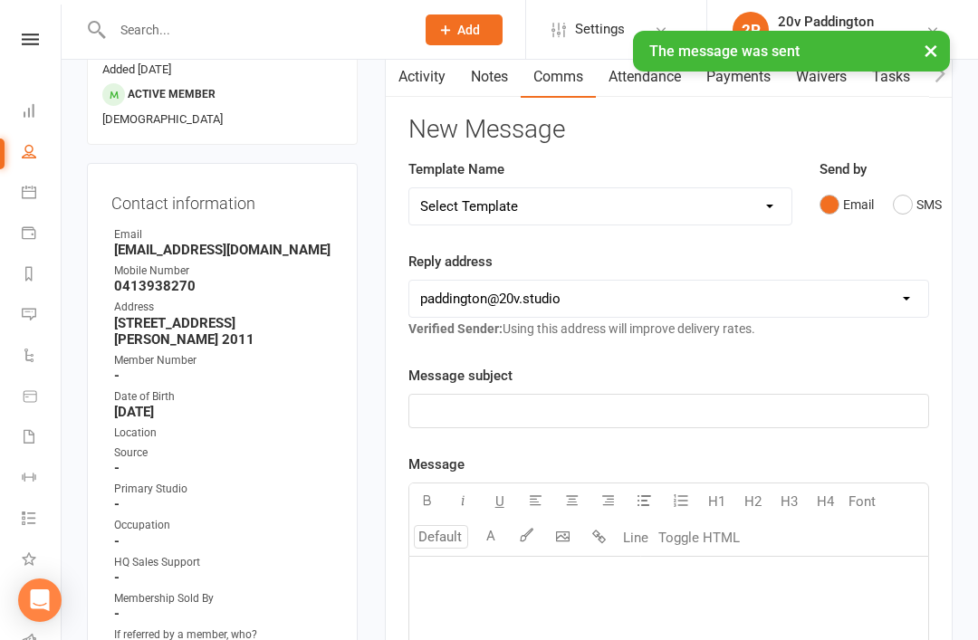
scroll to position [0, 0]
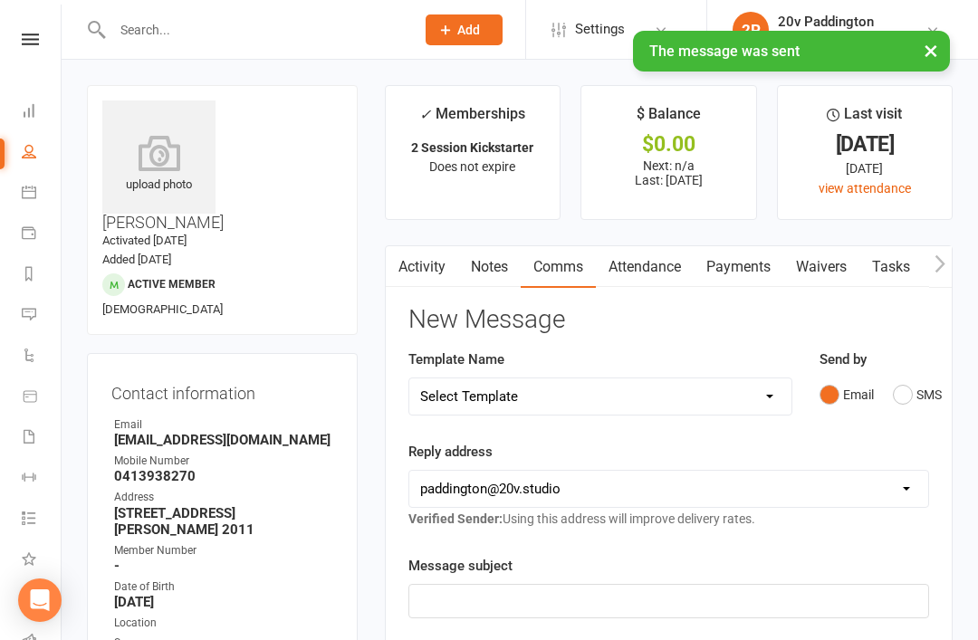
click at [40, 310] on link "Messages 6" at bounding box center [42, 316] width 41 height 41
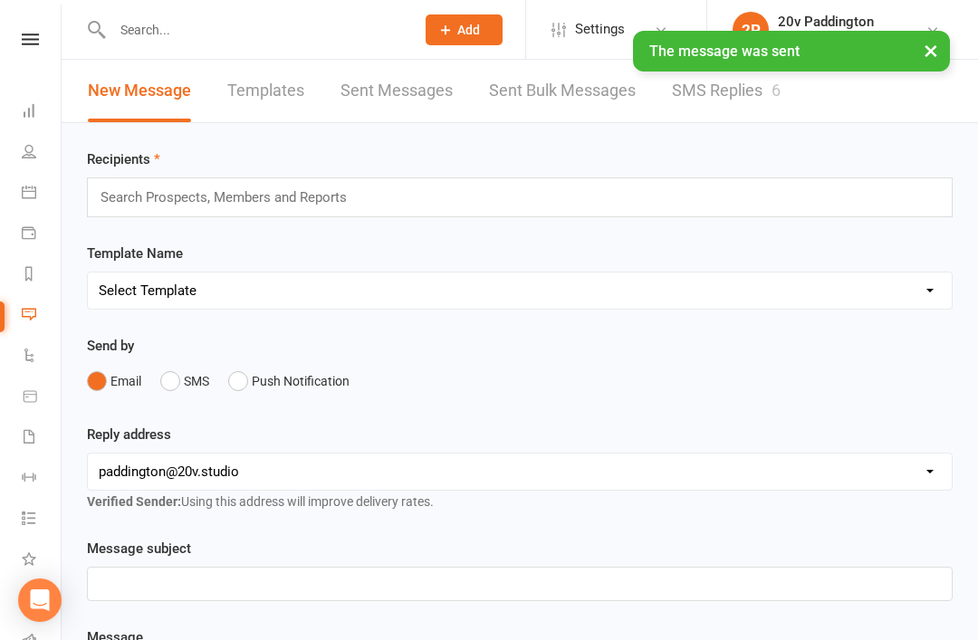
scroll to position [1, 0]
click at [739, 106] on link "SMS Replies 6" at bounding box center [726, 90] width 109 height 62
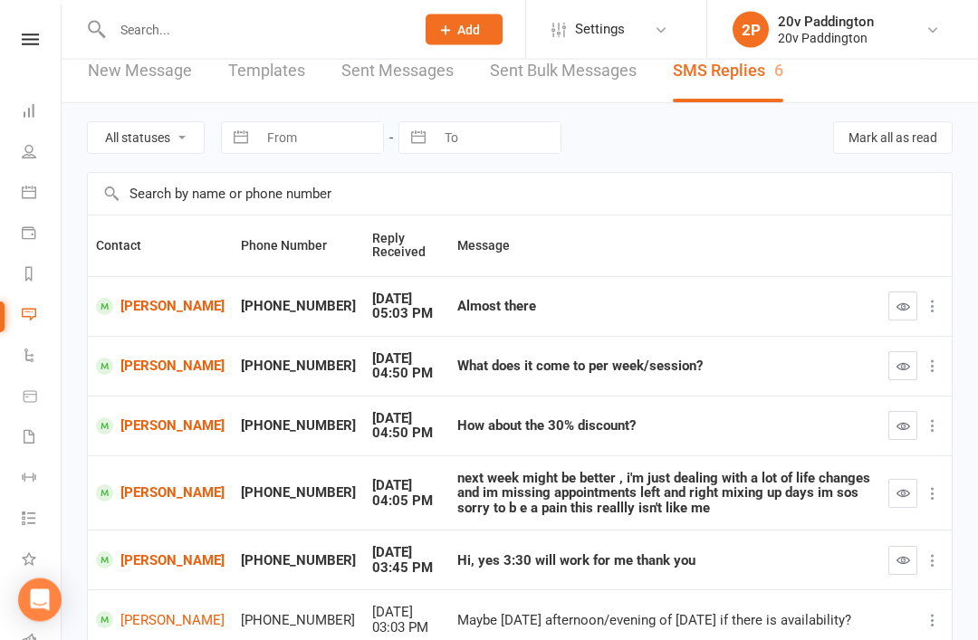
scroll to position [20, 0]
click at [158, 299] on link "[PERSON_NAME]" at bounding box center [160, 306] width 129 height 17
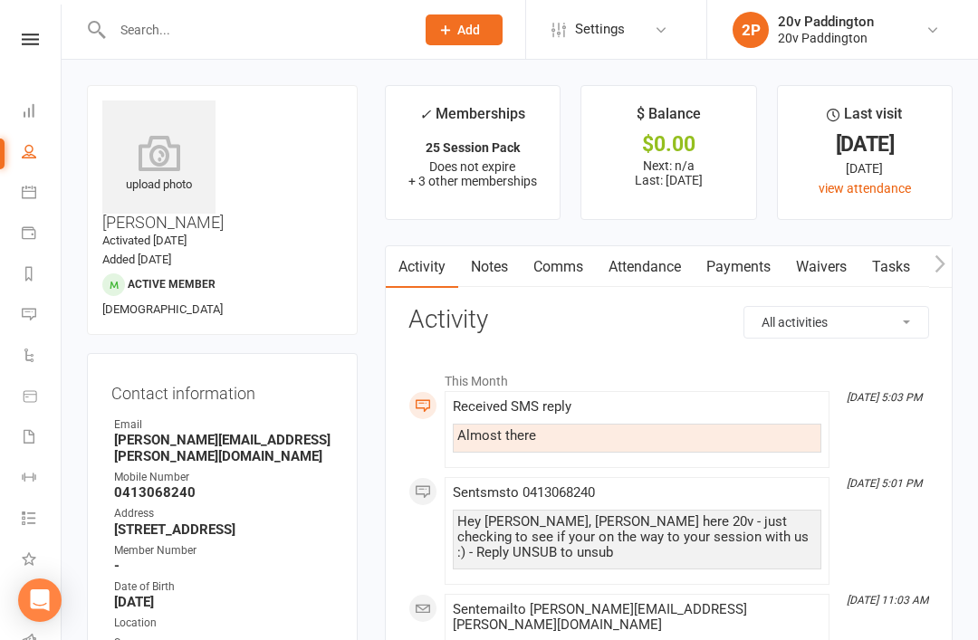
click at [553, 275] on link "Comms" at bounding box center [558, 267] width 75 height 42
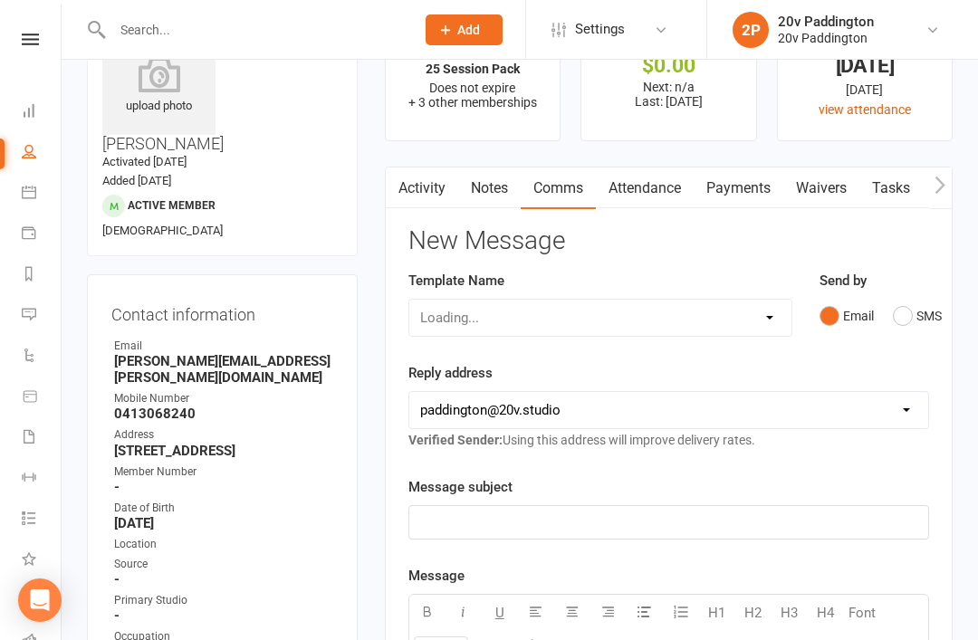
click at [898, 328] on button "SMS" at bounding box center [917, 316] width 49 height 34
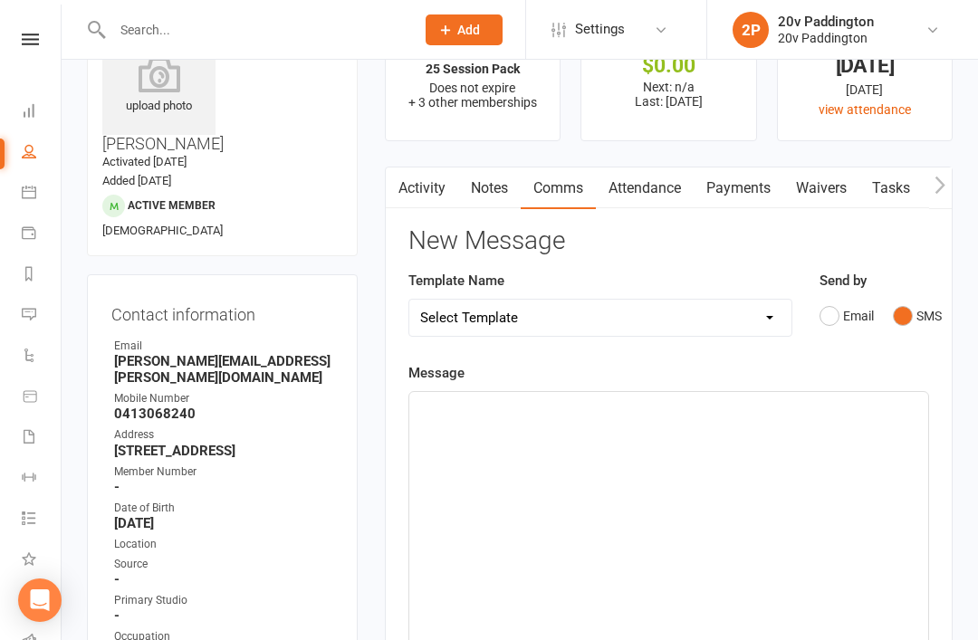
click at [792, 465] on div "﻿" at bounding box center [668, 528] width 519 height 272
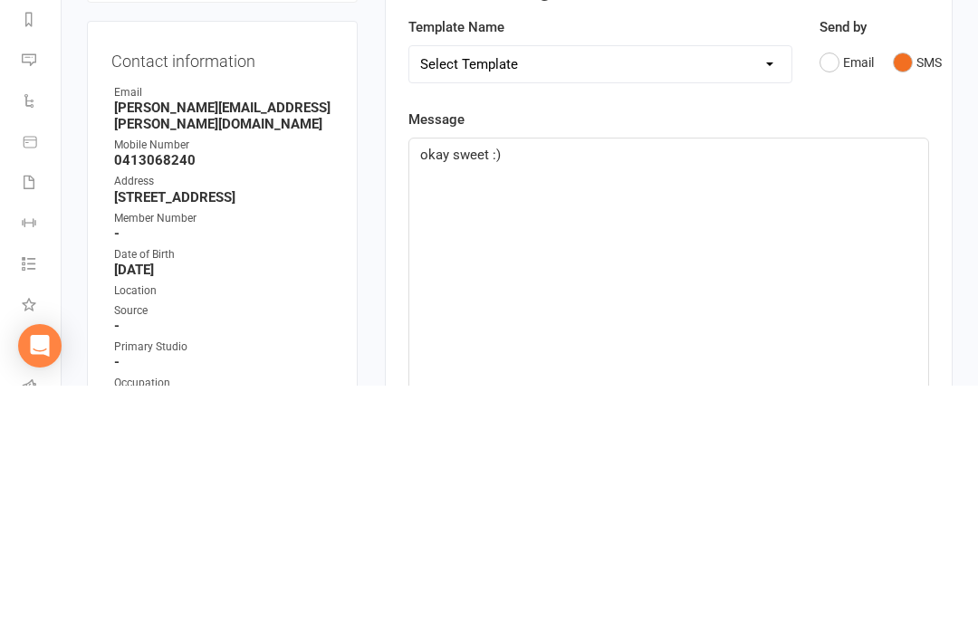
click at [958, 140] on main "✓ Memberships 25 Session Pack Does not expire + 3 other memberships $ Balance $…" at bounding box center [668, 592] width 595 height 1170
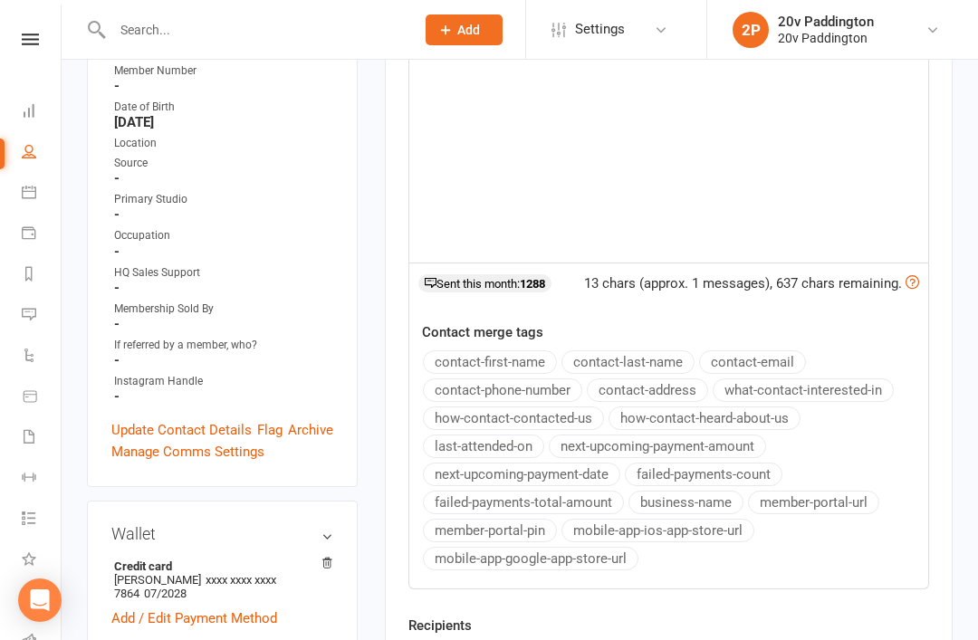
scroll to position [567, 0]
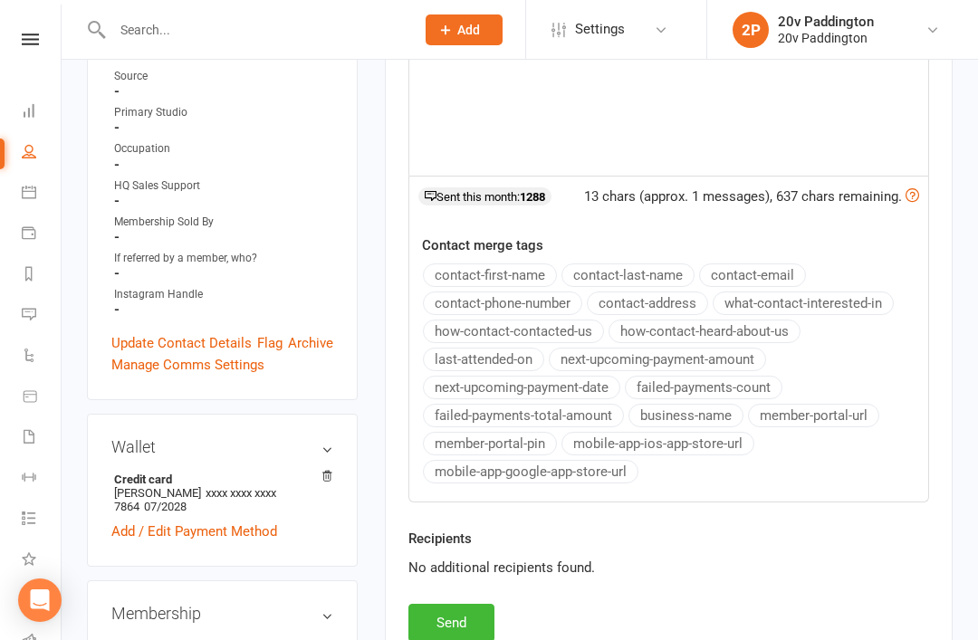
click at [433, 637] on button "Send" at bounding box center [451, 623] width 86 height 38
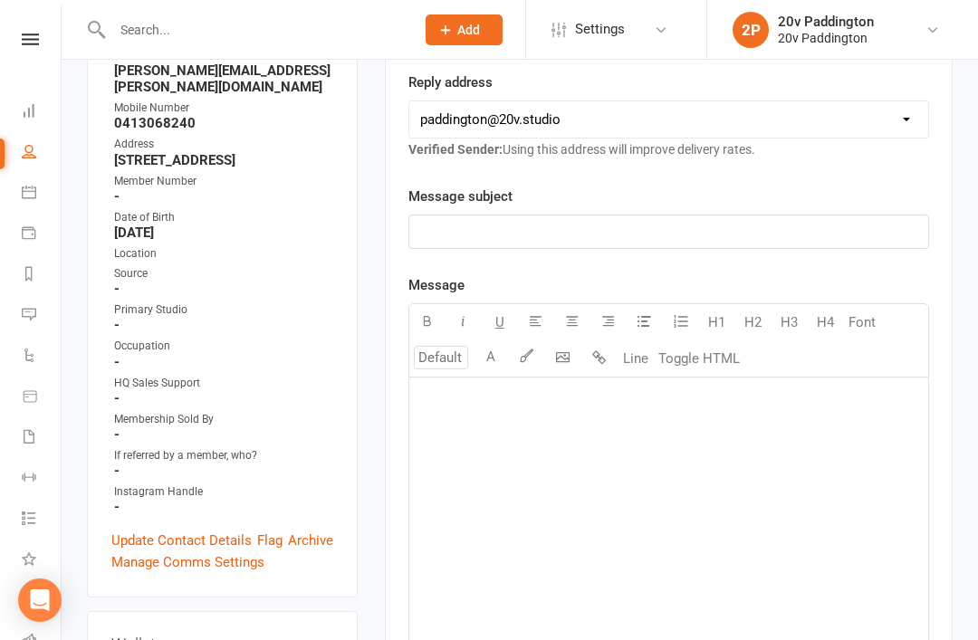
scroll to position [0, 0]
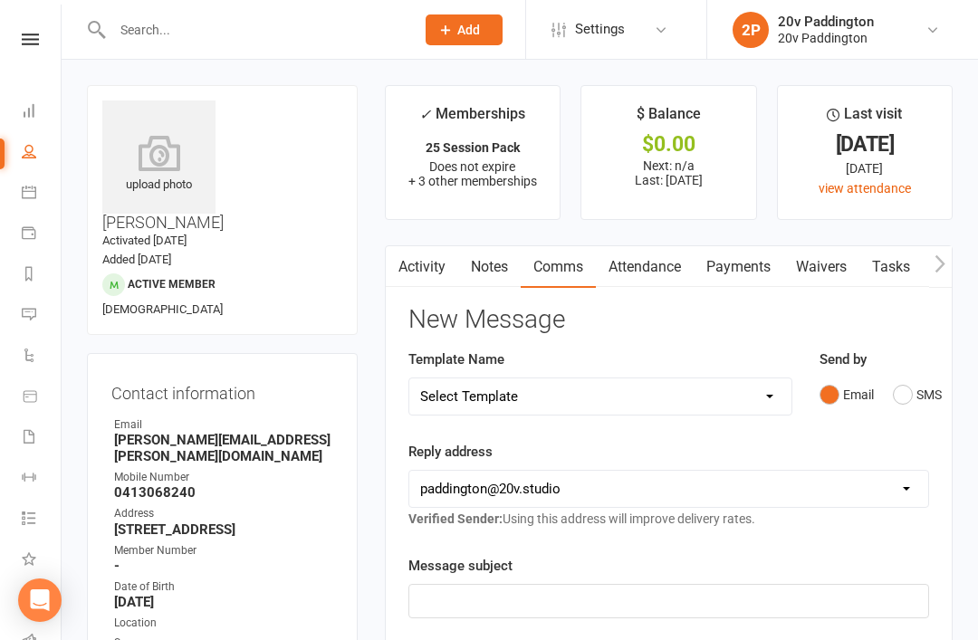
click at [47, 280] on link "Reports" at bounding box center [42, 275] width 41 height 41
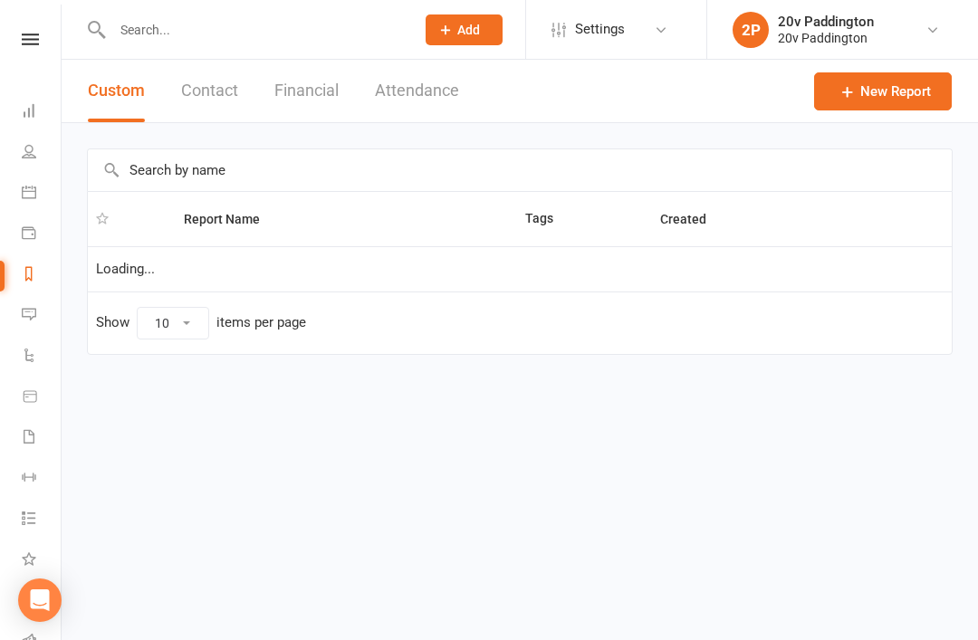
select select "100"
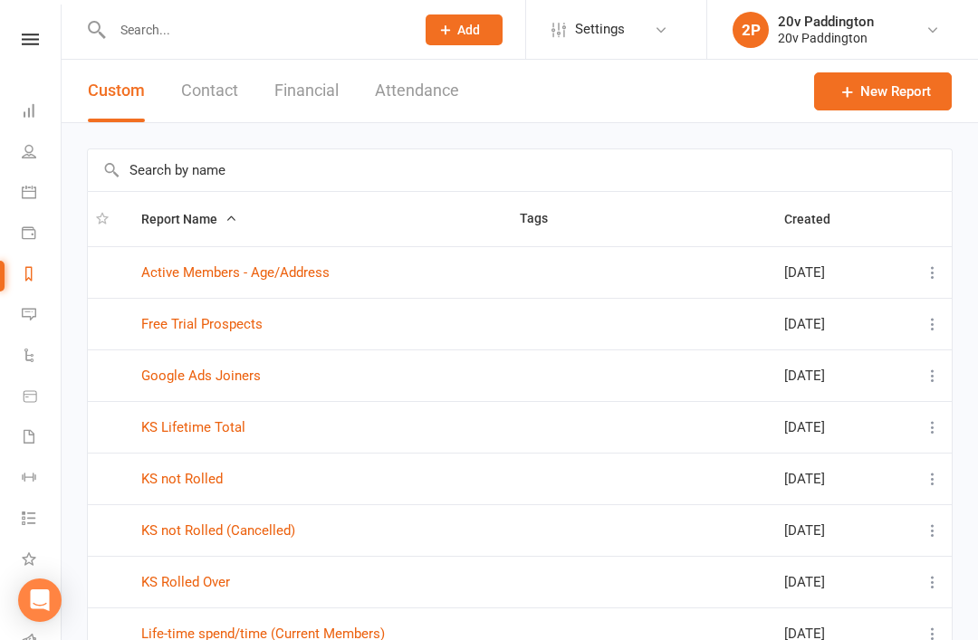
click at [32, 317] on icon at bounding box center [29, 314] width 14 height 14
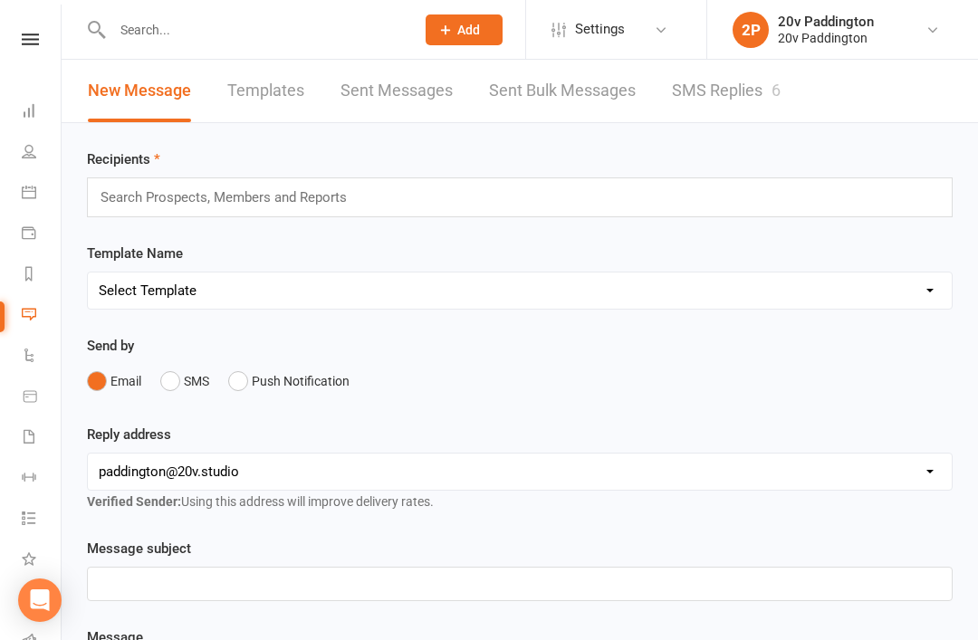
click at [779, 85] on div "6" at bounding box center [776, 90] width 9 height 19
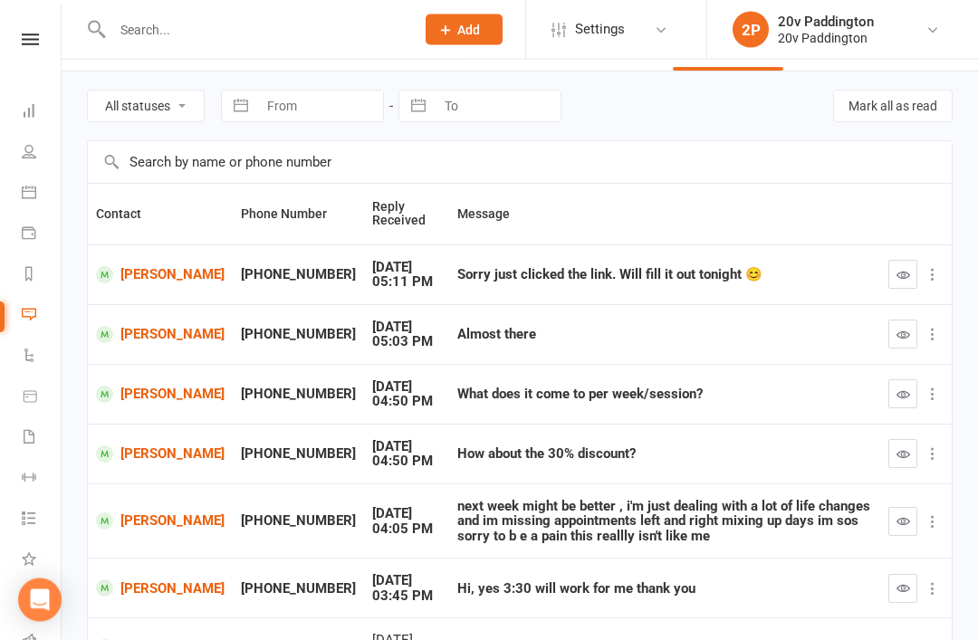
scroll to position [59, 0]
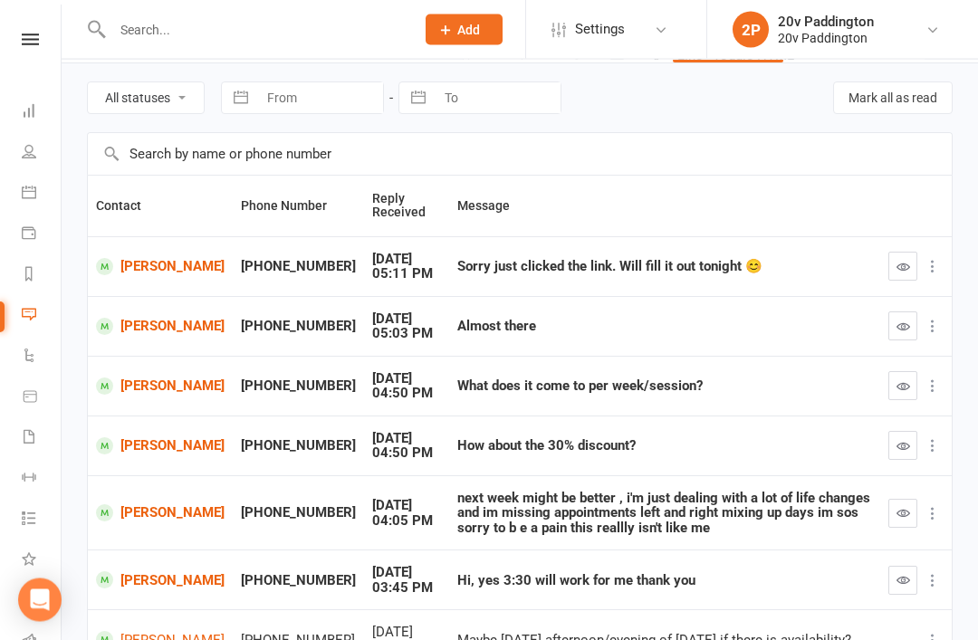
click at [905, 326] on icon "button" at bounding box center [904, 328] width 14 height 14
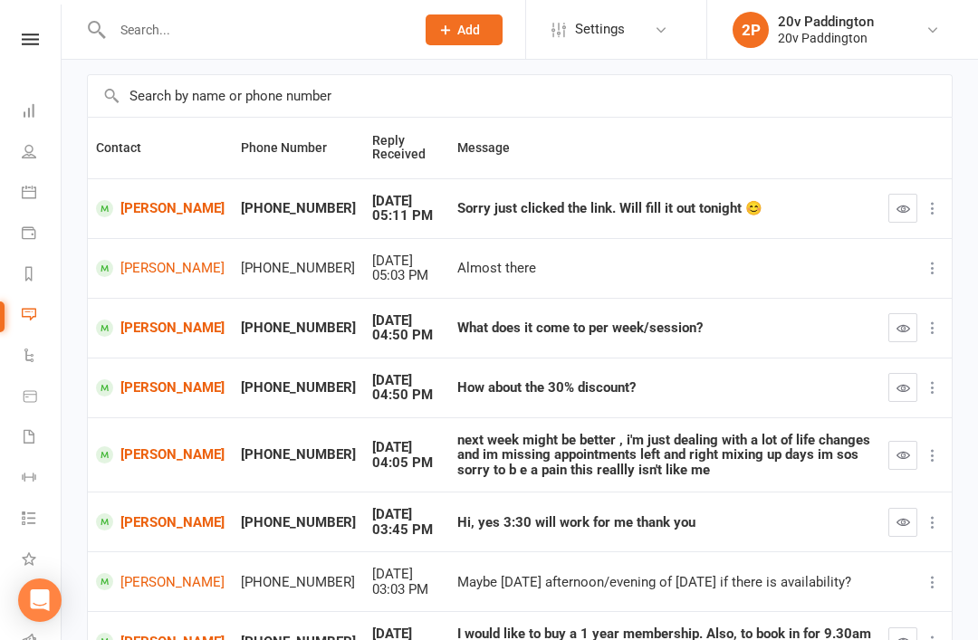
click at [135, 217] on link "[PERSON_NAME]" at bounding box center [160, 208] width 129 height 17
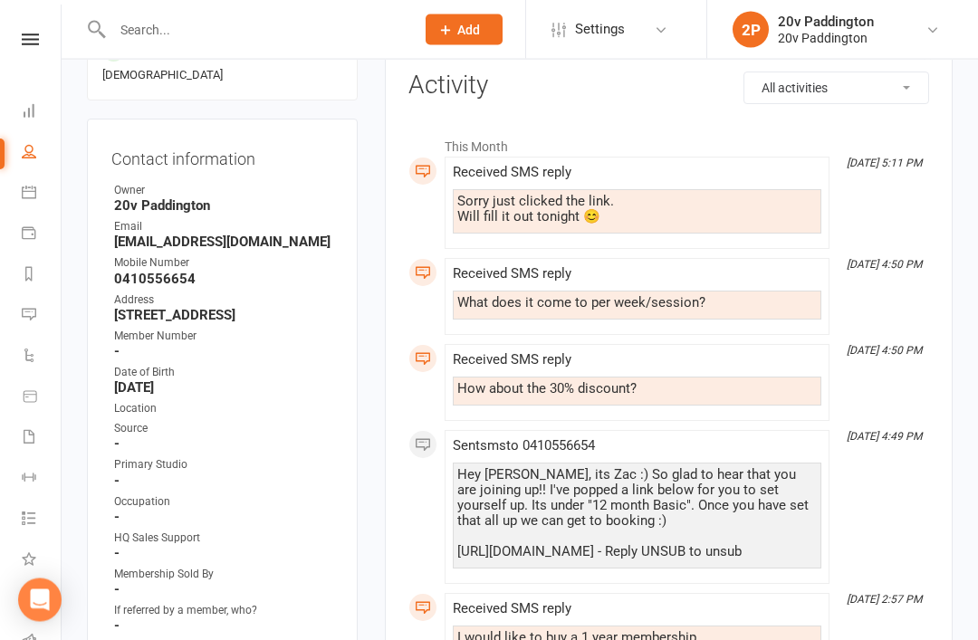
scroll to position [235, 0]
click at [23, 314] on icon at bounding box center [29, 314] width 14 height 14
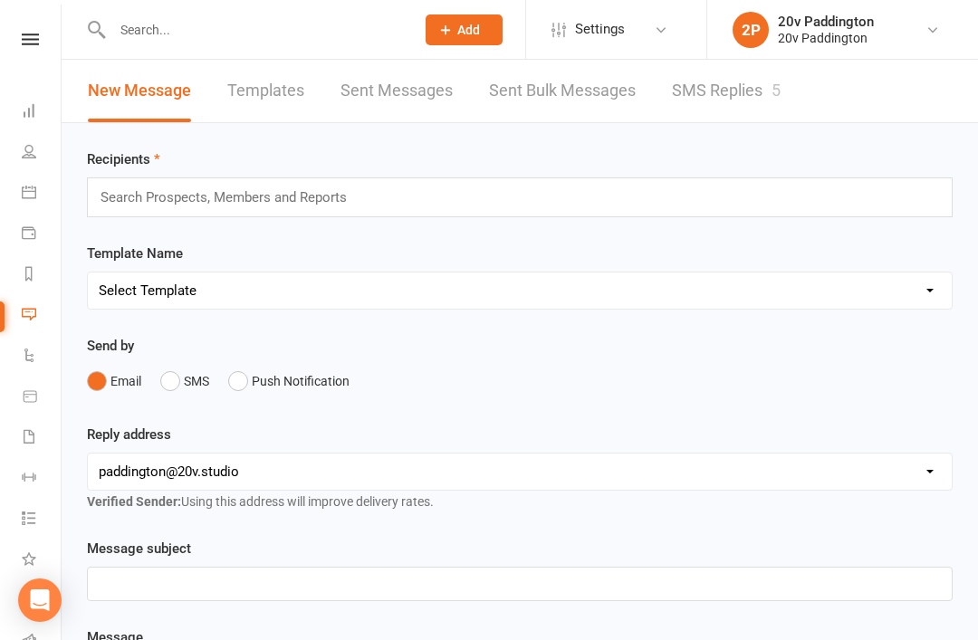
click at [755, 102] on link "SMS Replies 5" at bounding box center [726, 91] width 109 height 62
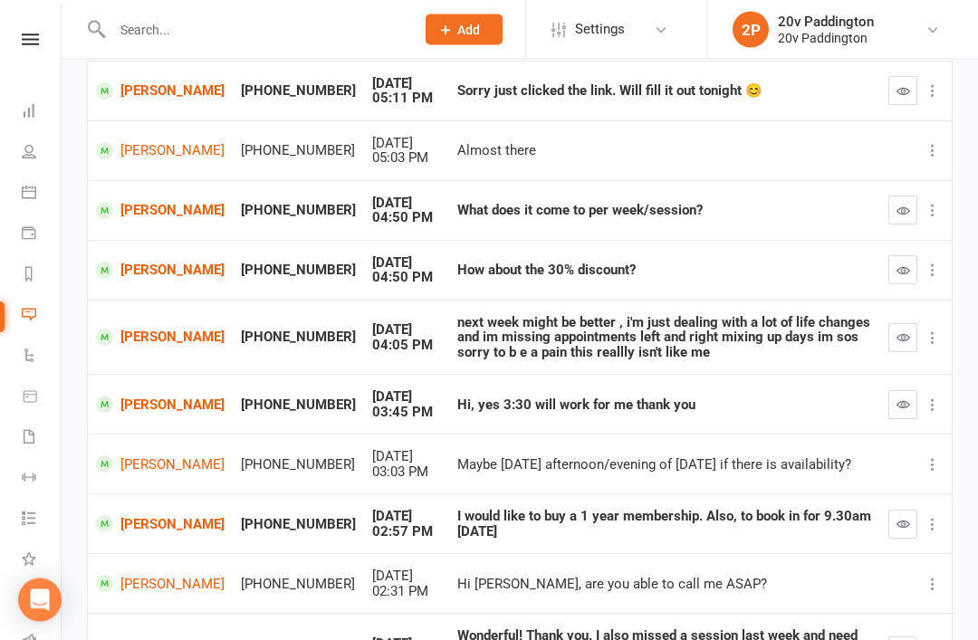
scroll to position [249, 0]
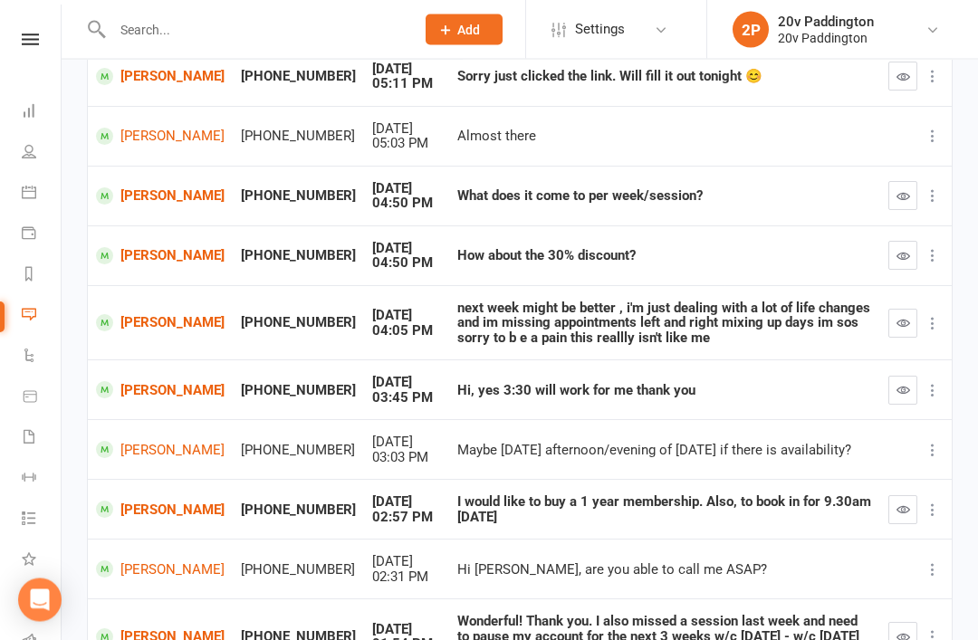
click at [908, 496] on button "button" at bounding box center [903, 510] width 29 height 29
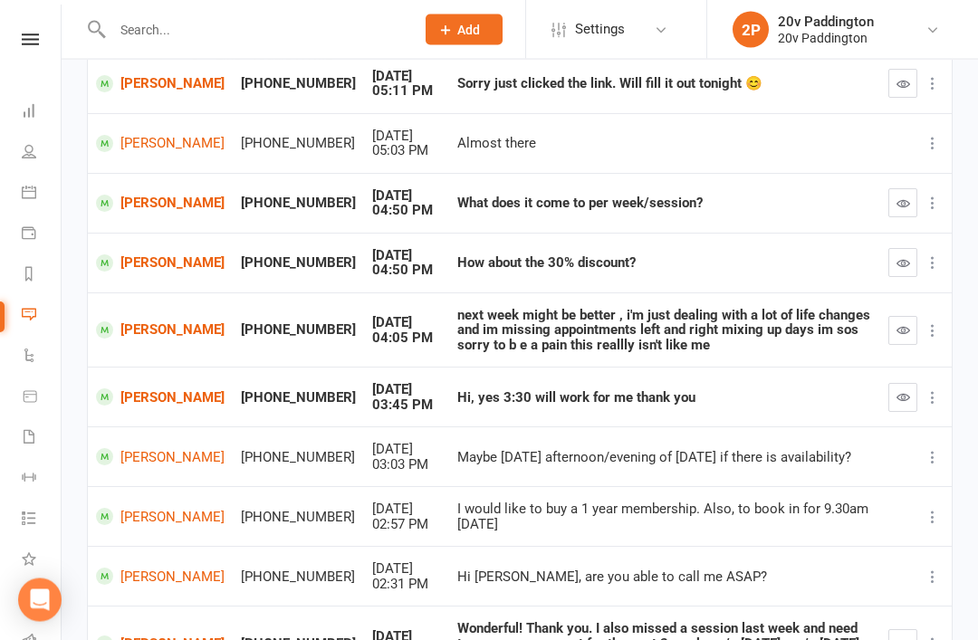
scroll to position [148, 0]
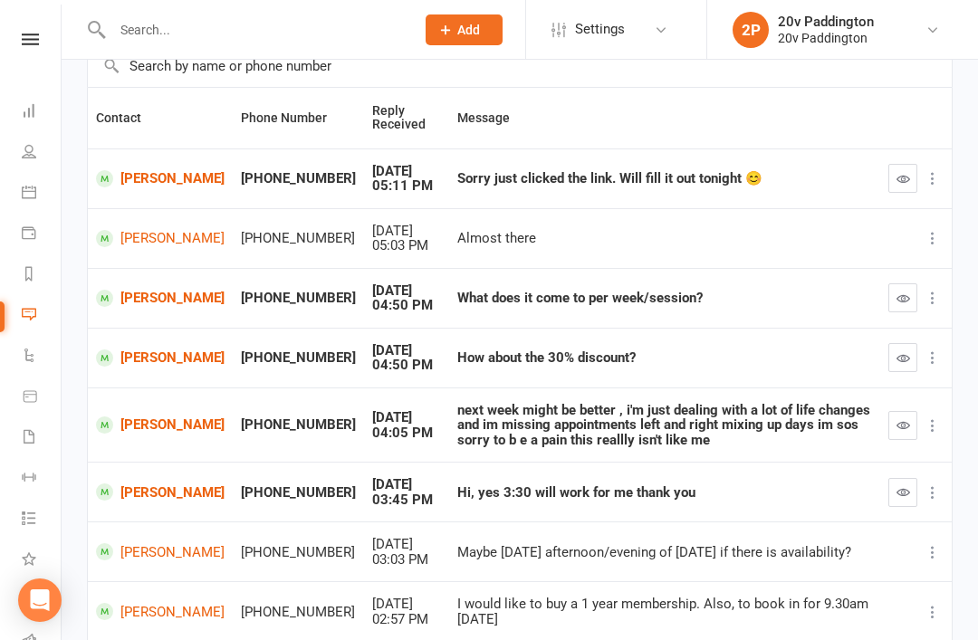
click at [22, 314] on link "Messages 4" at bounding box center [42, 316] width 41 height 41
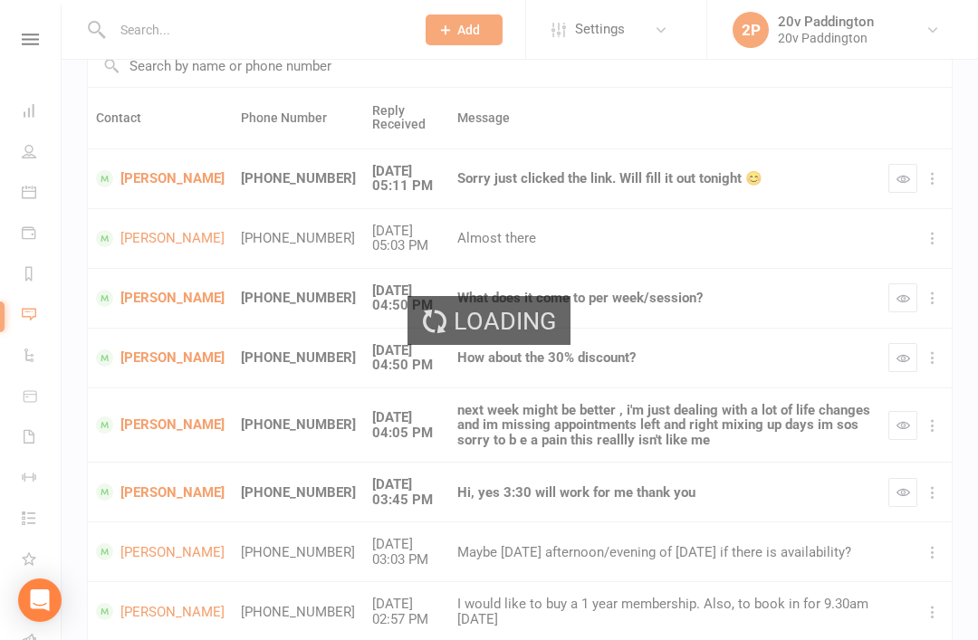
click at [43, 336] on div "Loading" at bounding box center [489, 320] width 978 height 640
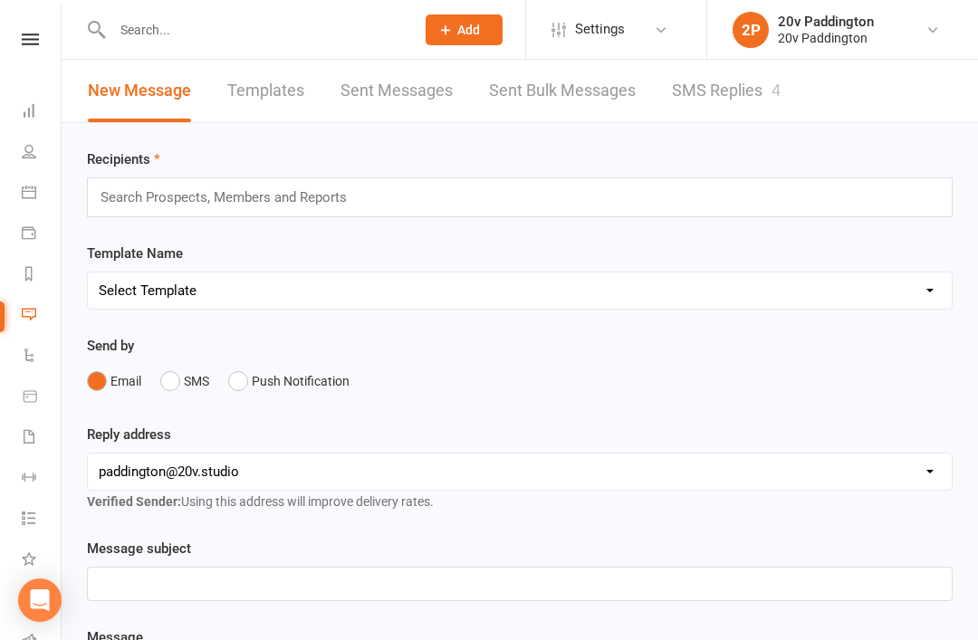
click at [708, 101] on link "SMS Replies 4" at bounding box center [726, 91] width 109 height 62
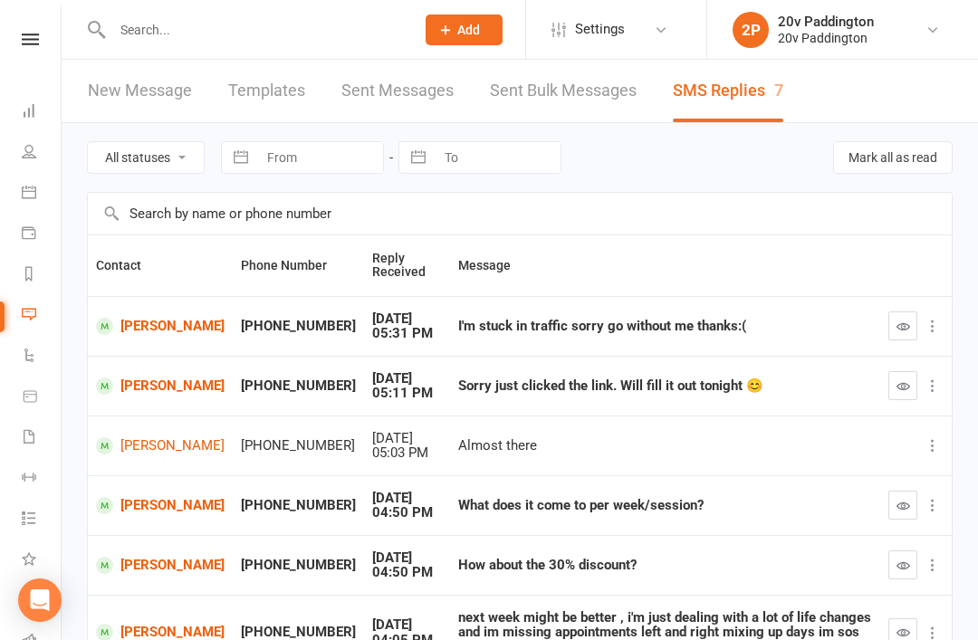
click at [95, 0] on div at bounding box center [244, 29] width 315 height 59
